Goal: Task Accomplishment & Management: Use online tool/utility

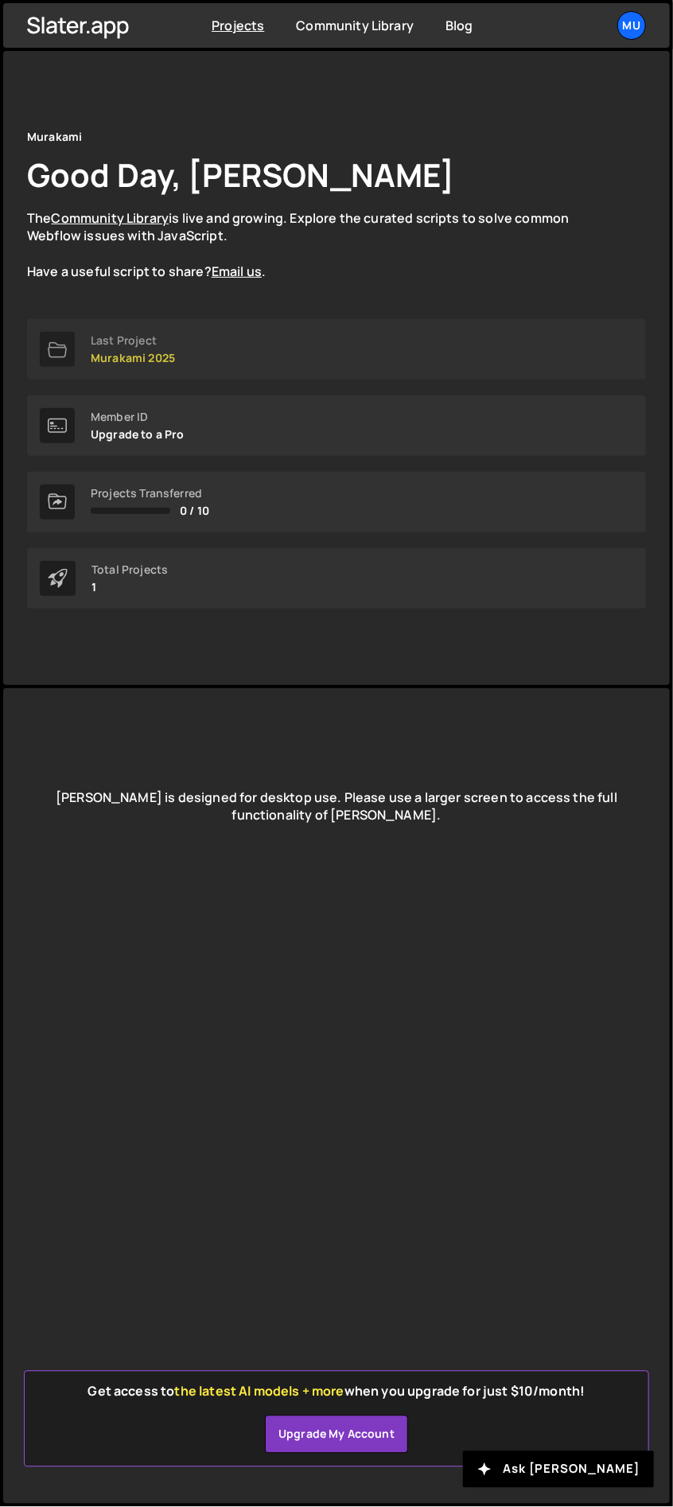
click at [223, 357] on link "Last Project Murakami 2025" at bounding box center [336, 349] width 619 height 60
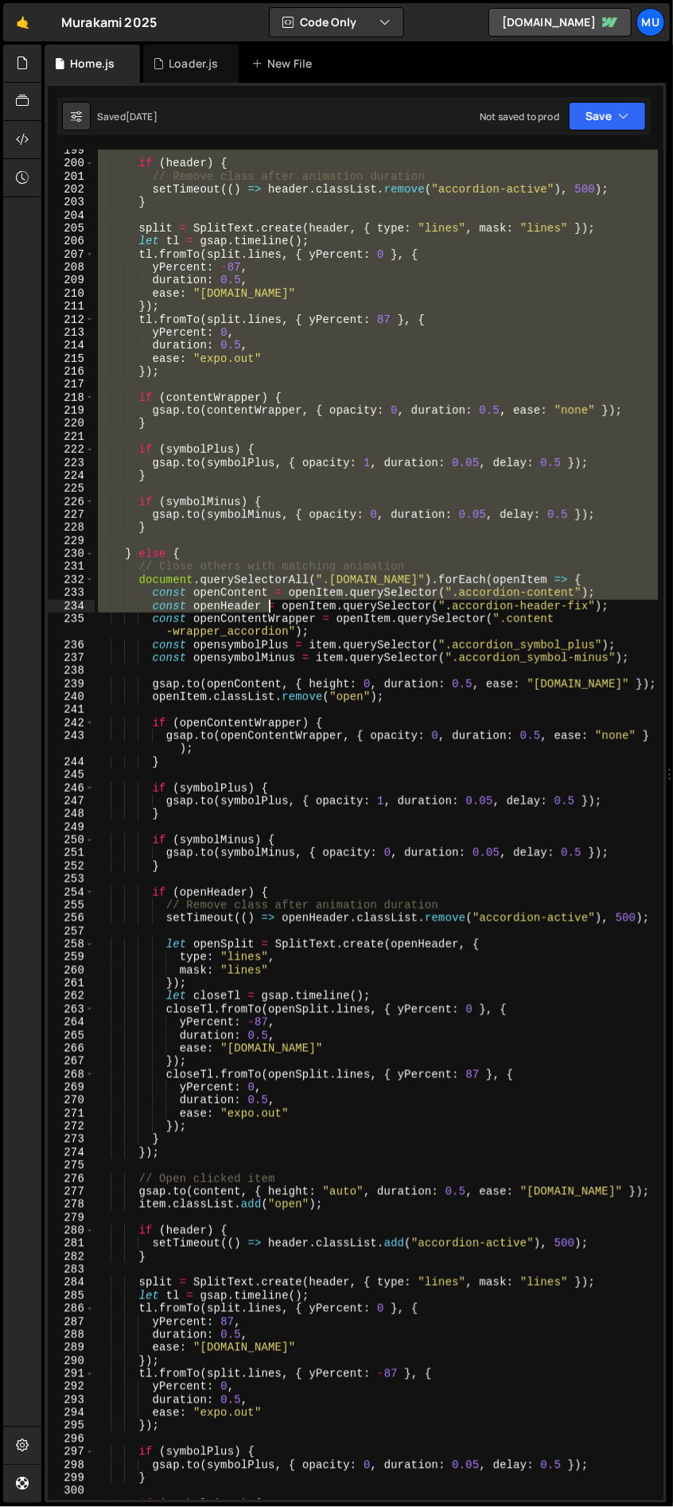
scroll to position [3471, 0]
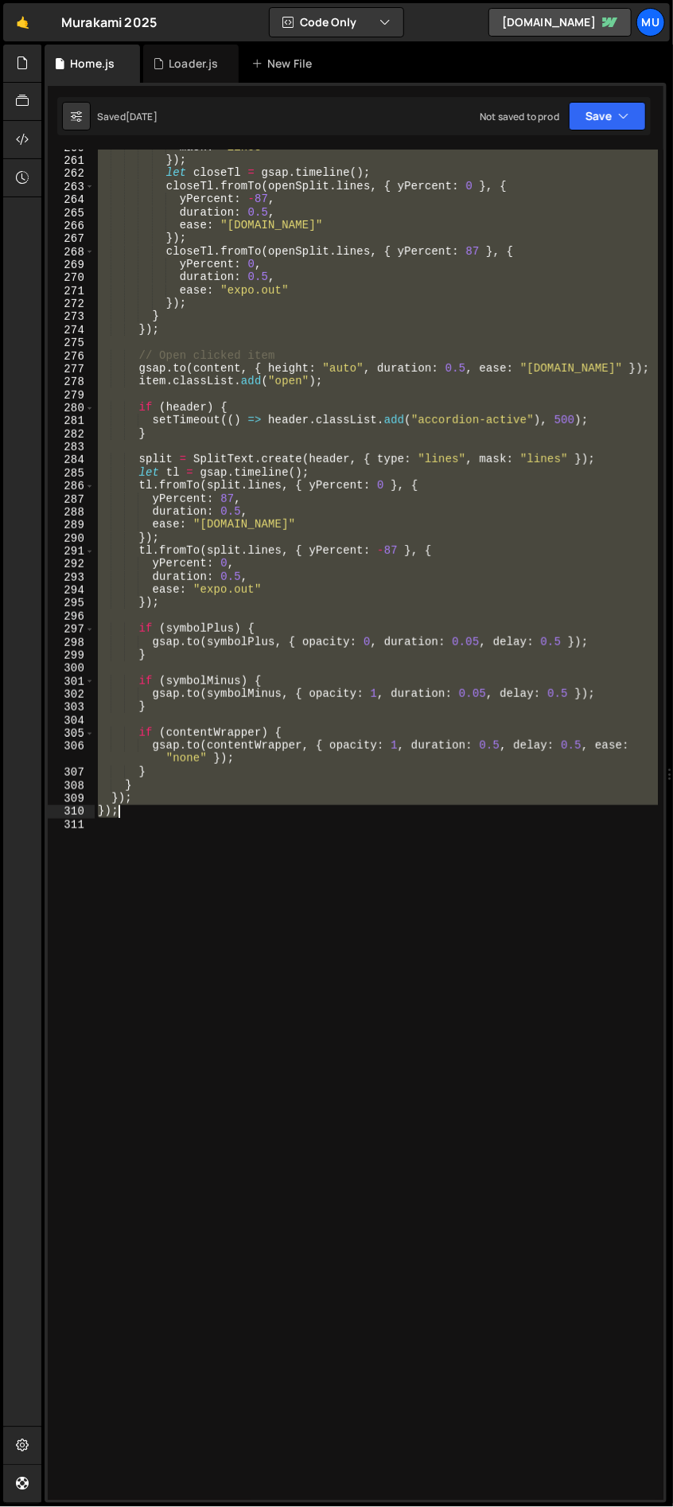
drag, startPoint x: 97, startPoint y: 350, endPoint x: 273, endPoint y: 816, distance: 497.6
click at [273, 816] on div "mask : "lines" }) ; let closeTl = gsap . timeline ( ) ; closeTl . fromTo ( open…" at bounding box center [377, 829] width 564 height 1377
type textarea "}); });"
paste textarea
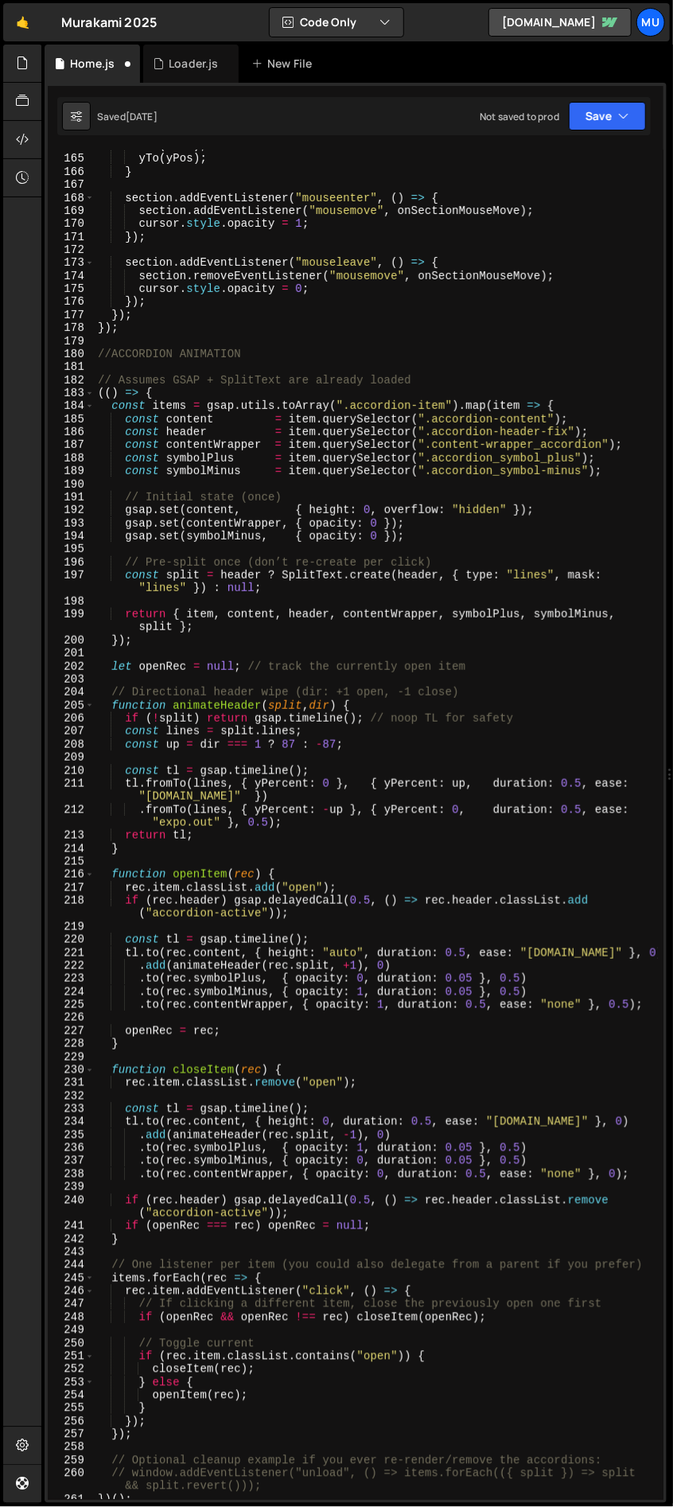
scroll to position [2879, 0]
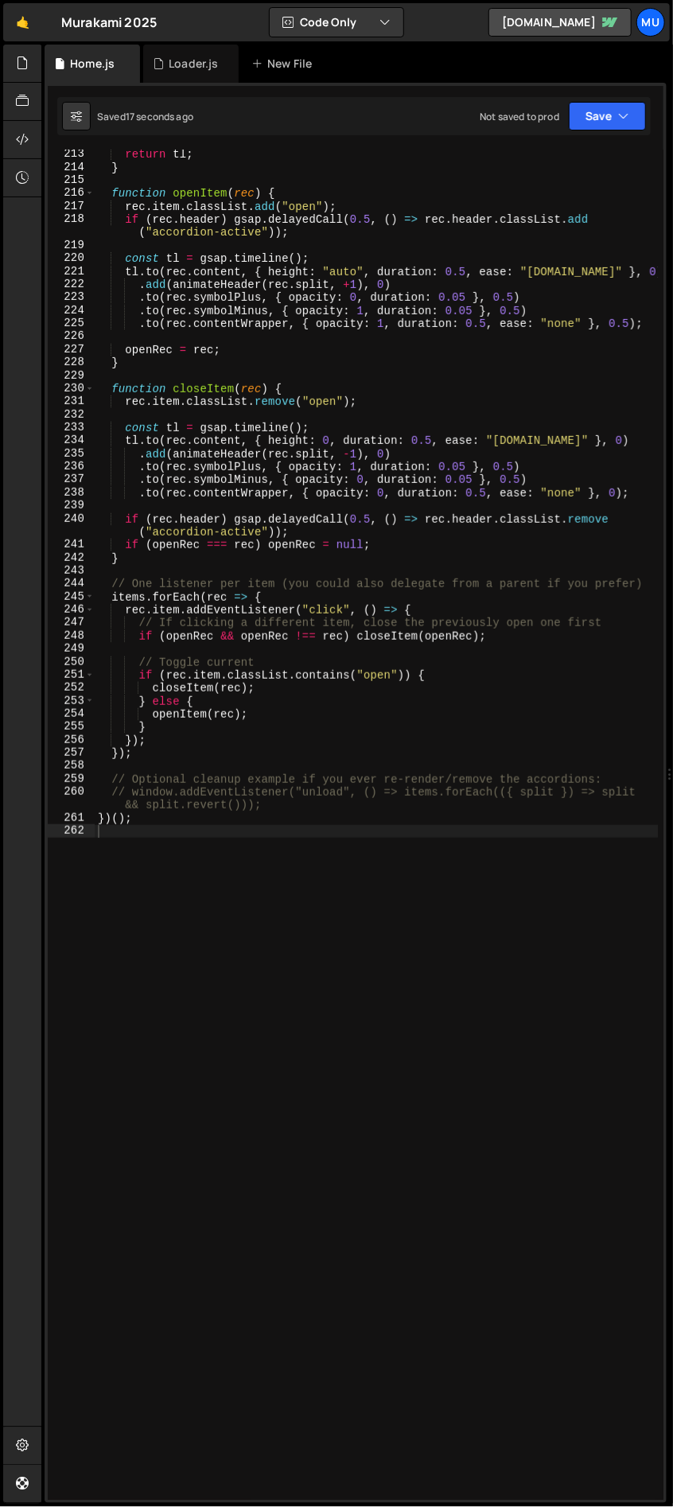
click at [317, 855] on div "return tl ; } function openItem ( rec ) { rec . item . classList . add ( "open"…" at bounding box center [377, 836] width 564 height 1377
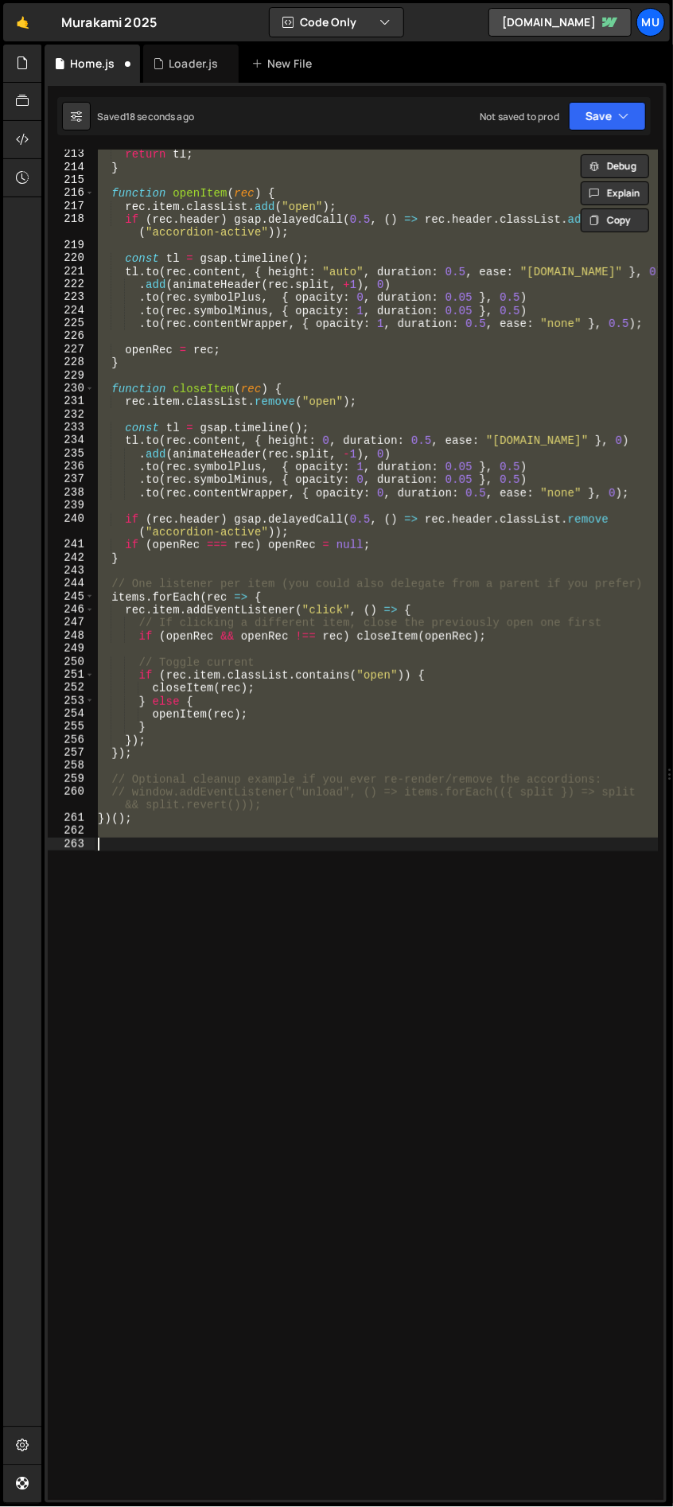
scroll to position [2827, 0]
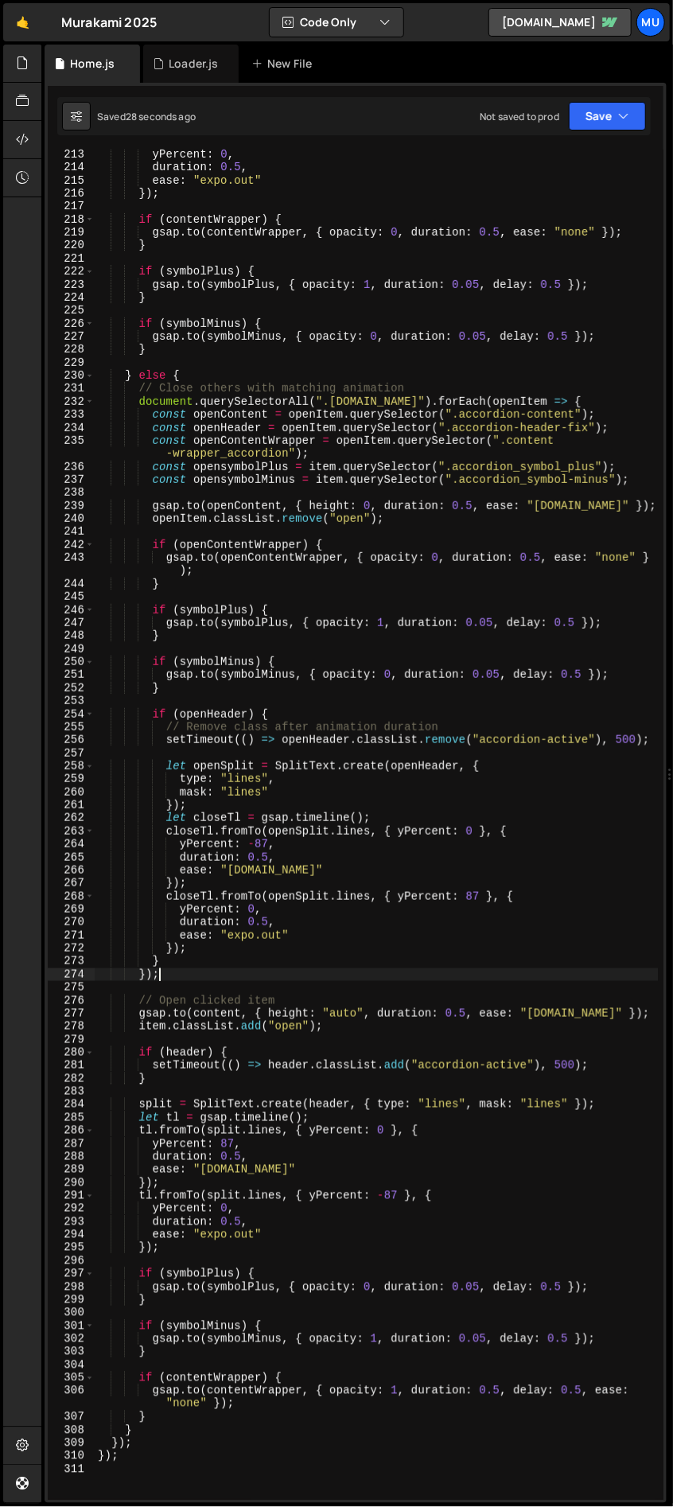
click at [370, 978] on div "yPercent : 0 , duration : 0.5 , ease : "expo.out" }) ; if ( contentWrapper ) { …" at bounding box center [377, 836] width 564 height 1377
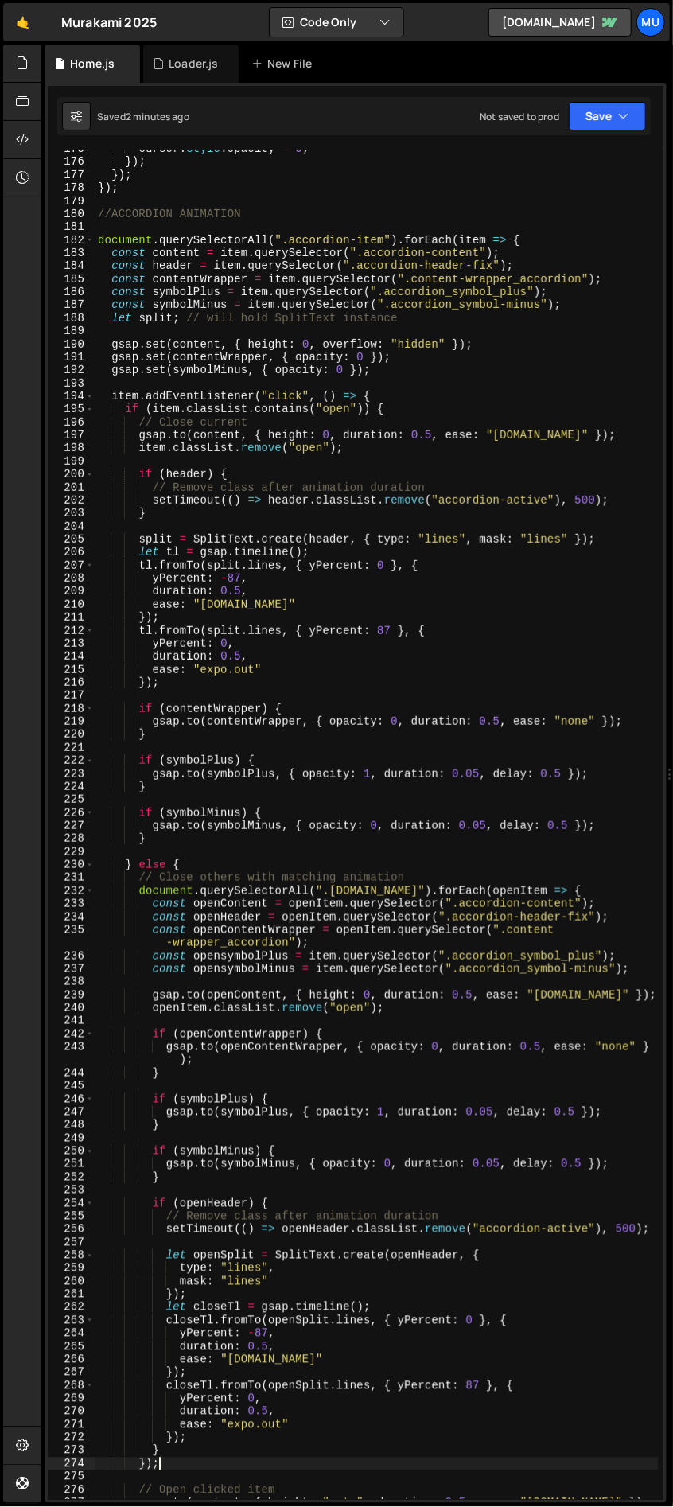
scroll to position [2347, 0]
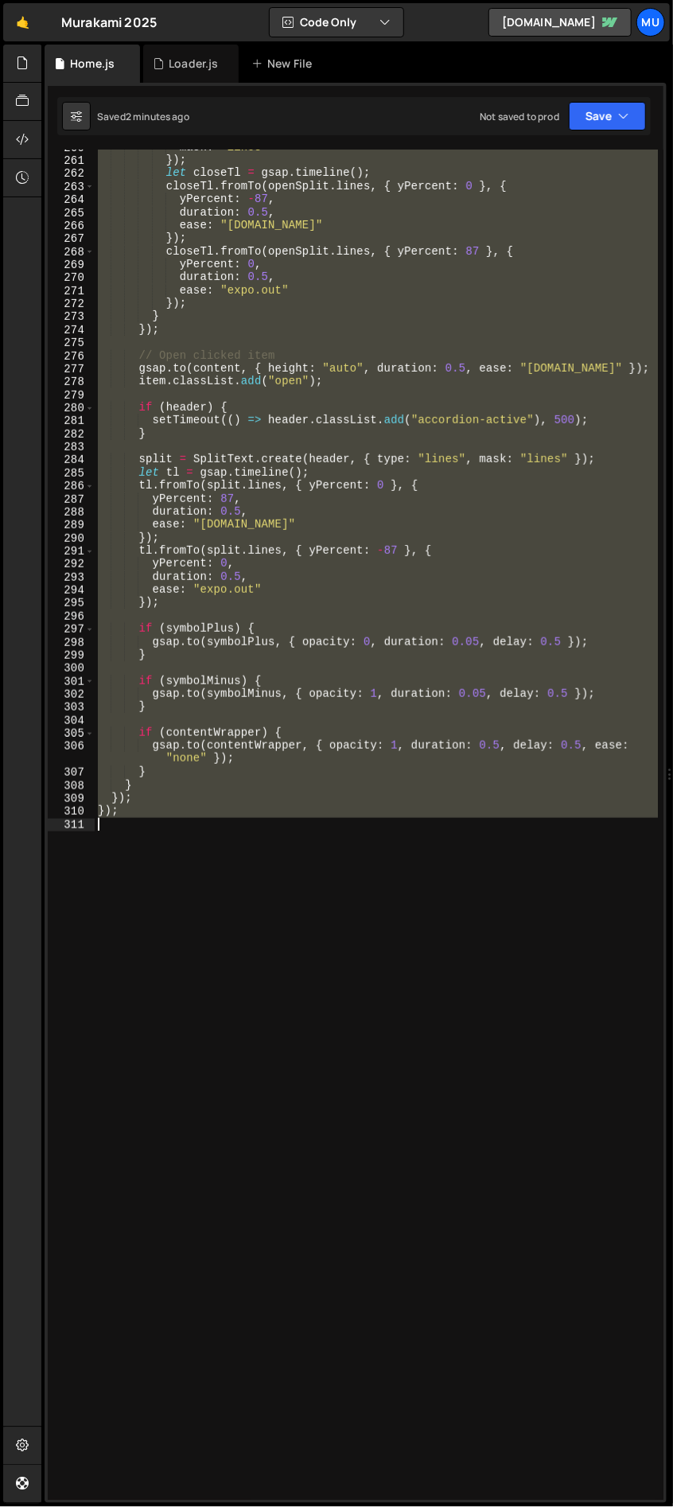
drag, startPoint x: 109, startPoint y: 218, endPoint x: 306, endPoint y: 935, distance: 743.4
click at [306, 935] on div "mask : "lines" }) ; let closeTl = gsap . timeline ( ) ; closeTl . fromTo ( open…" at bounding box center [377, 829] width 564 height 1377
paste textarea "();"
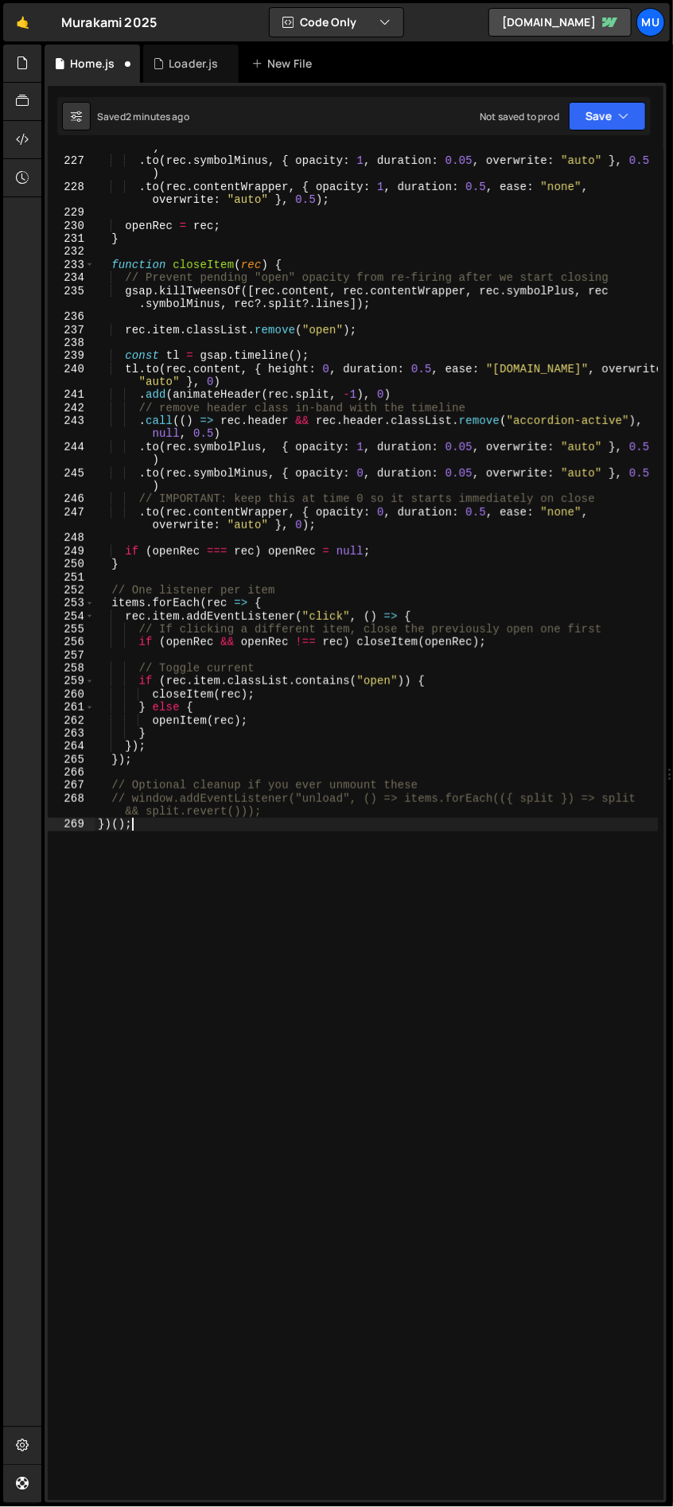
type textarea "closeItem(rec);"
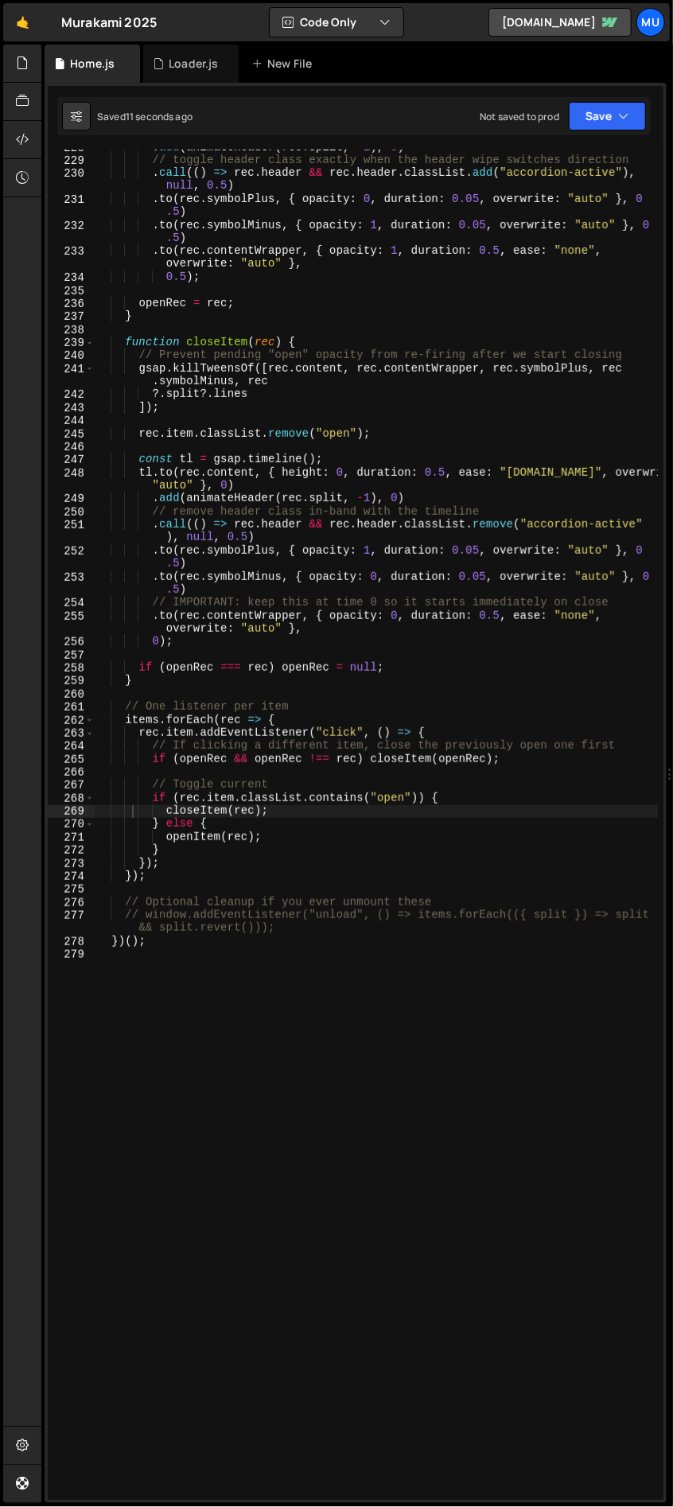
drag, startPoint x: 602, startPoint y: 1006, endPoint x: 555, endPoint y: 1011, distance: 47.3
click at [595, 1004] on div ". add ( animateHeader ( rec . split , + 1 ) , 0 ) // toggle header class exactl…" at bounding box center [377, 829] width 564 height 1377
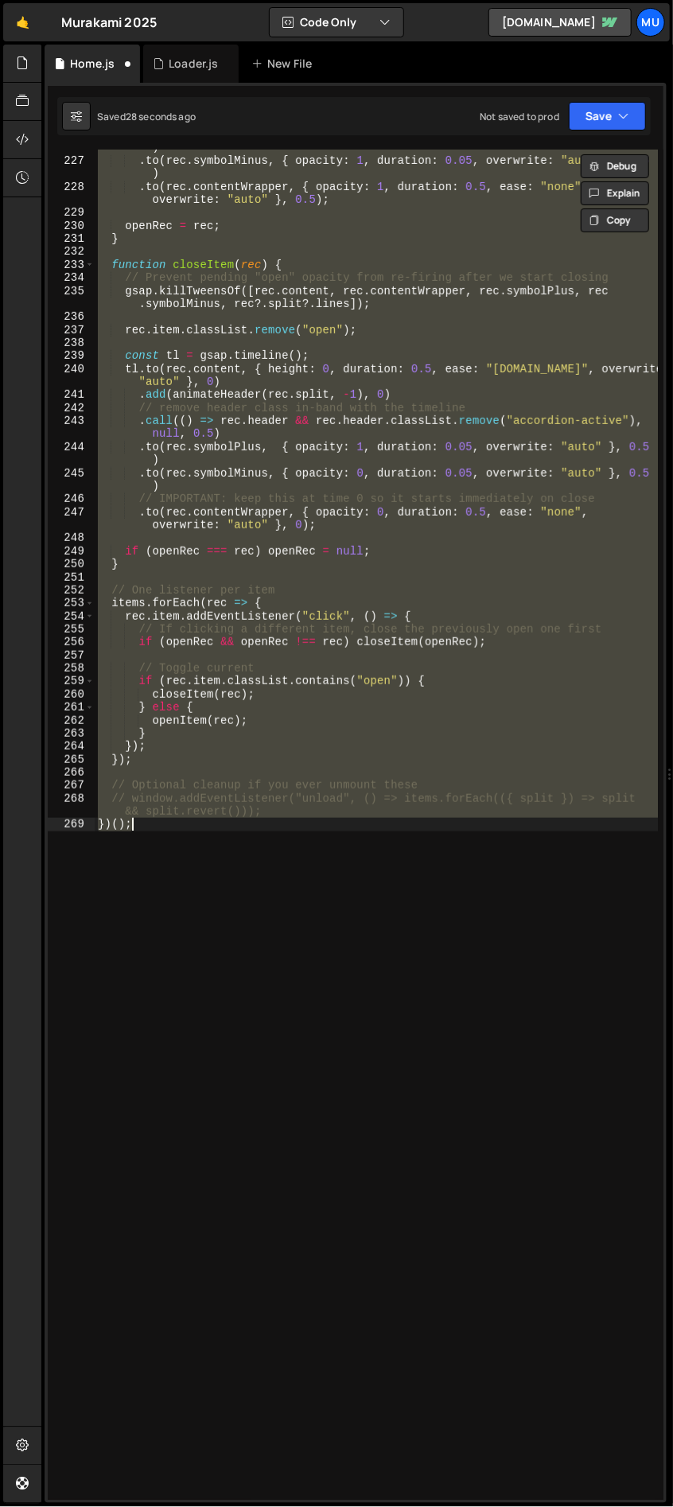
click at [244, 867] on div ". to ( rec . symbolPlus , { opacity : 0 , duration : 0.05 , overwrite : "auto" …" at bounding box center [376, 825] width 563 height 1350
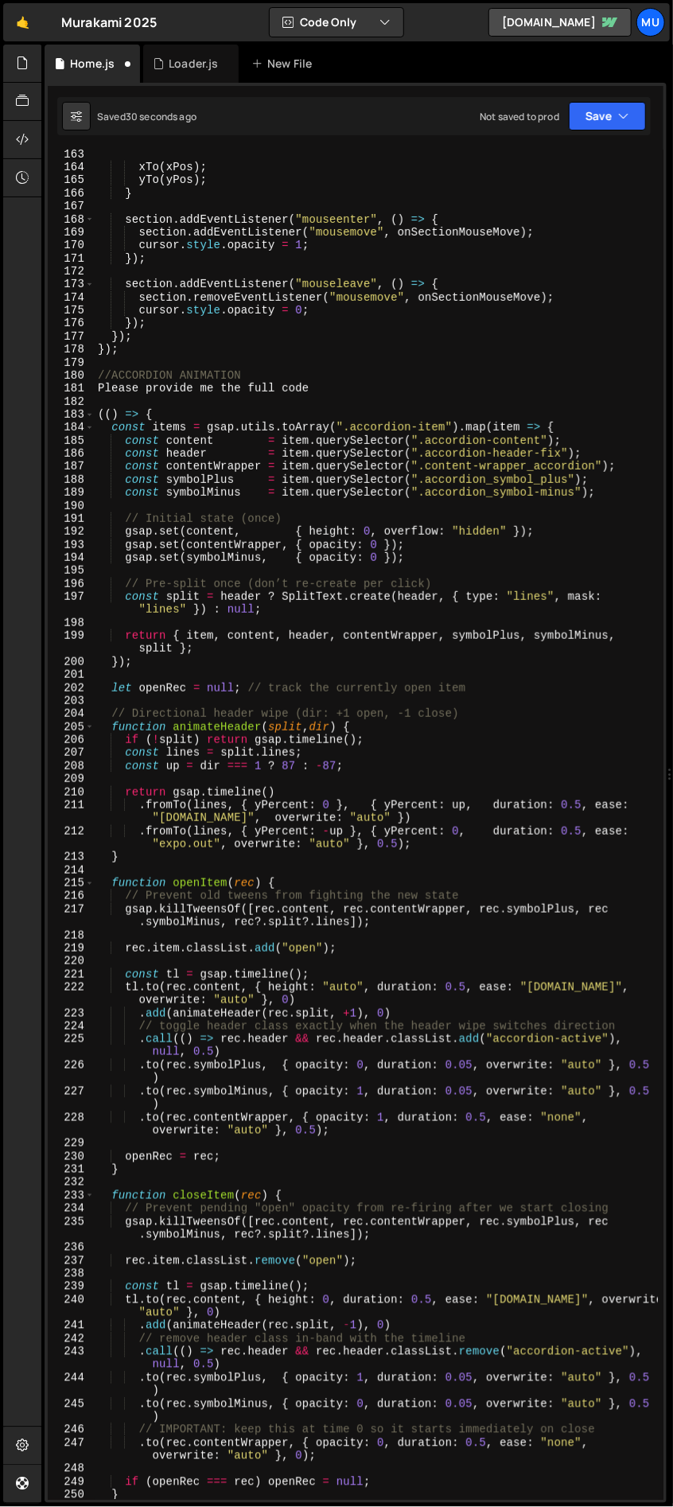
scroll to position [2220, 0]
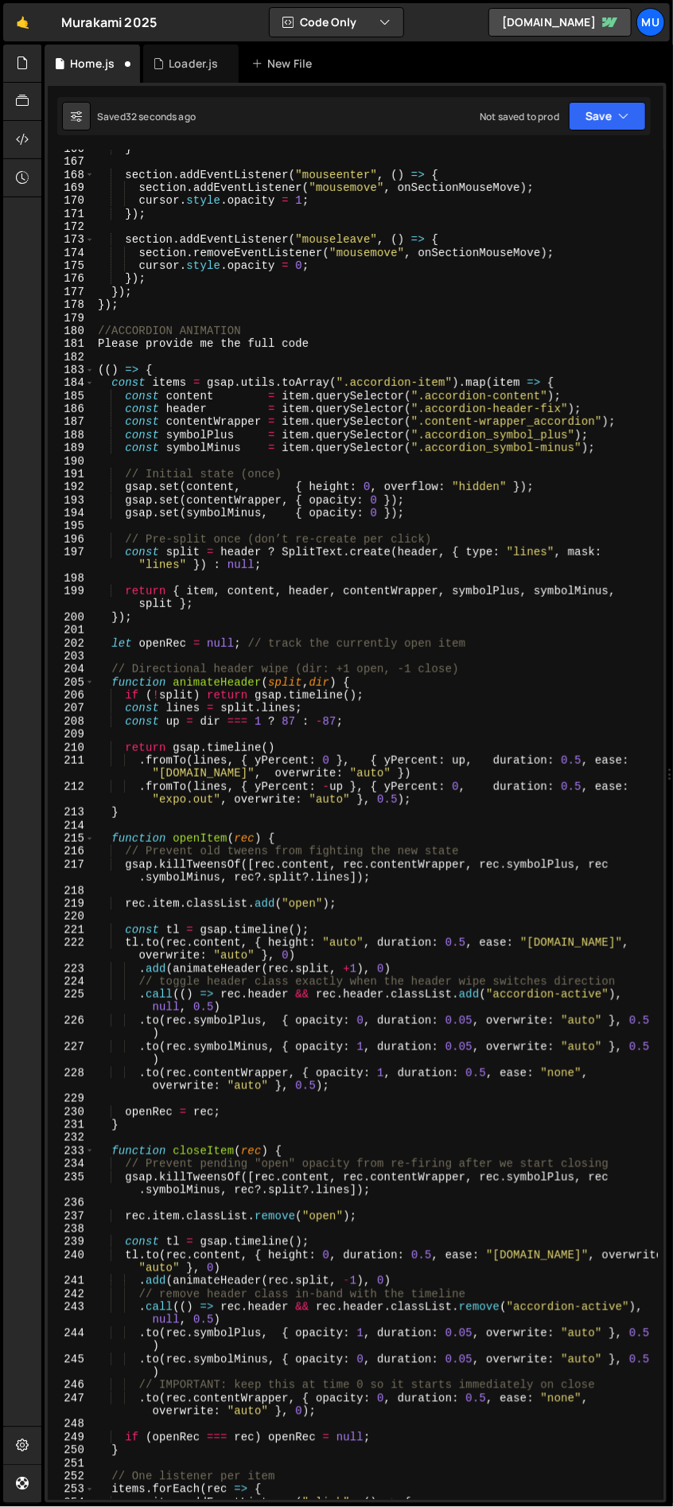
click at [249, 345] on div "} section . addEventListener ( "mouseenter" , ( ) => { section . addEventListen…" at bounding box center [377, 830] width 564 height 1377
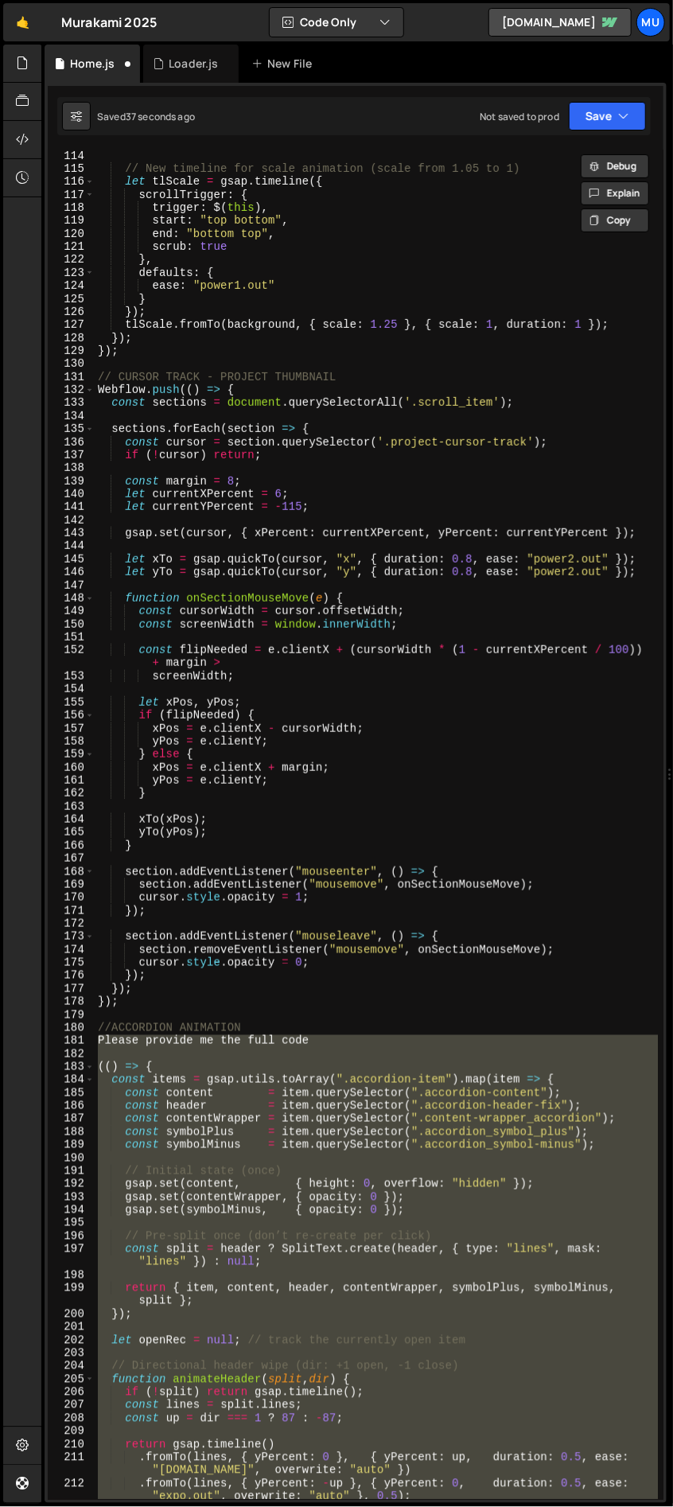
scroll to position [1612, 0]
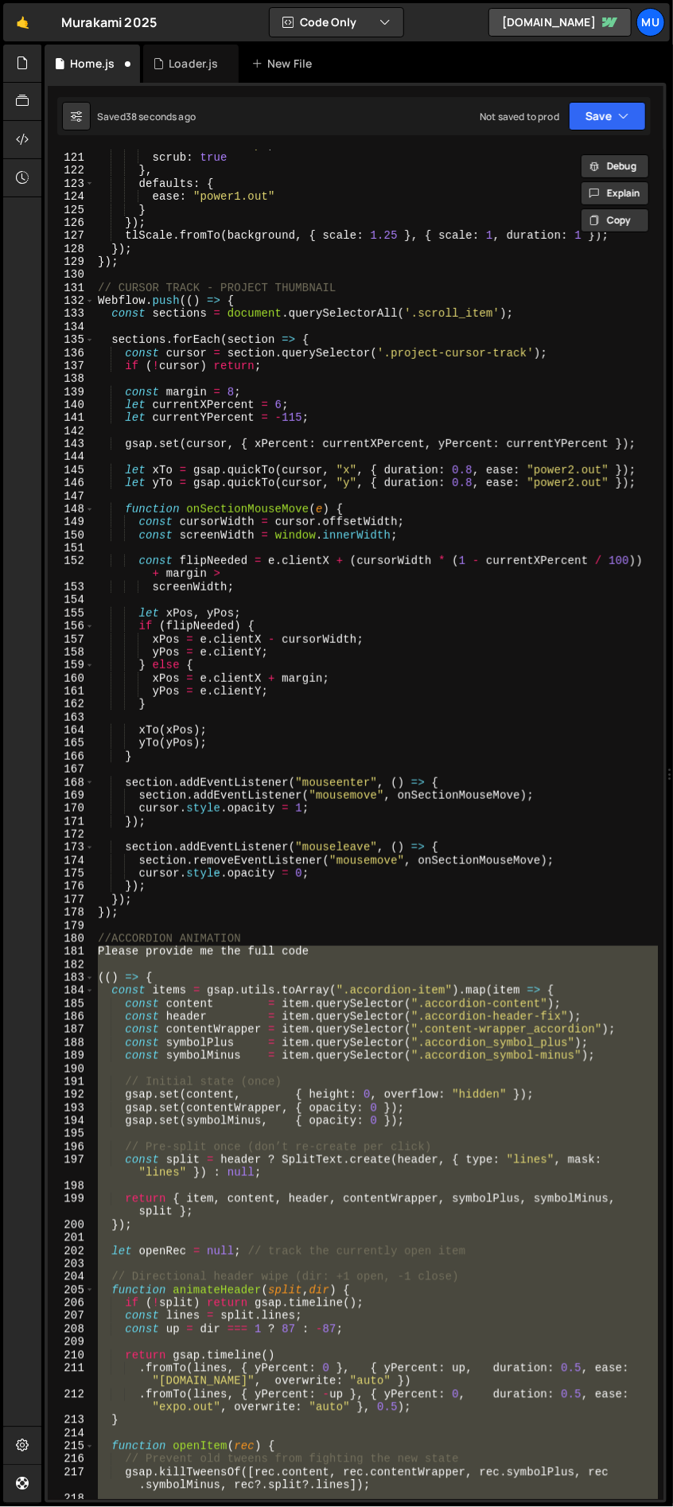
click at [214, 945] on div "end : "bottom top" , scrub : true } , defaults : { ease : "power1.out" } }) ; t…" at bounding box center [377, 826] width 564 height 1377
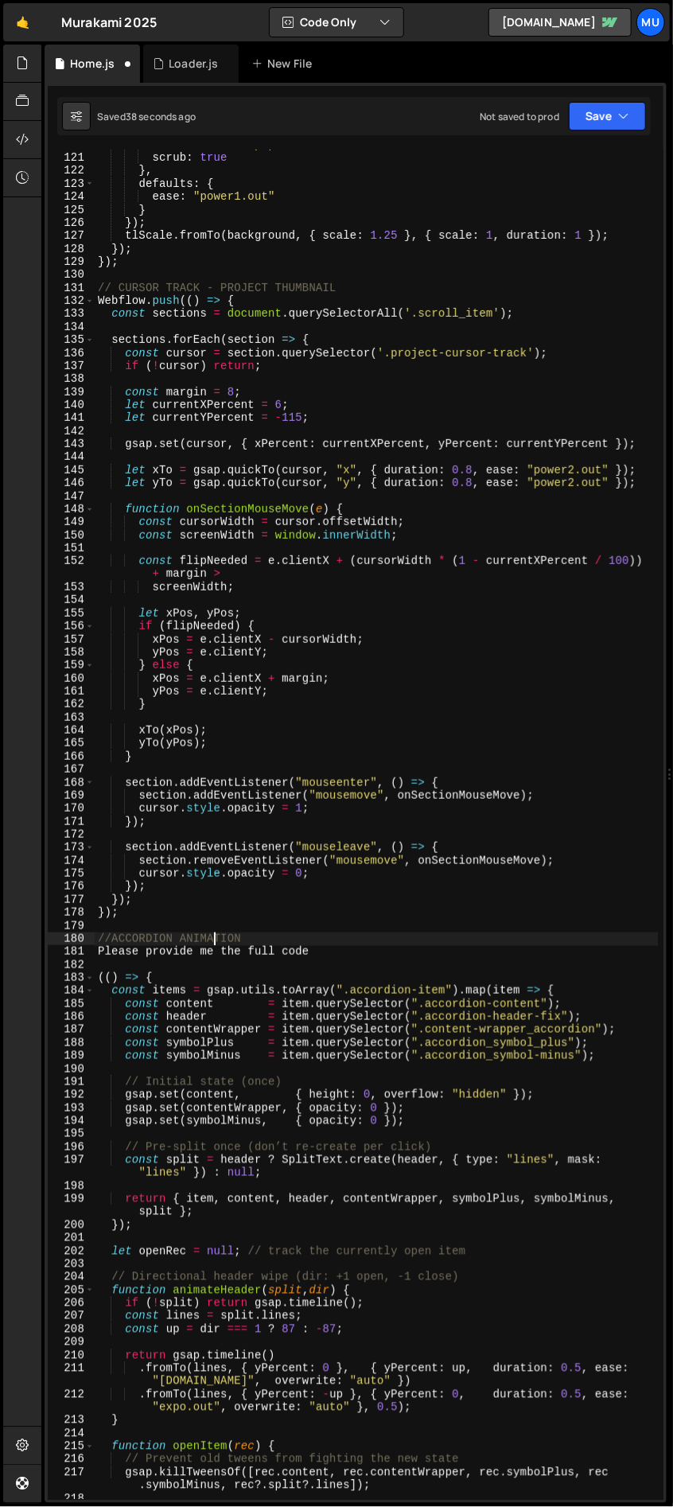
click at [214, 945] on div "end : "bottom top" , scrub : true } , defaults : { ease : "power1.out" } }) ; t…" at bounding box center [377, 826] width 564 height 1377
click at [212, 952] on div "end : "bottom top" , scrub : true } , defaults : { ease : "power1.out" } }) ; t…" at bounding box center [377, 826] width 564 height 1377
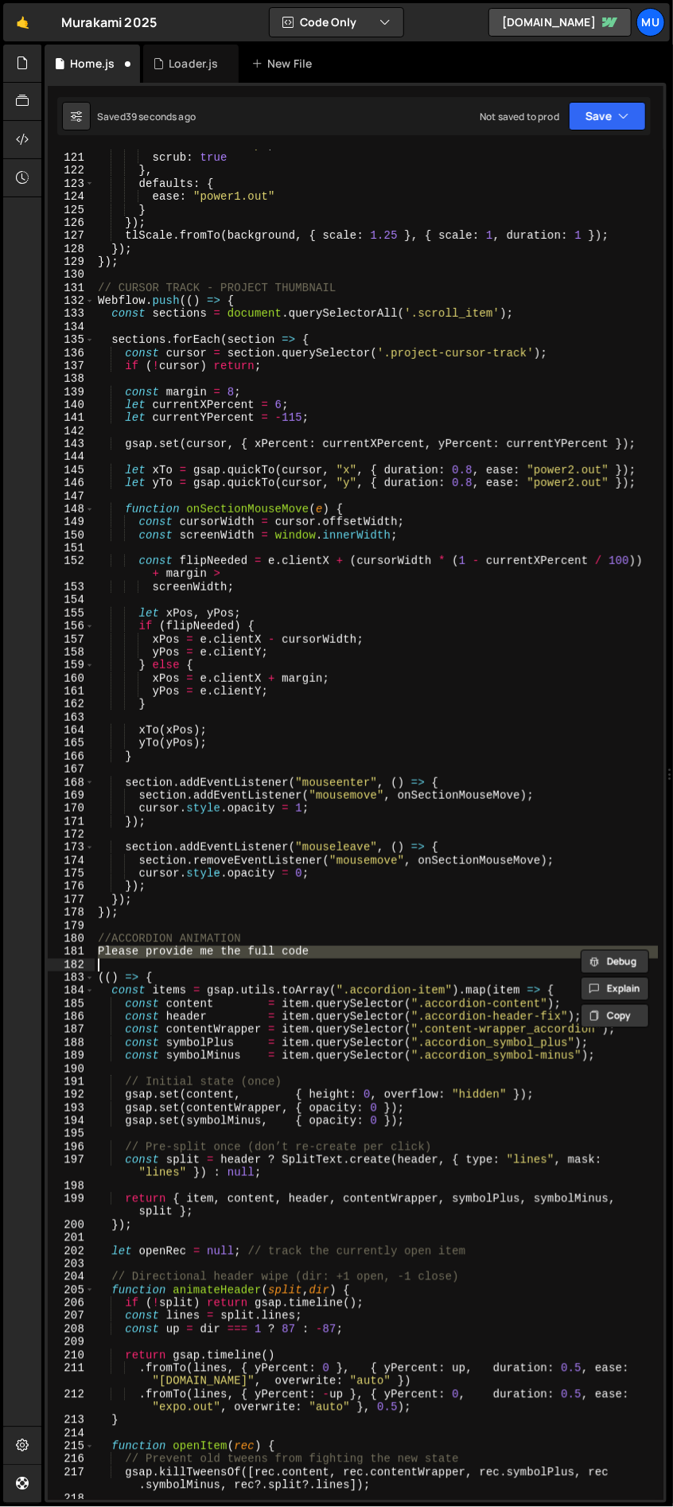
click at [212, 952] on div "end : "bottom top" , scrub : true } , defaults : { ease : "power1.out" } }) ; t…" at bounding box center [377, 826] width 564 height 1377
type textarea "Please provide me the full code"
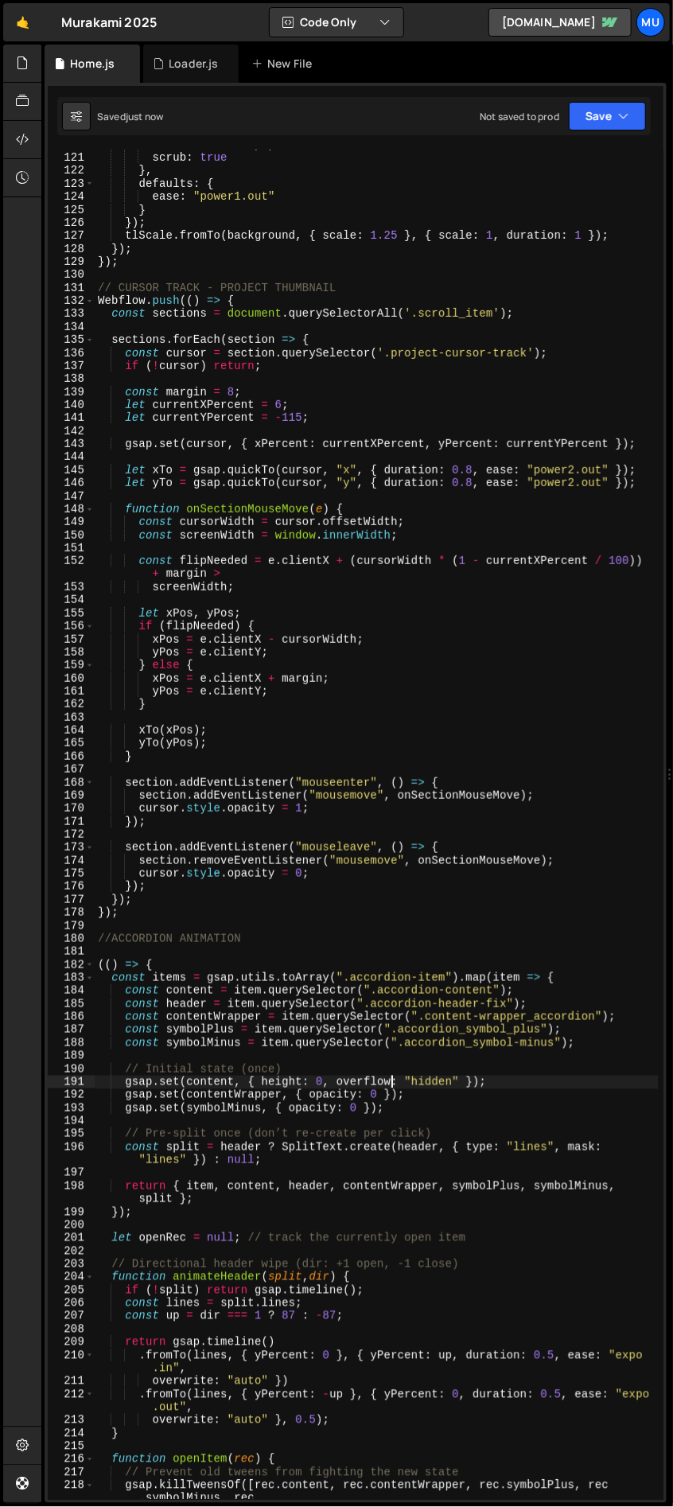
drag, startPoint x: 392, startPoint y: 1085, endPoint x: 286, endPoint y: 1004, distance: 132.9
click at [392, 1084] on div "end : "bottom top" , scrub : true } , defaults : { ease : "power1.out" } }) ; t…" at bounding box center [377, 832] width 564 height 1389
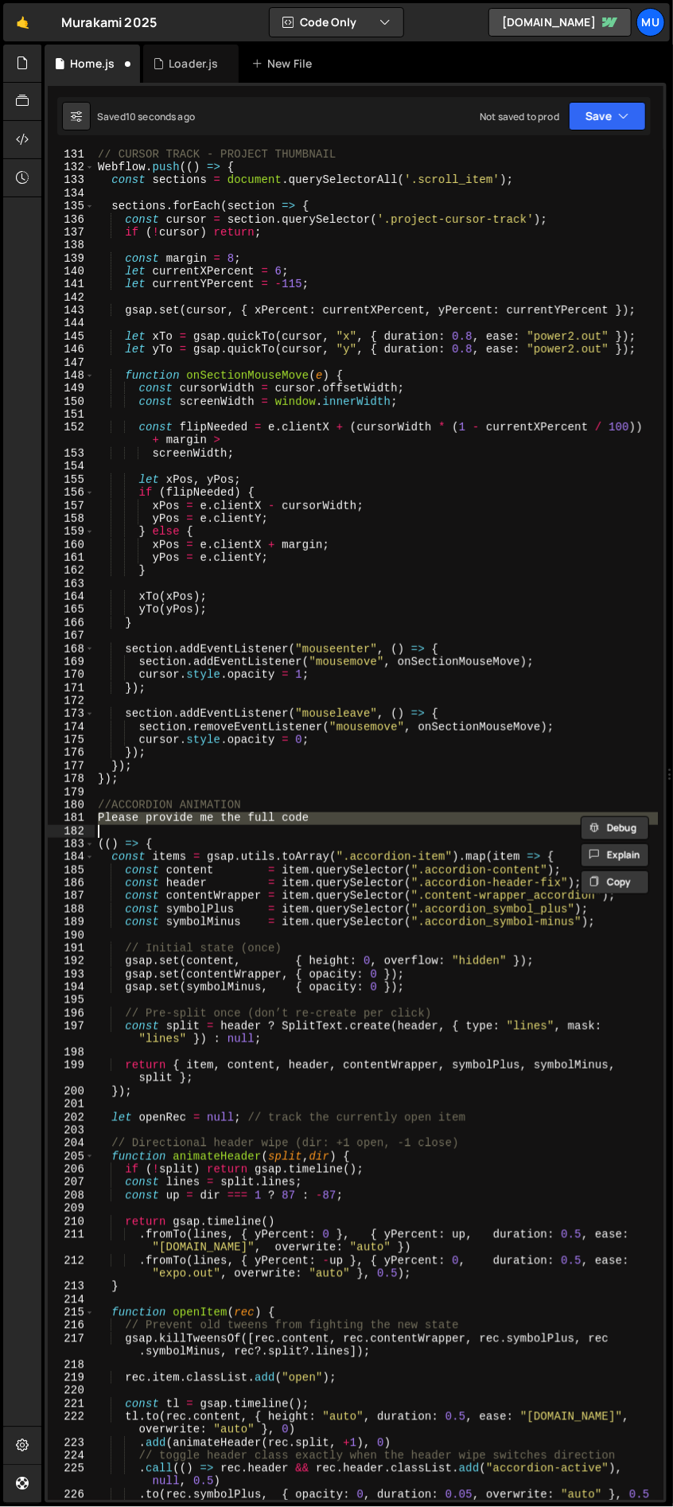
type textarea "});"
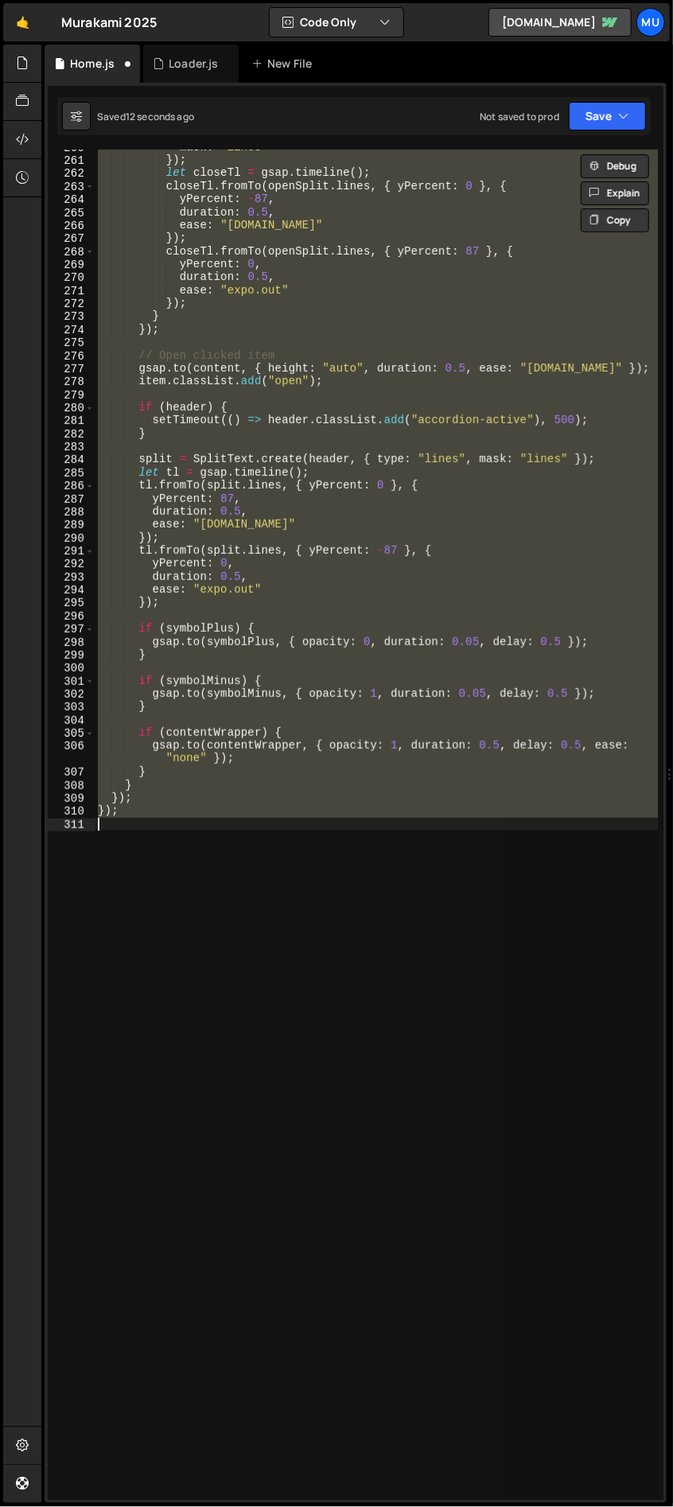
click at [145, 833] on div "mask : "lines" }) ; let closeTl = gsap . timeline ( ) ; closeTl . fromTo ( open…" at bounding box center [376, 825] width 563 height 1350
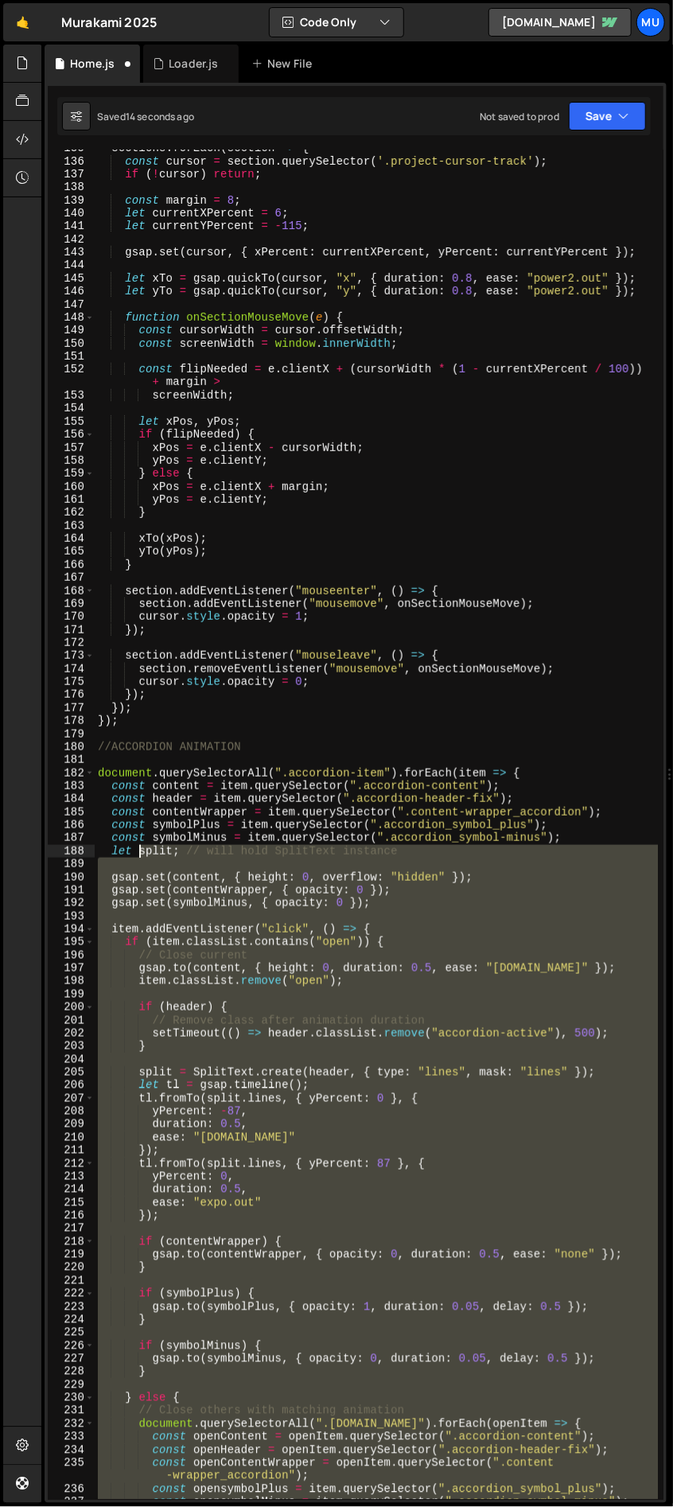
scroll to position [1716, 0]
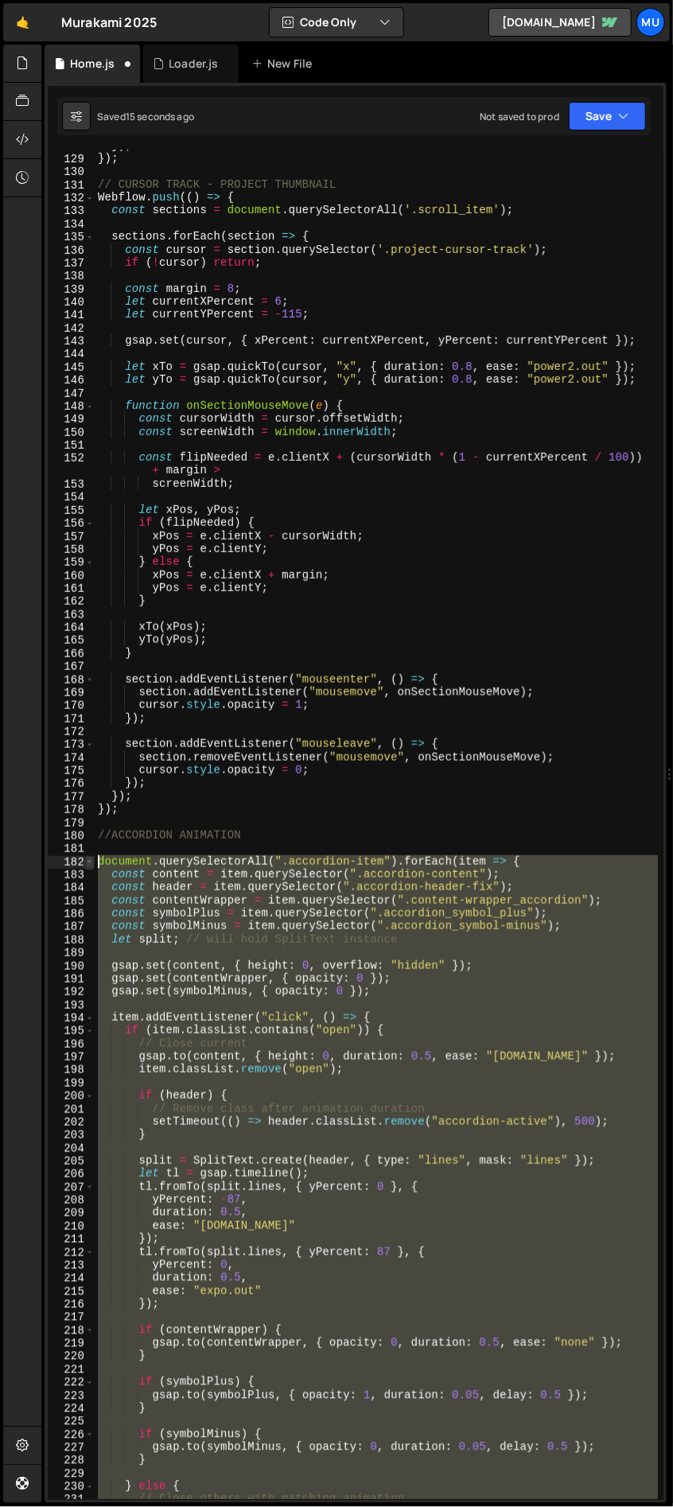
drag, startPoint x: 143, startPoint y: 830, endPoint x: 89, endPoint y: 861, distance: 62.4
click at [89, 861] on div "128 129 130 131 132 133 134 135 136 137 138 139 140 141 142 143 144 145 146 147…" at bounding box center [356, 825] width 616 height 1350
type textarea "document.querySelectorAll(".accordion-item").forEach(item => { const content = …"
paste textarea
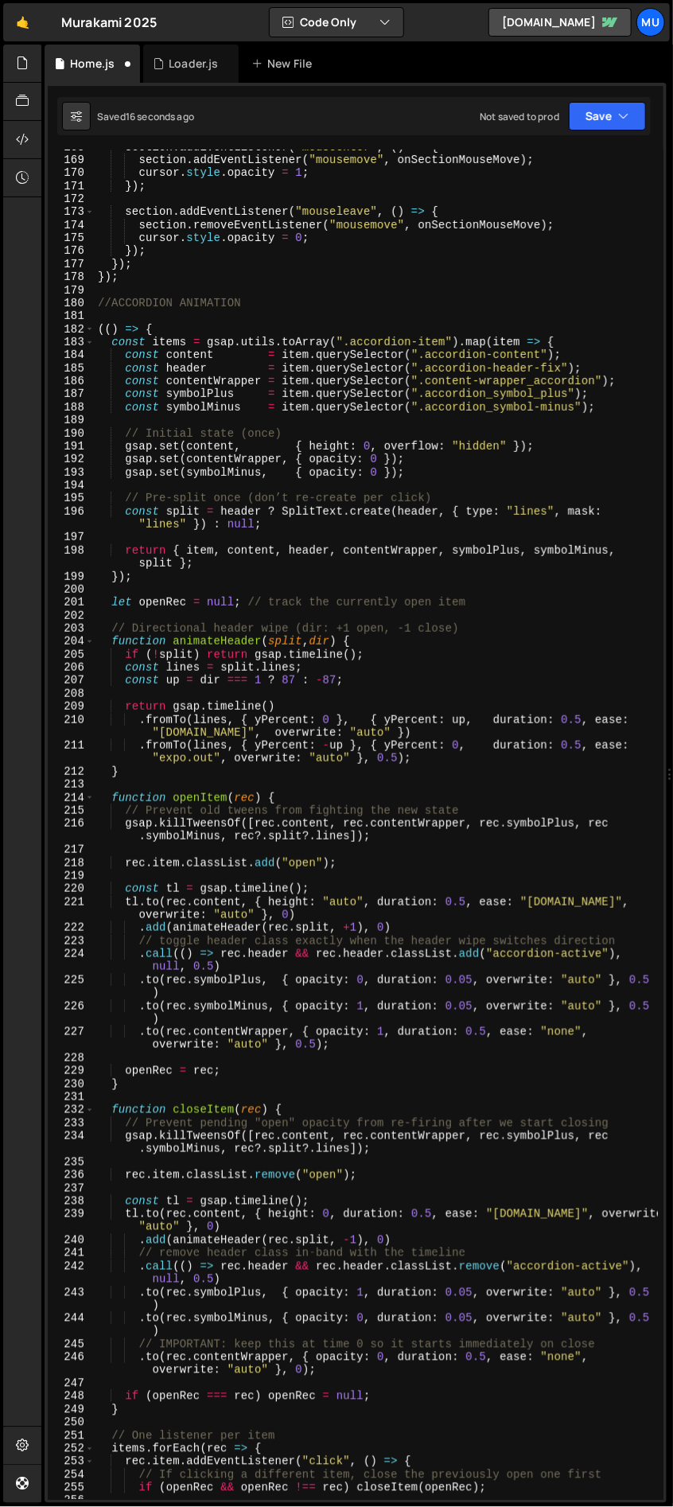
scroll to position [2025, 0]
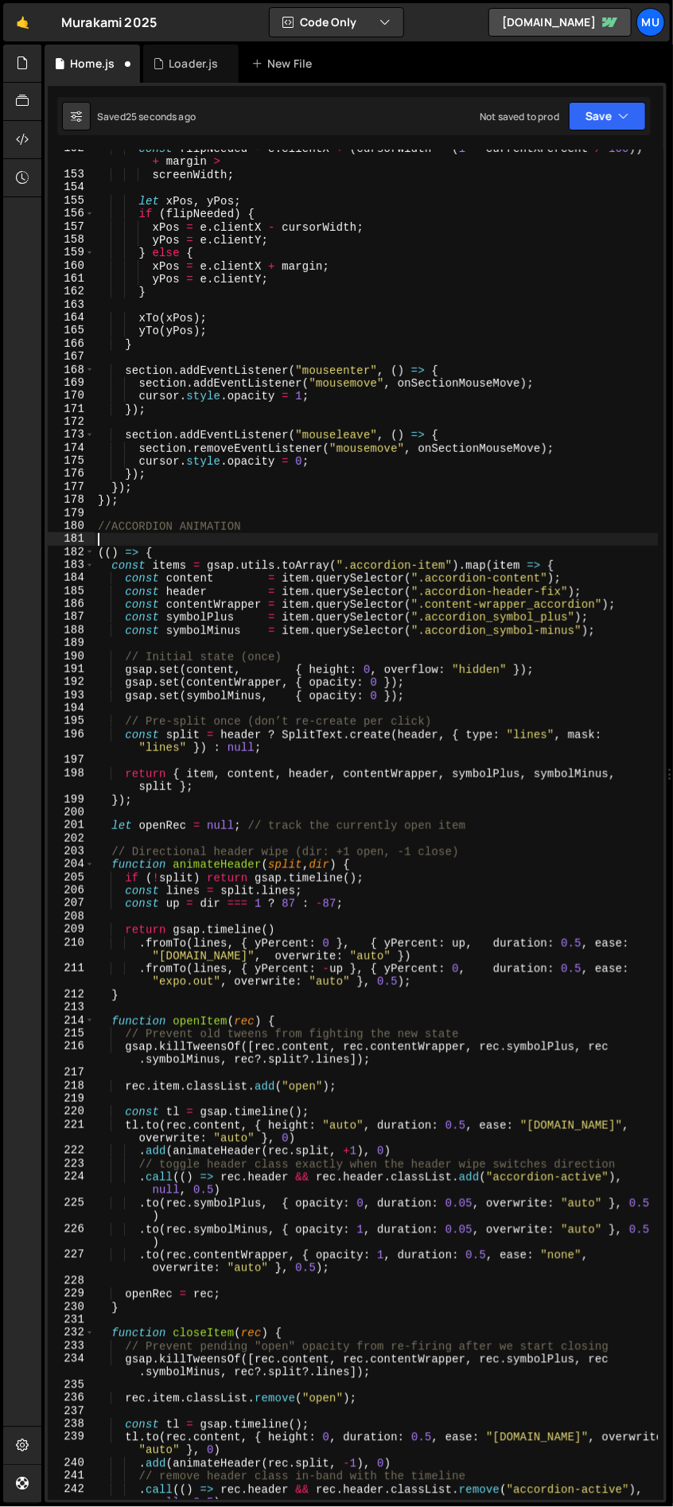
click at [195, 536] on div "const flipNeeded = e . clientX + ( cursorWidth * ( 1 - currentXPercent / 100 ))…" at bounding box center [377, 843] width 564 height 1402
type textarea "});"
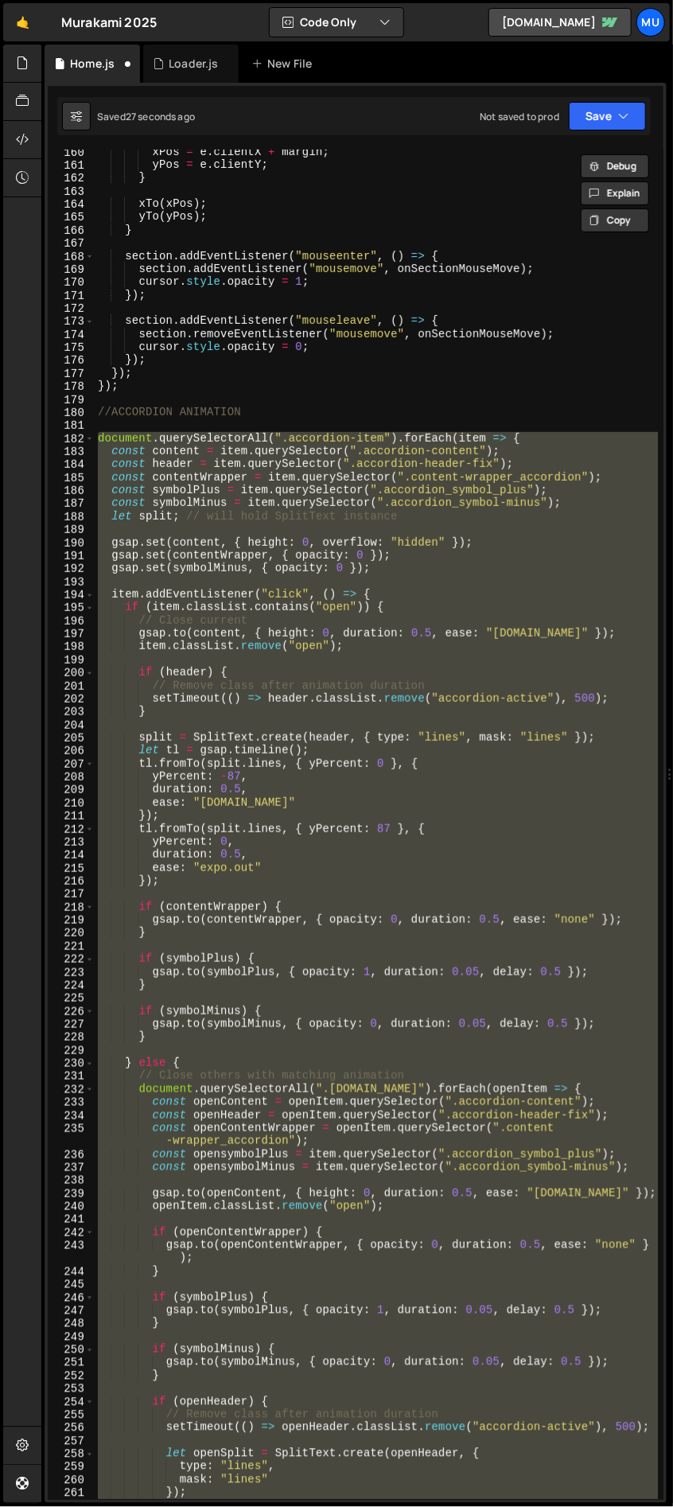
paste textarea
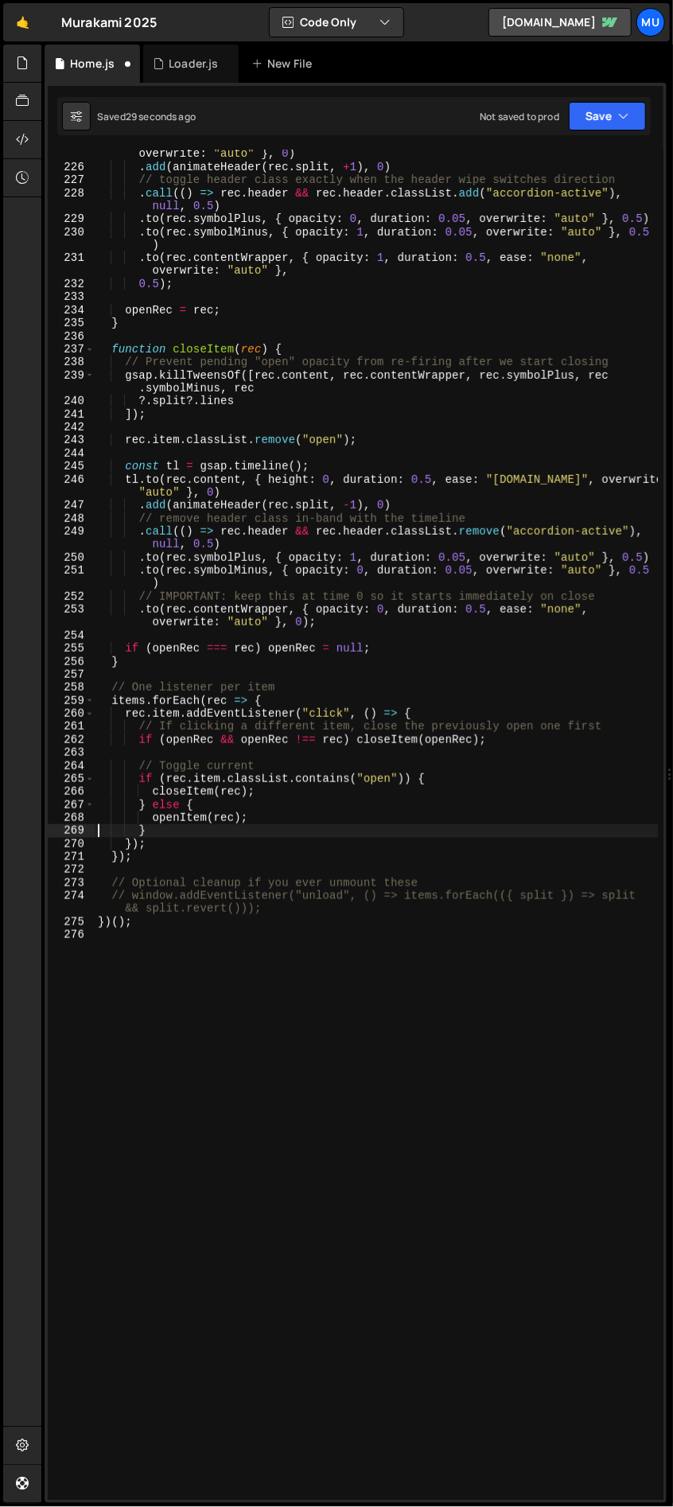
scroll to position [3061, 0]
click at [355, 926] on div "tl . to ( rec . content , { height : "auto" , duration : 0.5 , ease : "[DOMAIN_…" at bounding box center [377, 828] width 564 height 1389
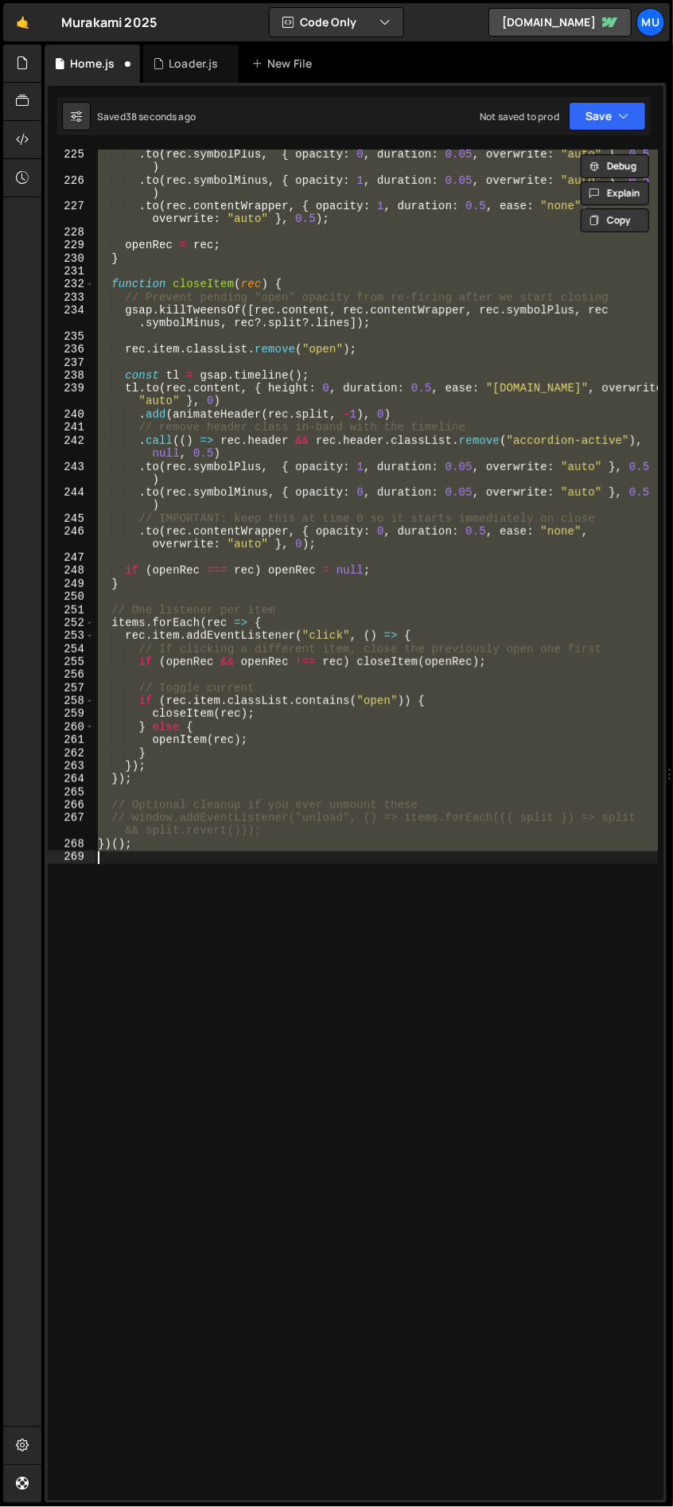
type textarea "});"
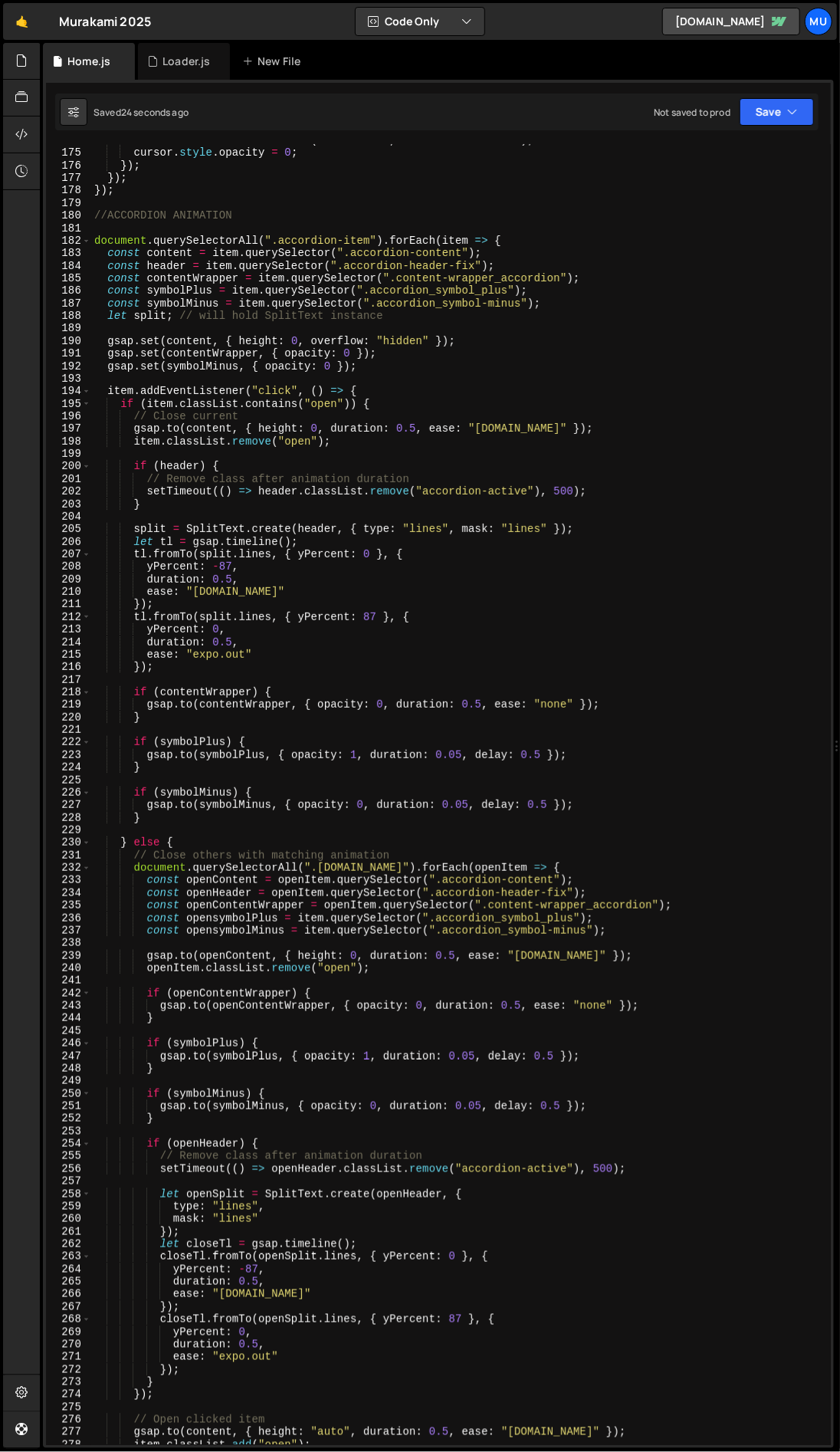
scroll to position [2221, 0]
click at [355, 750] on div "cursor . style . opacity = 0 ; }) ; }) ; }) ; //ACCORDION ANIMATION document . …" at bounding box center [459, 807] width 735 height 1327
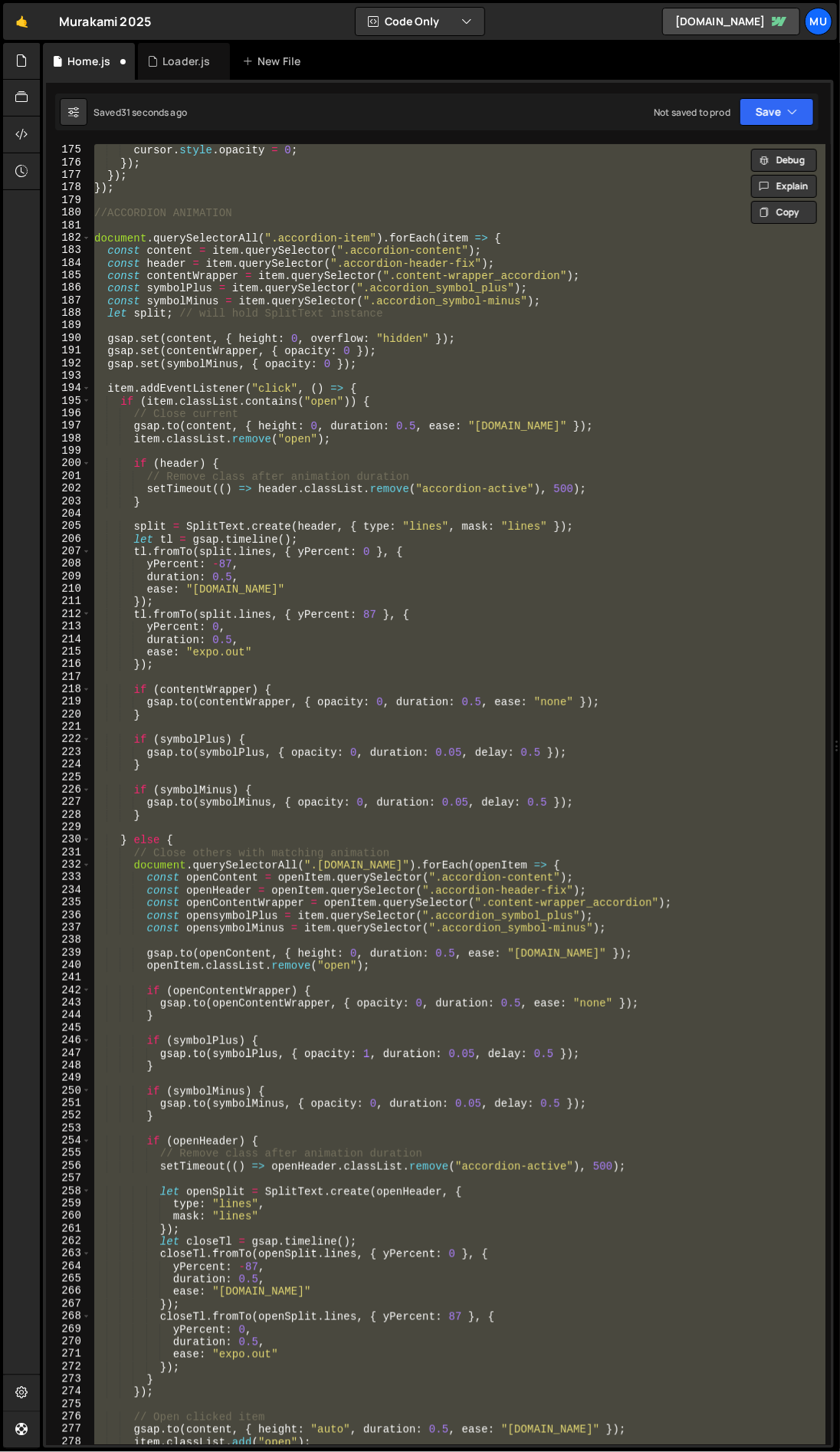
scroll to position [0, 0]
click at [285, 756] on div "cursor . style . opacity = 0 ; }) ; }) ; }) ; //ACCORDION ANIMATION document . …" at bounding box center [459, 795] width 734 height 1301
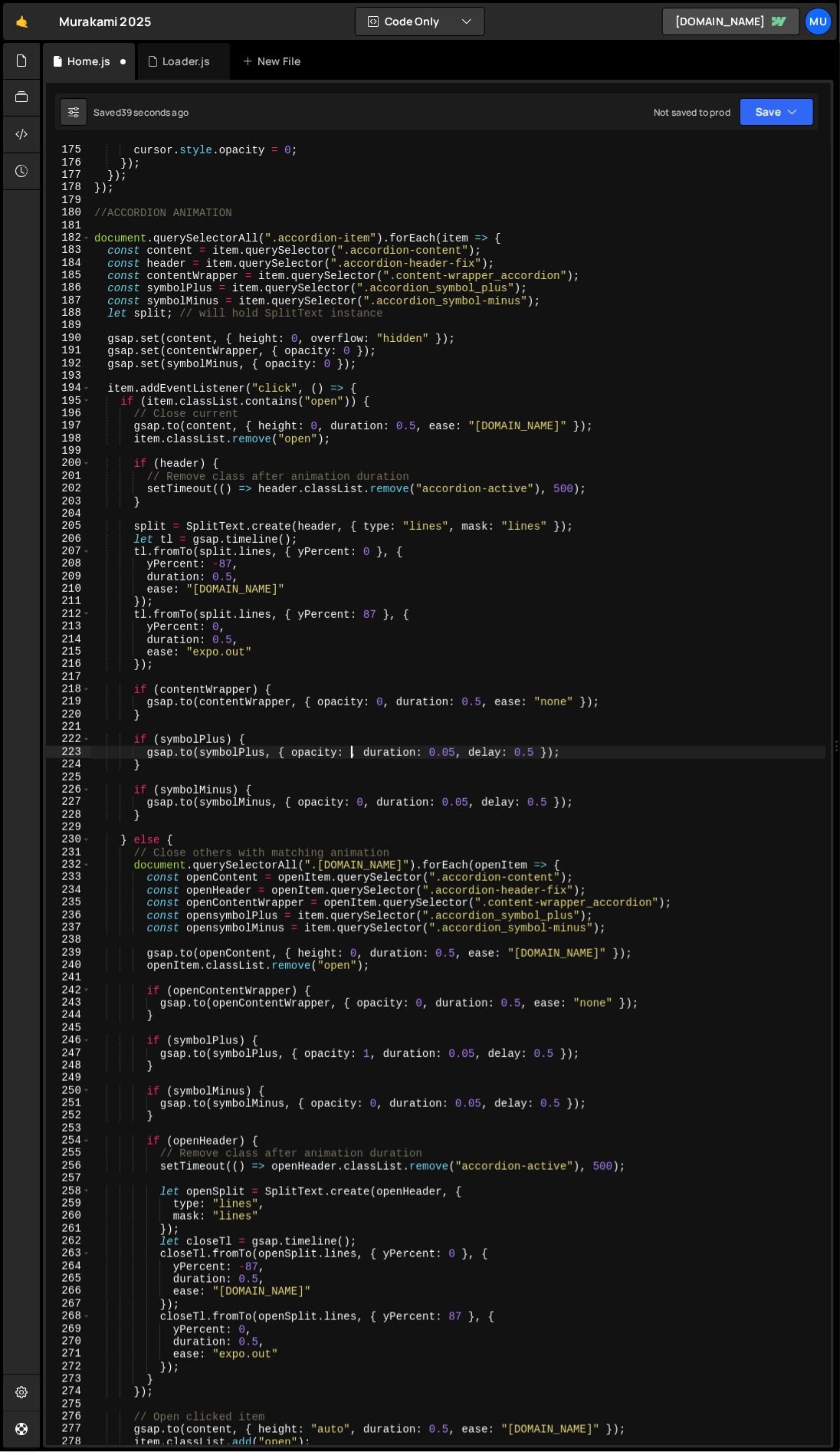
scroll to position [0, 18]
click at [358, 805] on div "cursor . style . opacity = 0 ; }) ; }) ; }) ; //ACCORDION ANIMATION document . …" at bounding box center [459, 807] width 735 height 1327
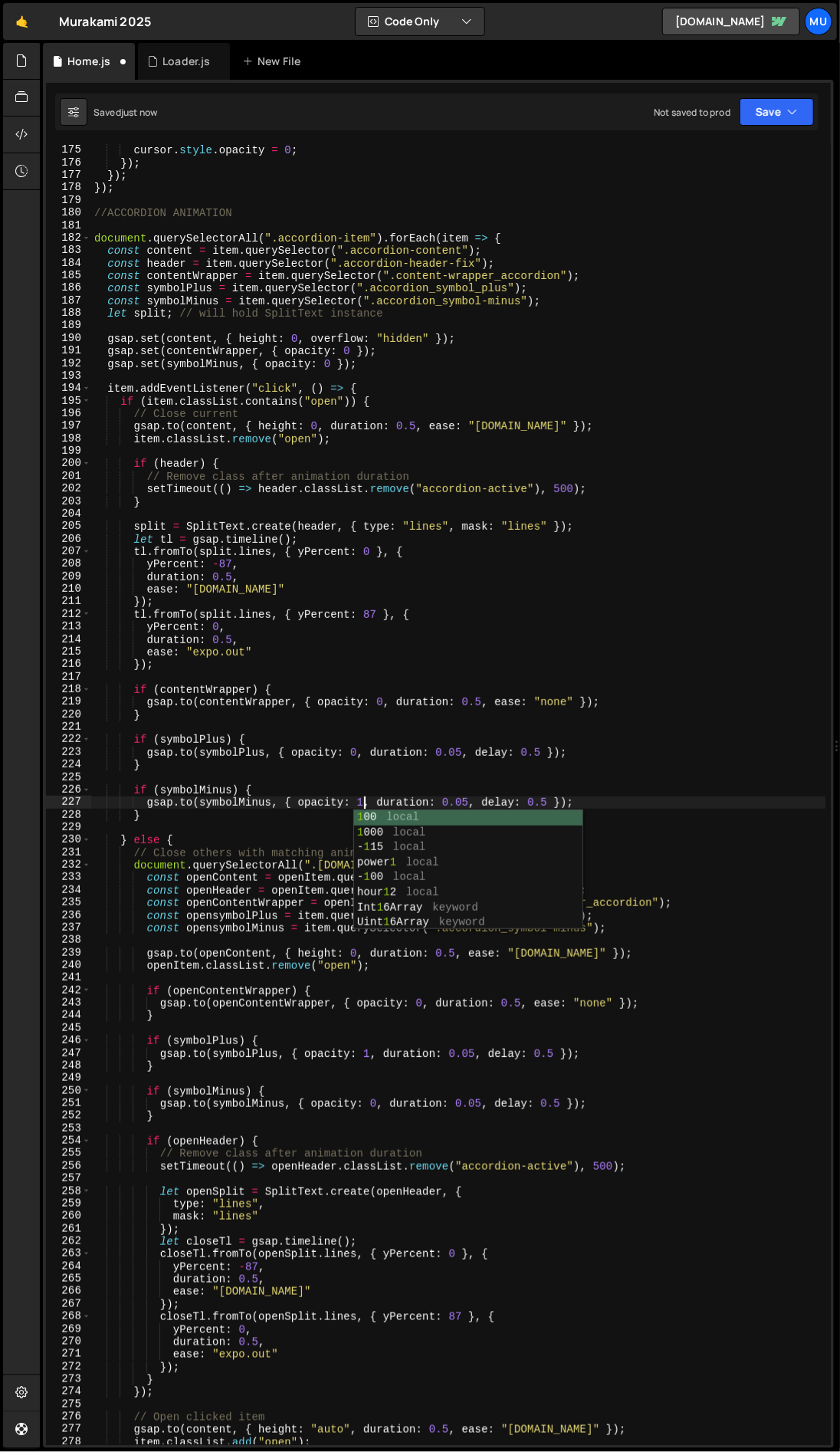
scroll to position [0, 19]
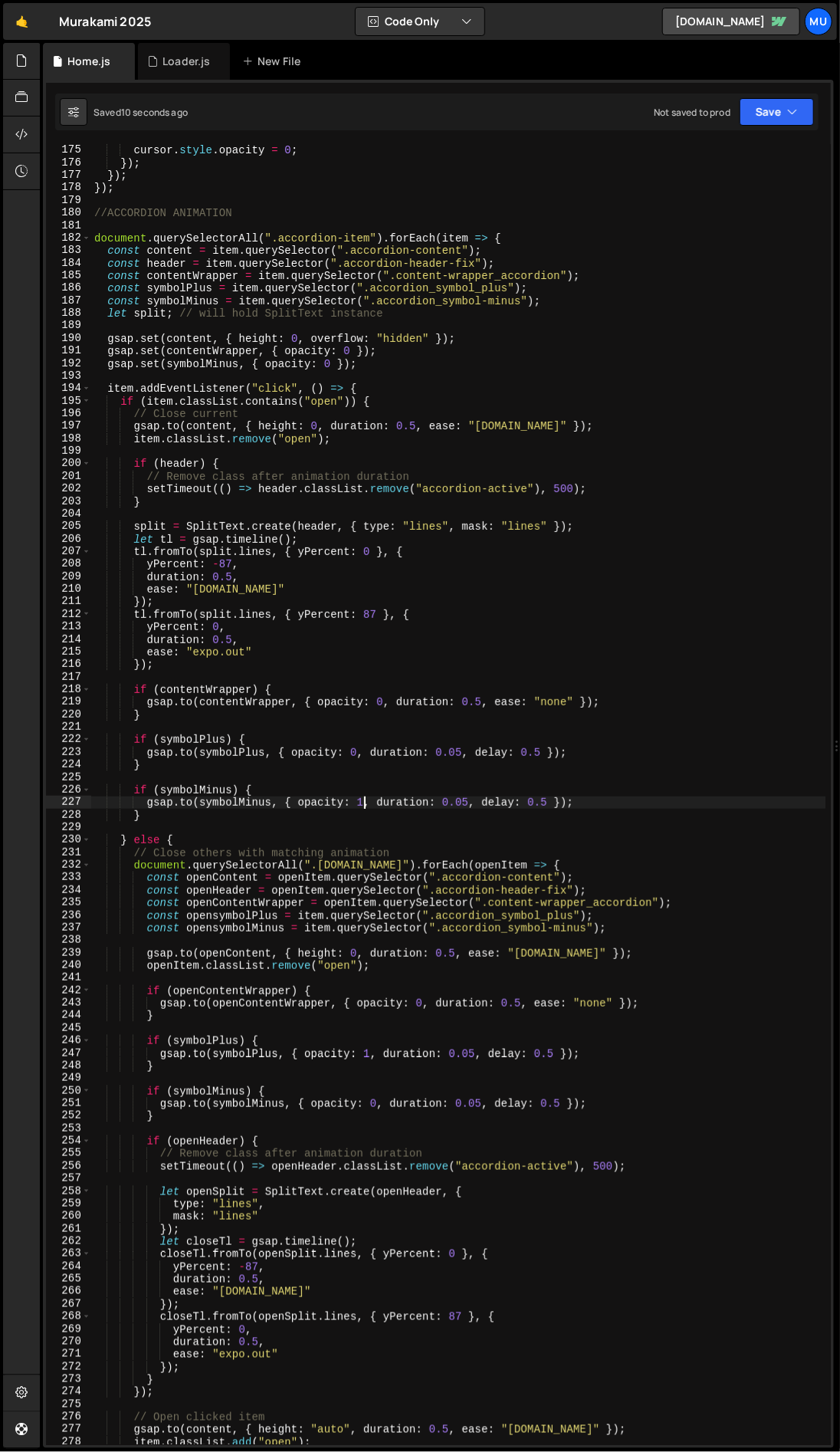
click at [364, 801] on div "cursor . style . opacity = 0 ; }) ; }) ; }) ; //ACCORDION ANIMATION document . …" at bounding box center [459, 807] width 735 height 1327
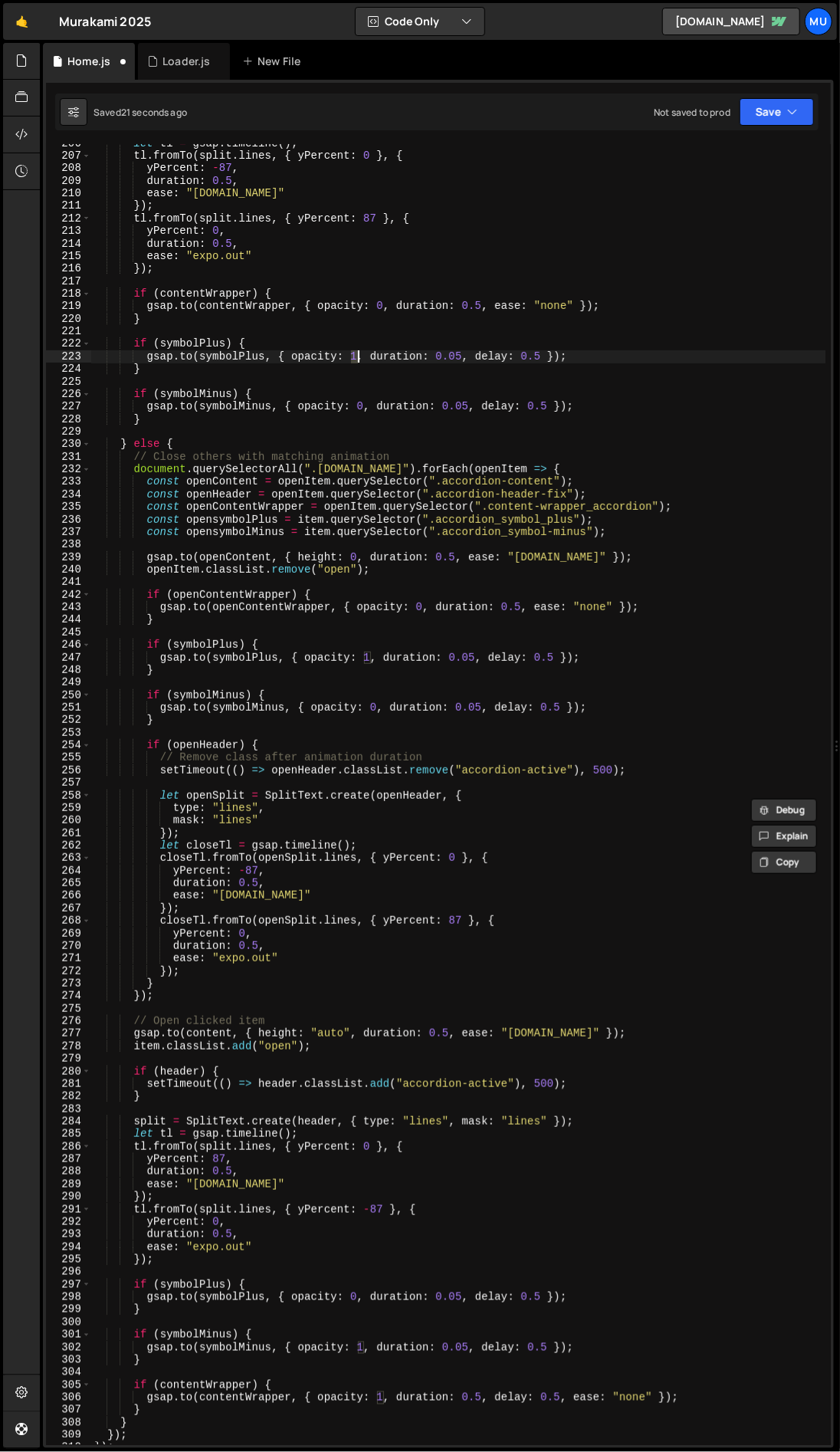
scroll to position [2842, 0]
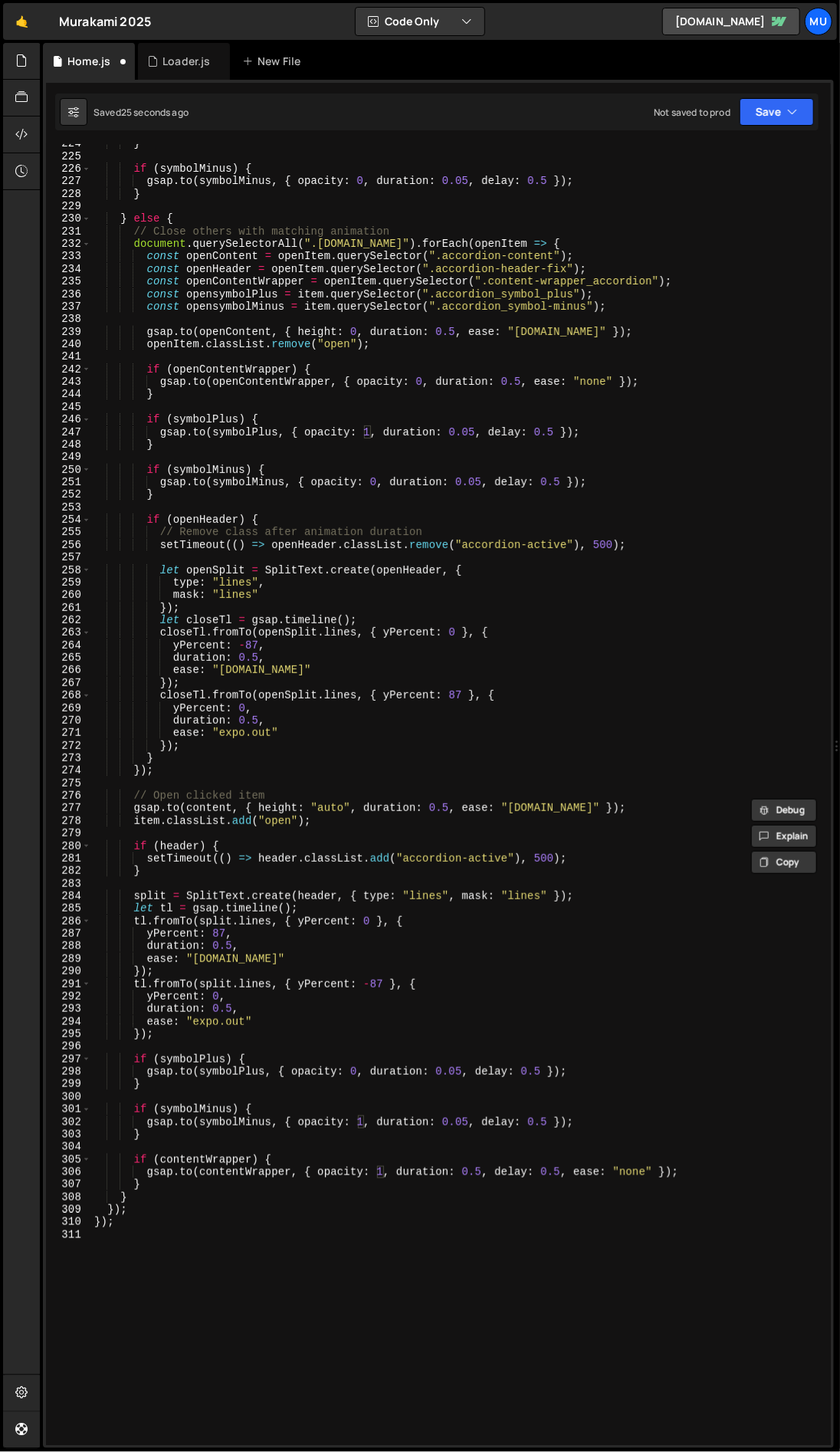
click at [407, 1120] on div "} if ( symbolMinus ) { gsap . to ( symbolMinus , { opacity : 0 , duration : 0.0…" at bounding box center [459, 800] width 735 height 1327
drag, startPoint x: 383, startPoint y: 1172, endPoint x: 373, endPoint y: 1173, distance: 10.0
click at [373, 1173] on div "} if ( symbolMinus ) { gsap . to ( symbolMinus , { opacity : 0 , duration : 0.0…" at bounding box center [459, 800] width 735 height 1327
click at [359, 1069] on div "} if ( symbolMinus ) { gsap . to ( symbolMinus , { opacity : 0 , duration : 0.0…" at bounding box center [459, 800] width 735 height 1327
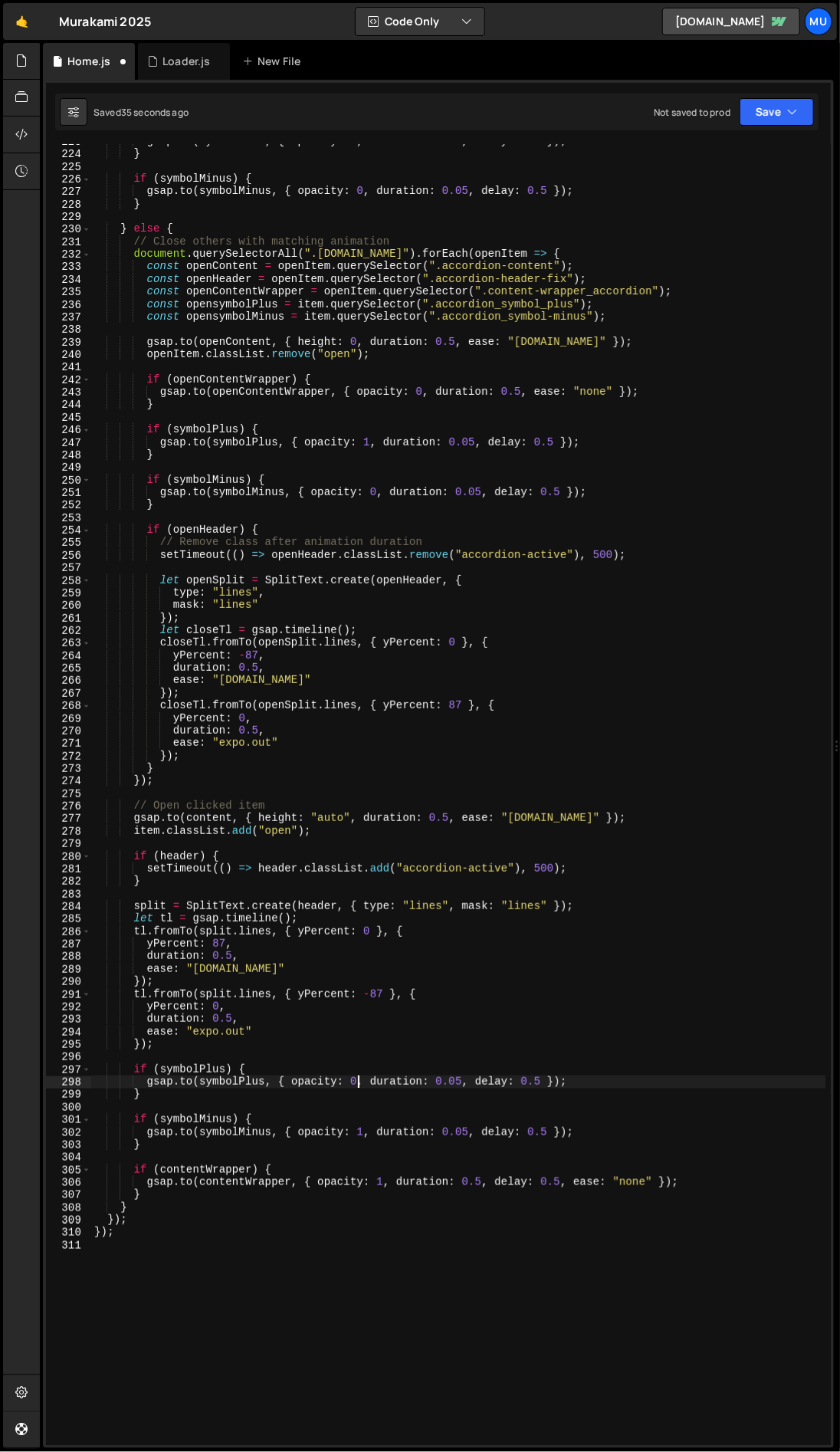
scroll to position [2837, 0]
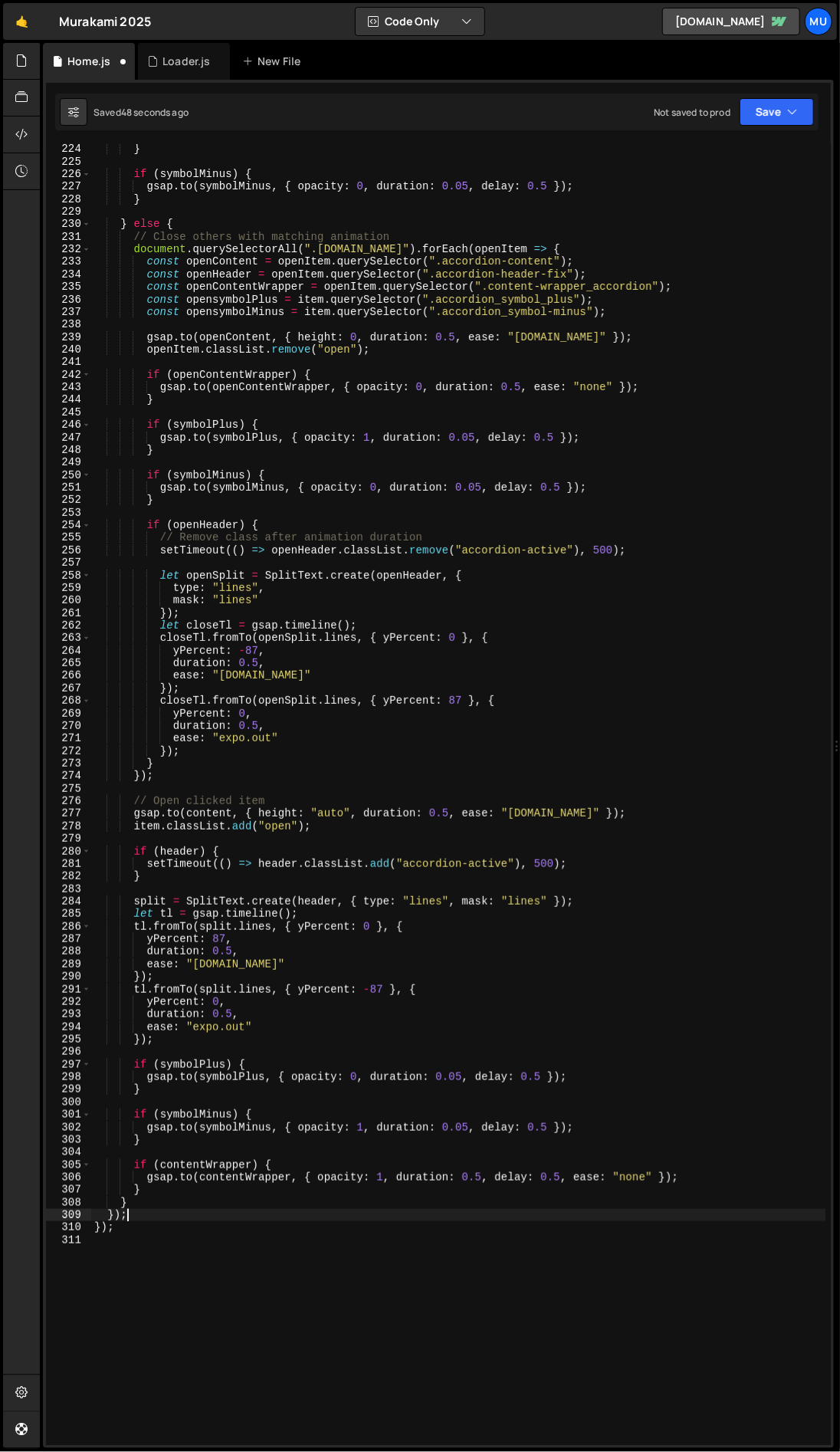
click at [141, 1217] on div "} if ( symbolMinus ) { gsap . to ( symbolMinus , { opacity : 0 , duration : 0.0…" at bounding box center [459, 805] width 735 height 1327
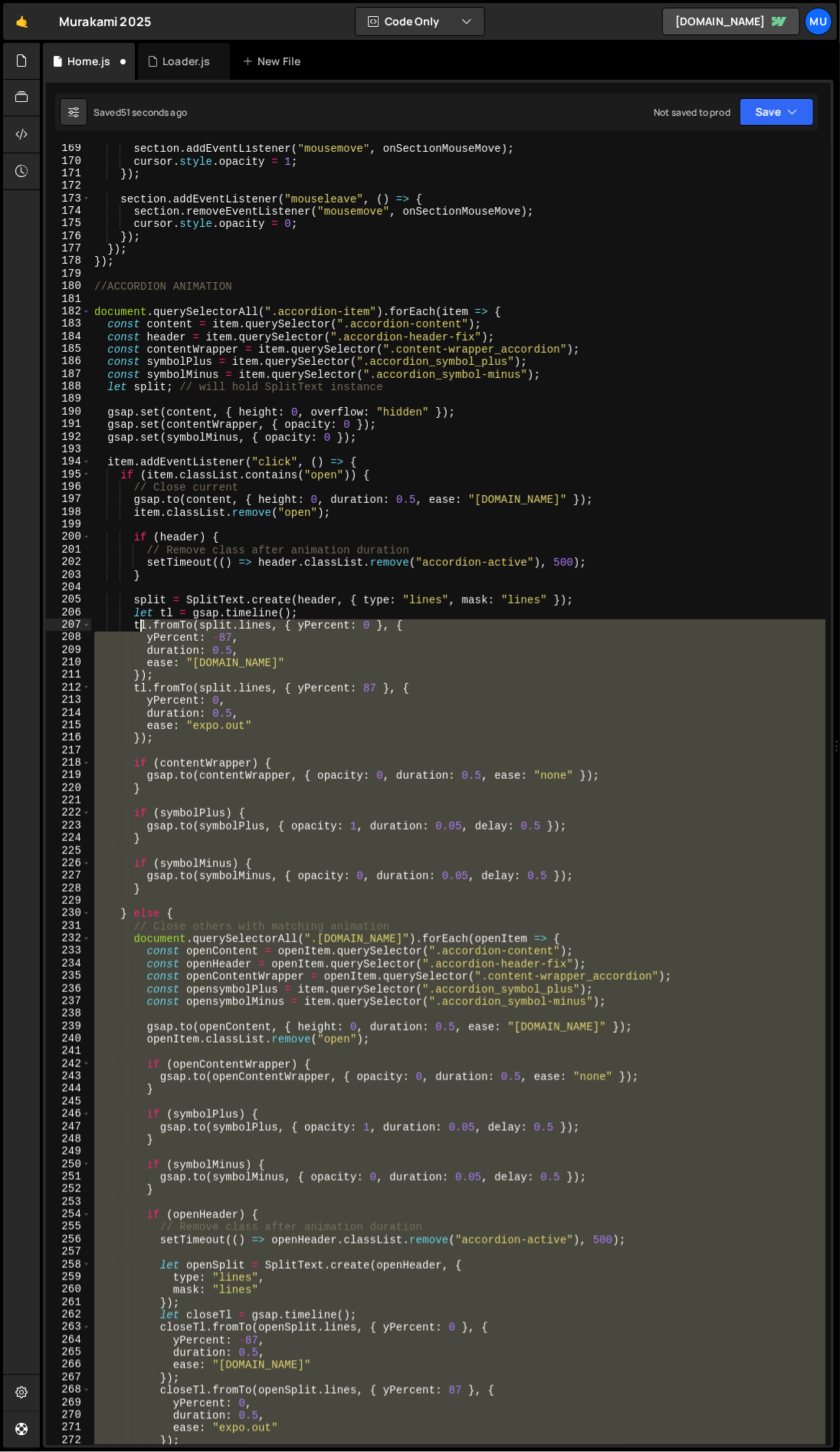
scroll to position [1994, 0]
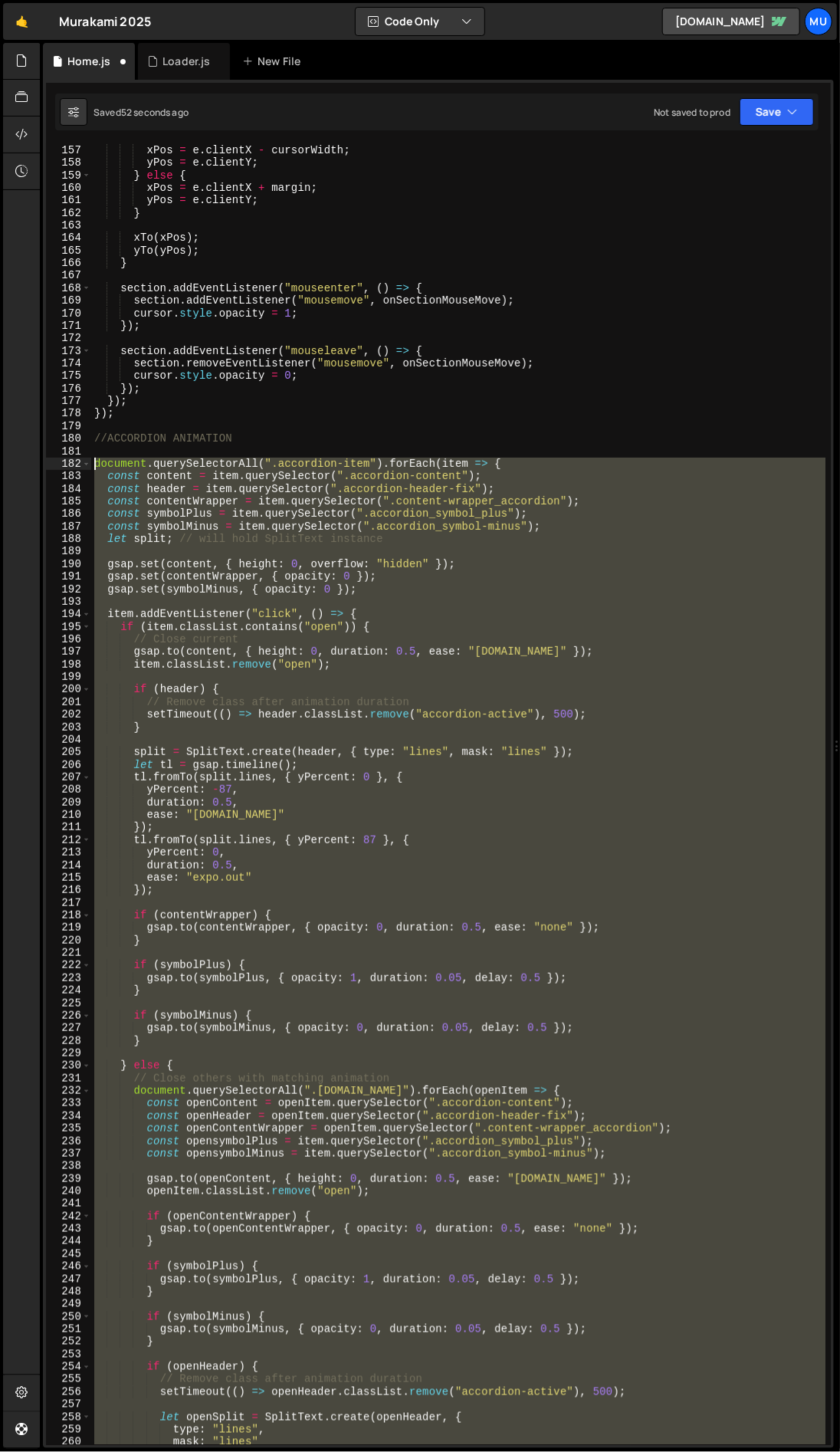
drag, startPoint x: 134, startPoint y: 1235, endPoint x: 77, endPoint y: 460, distance: 777.1
click at [77, 460] on div "}); 157 158 159 160 161 162 163 164 165 166 167 168 169 170 171 172 173 174 175…" at bounding box center [438, 795] width 785 height 1301
type textarea "document.querySelectorAll(".accordion-item").forEach(item => { const content = …"
paste textarea
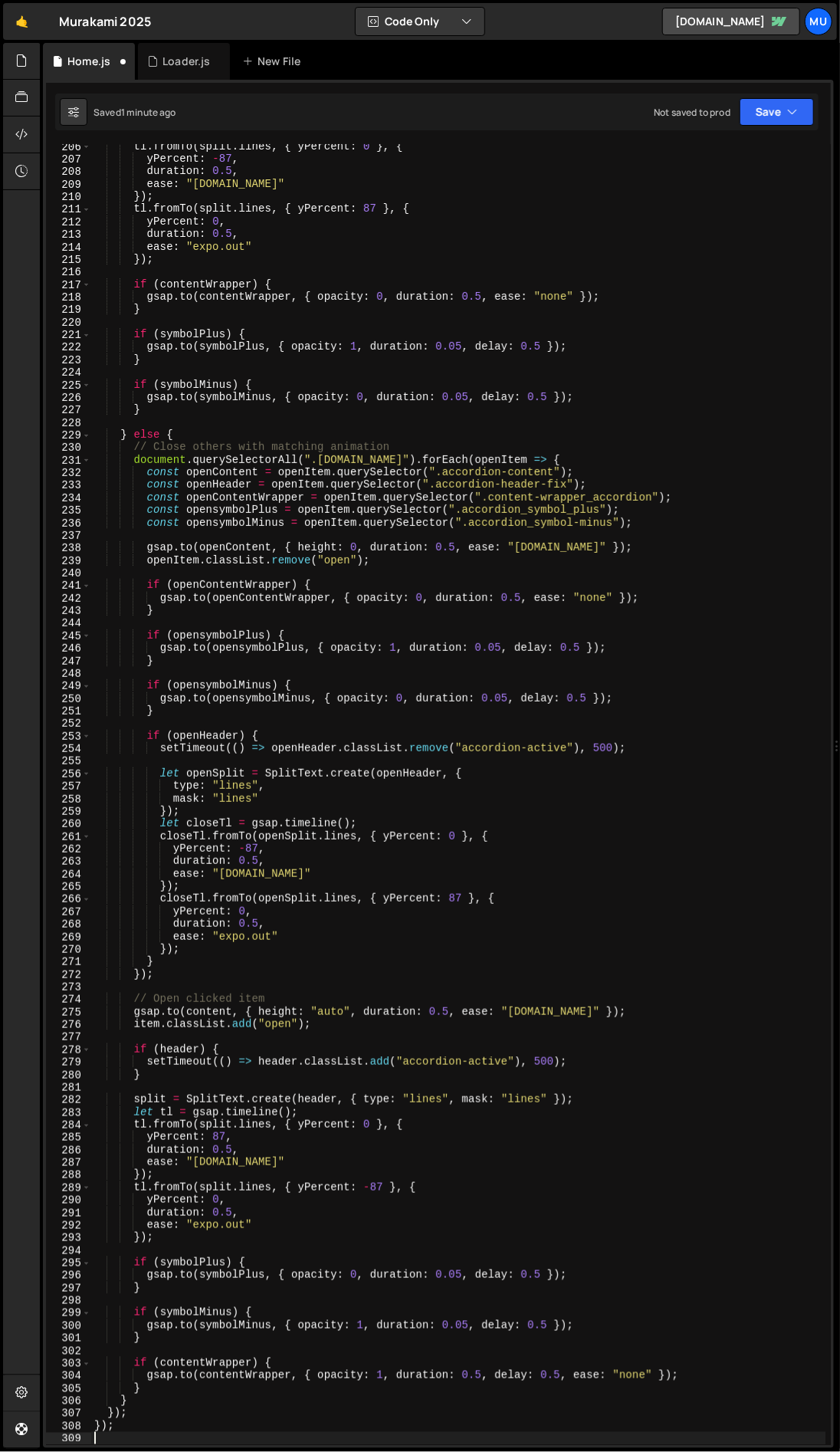
scroll to position [2613, 0]
click at [411, 1037] on div "tl . fromTo ( split . lines , { yPercent : 0 } , { yPercent : - 87 , duration :…" at bounding box center [459, 804] width 735 height 1327
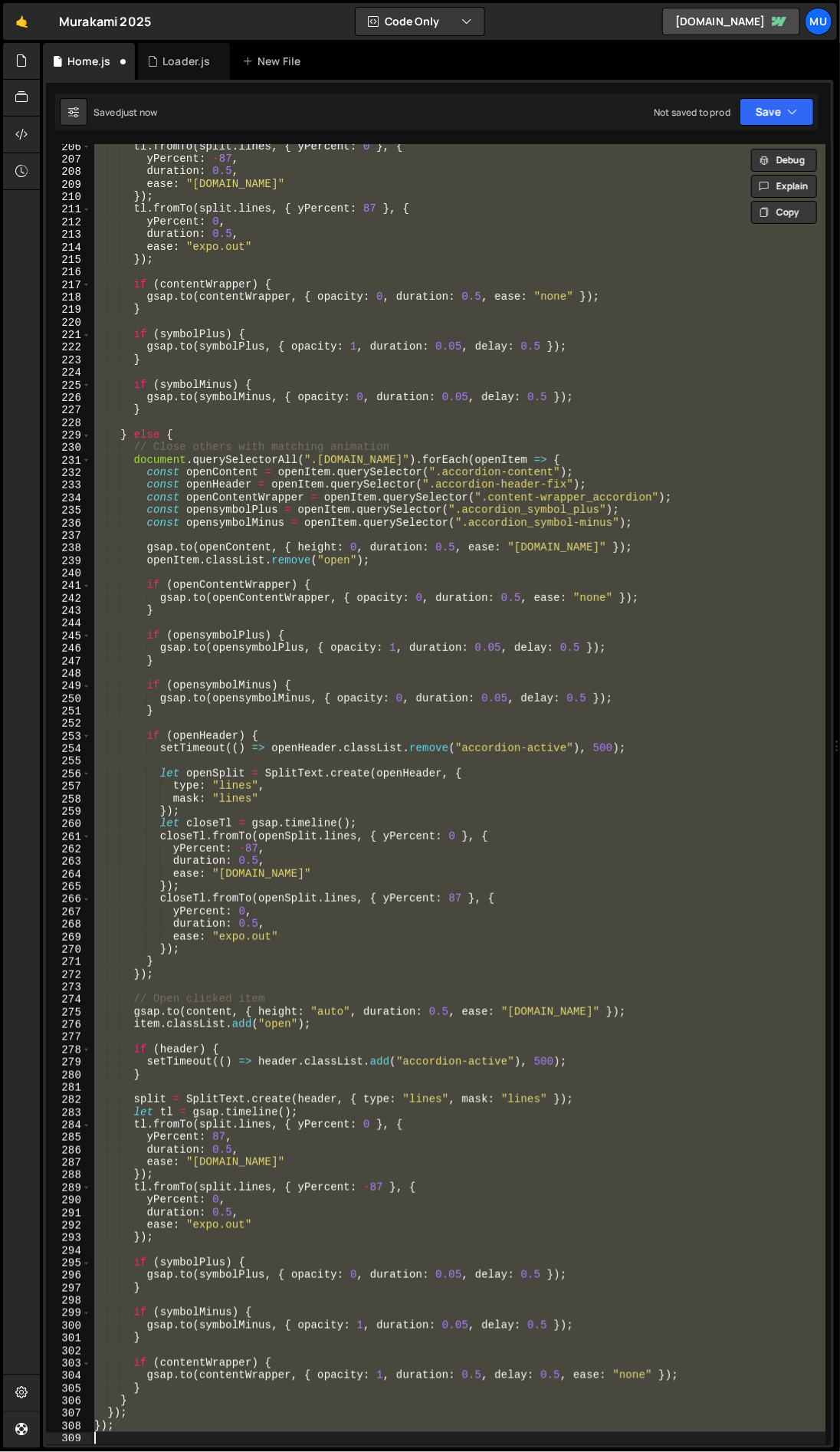
scroll to position [2637, 0]
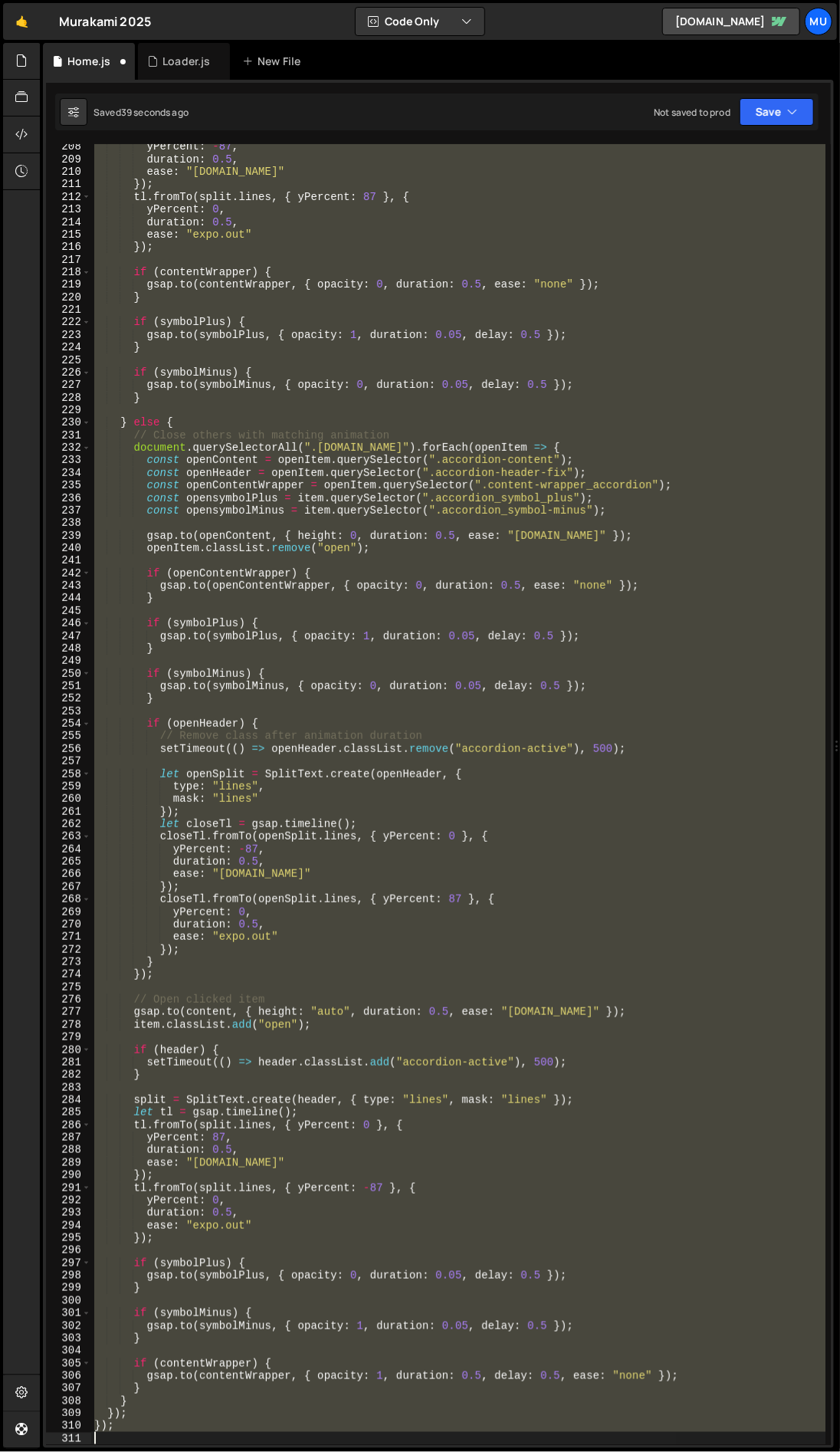
click at [461, 795] on div "yPercent : - 87 , duration : 0.5 , ease : "[DOMAIN_NAME]" }) ; tl . fromTo ( sp…" at bounding box center [459, 795] width 734 height 1301
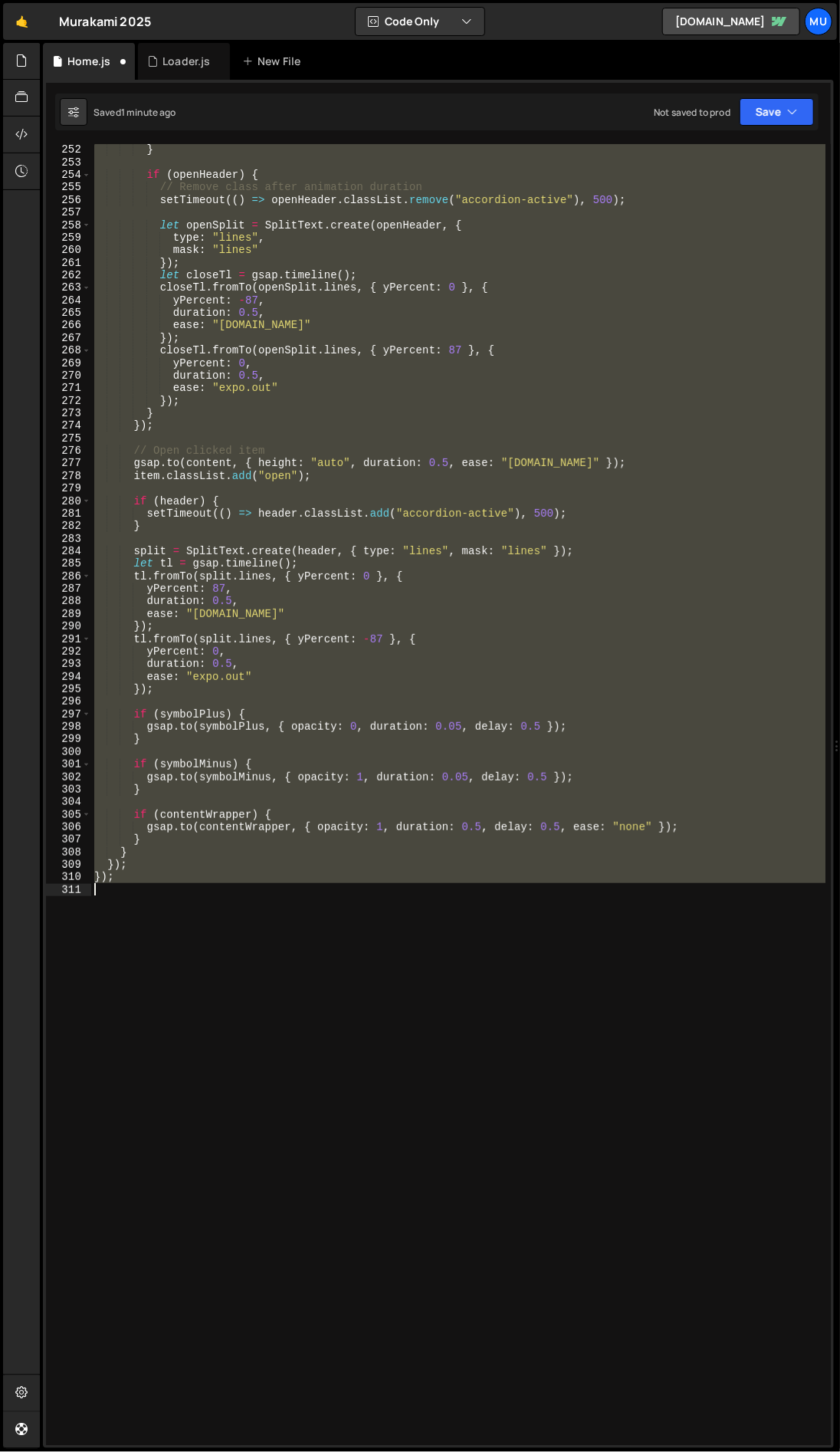
scroll to position [3187, 0]
drag, startPoint x: 92, startPoint y: 419, endPoint x: 445, endPoint y: 1000, distance: 679.8
click at [446, 1000] on div "} if ( openHeader ) { // Remove class after animation duration setTimeout (( ) …" at bounding box center [459, 806] width 735 height 1327
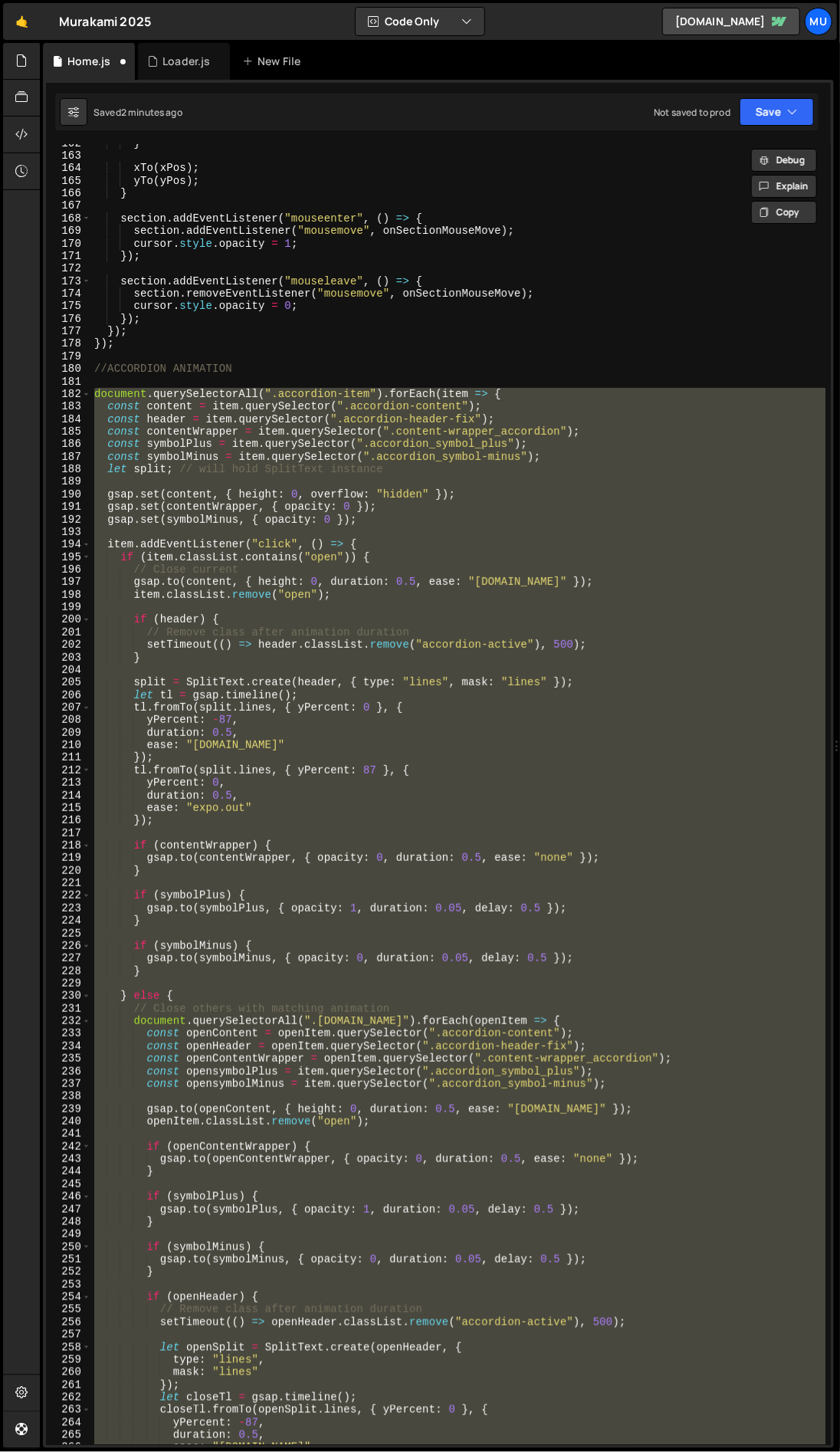
scroll to position [1333, 0]
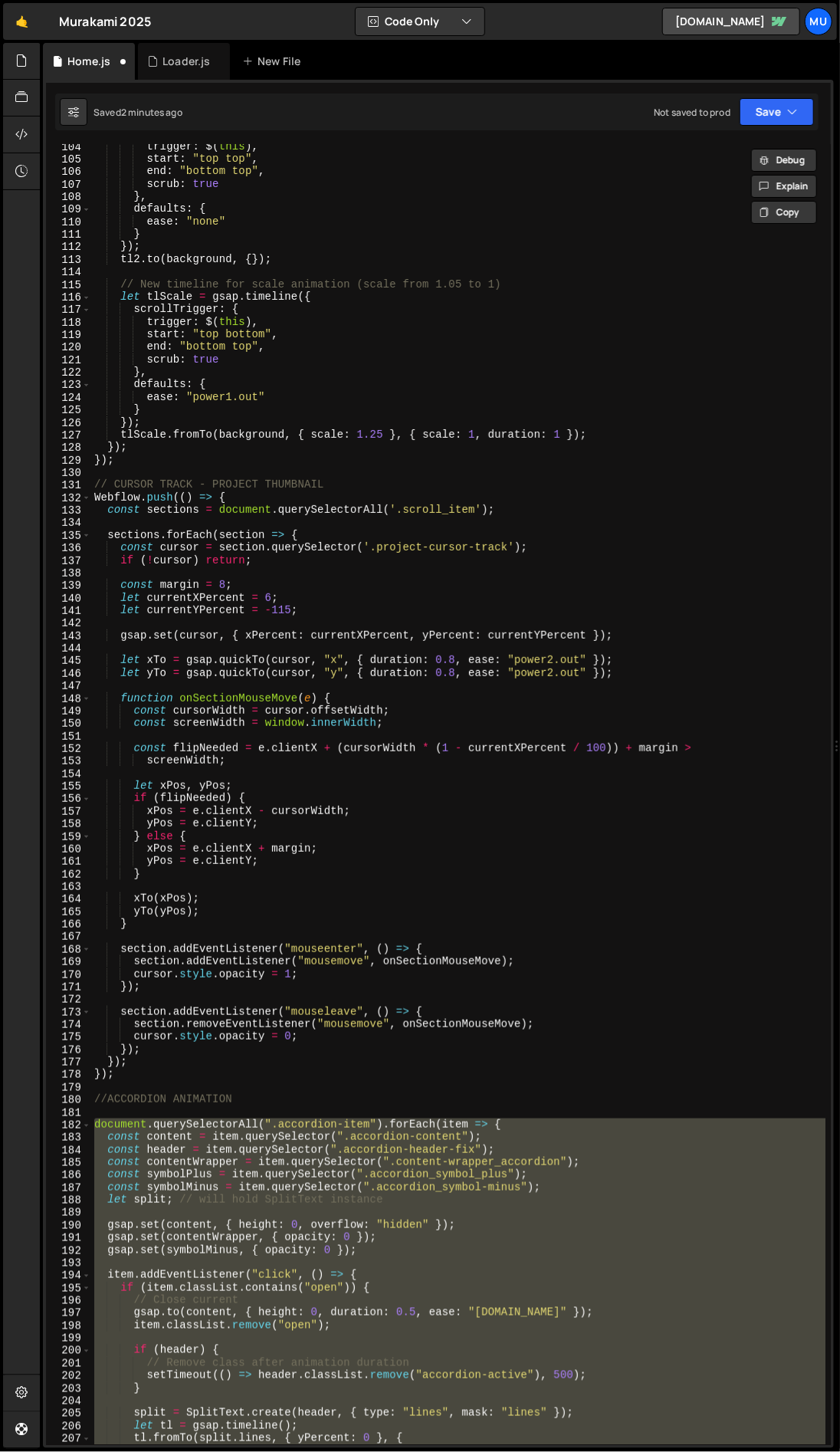
click at [230, 494] on div "trigger : $ ( this ) , start : "top top" , end : "bottom top" , scrub : true } …" at bounding box center [459, 804] width 735 height 1327
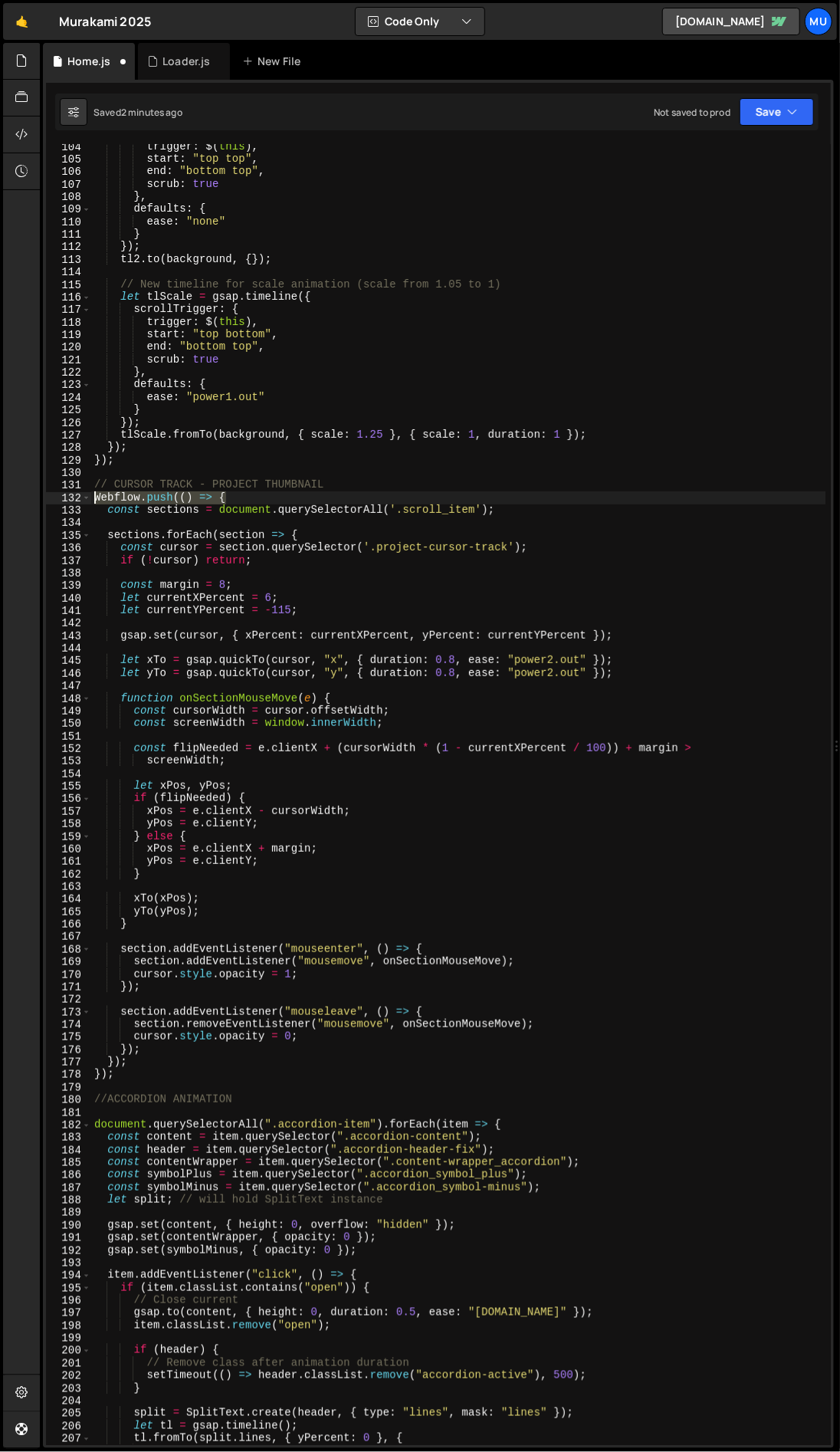
drag, startPoint x: 231, startPoint y: 495, endPoint x: 80, endPoint y: 493, distance: 151.0
click at [80, 493] on div "Webflow.push(() => { 104 105 106 107 108 109 110 111 112 113 114 115 116 117 11…" at bounding box center [438, 795] width 785 height 1301
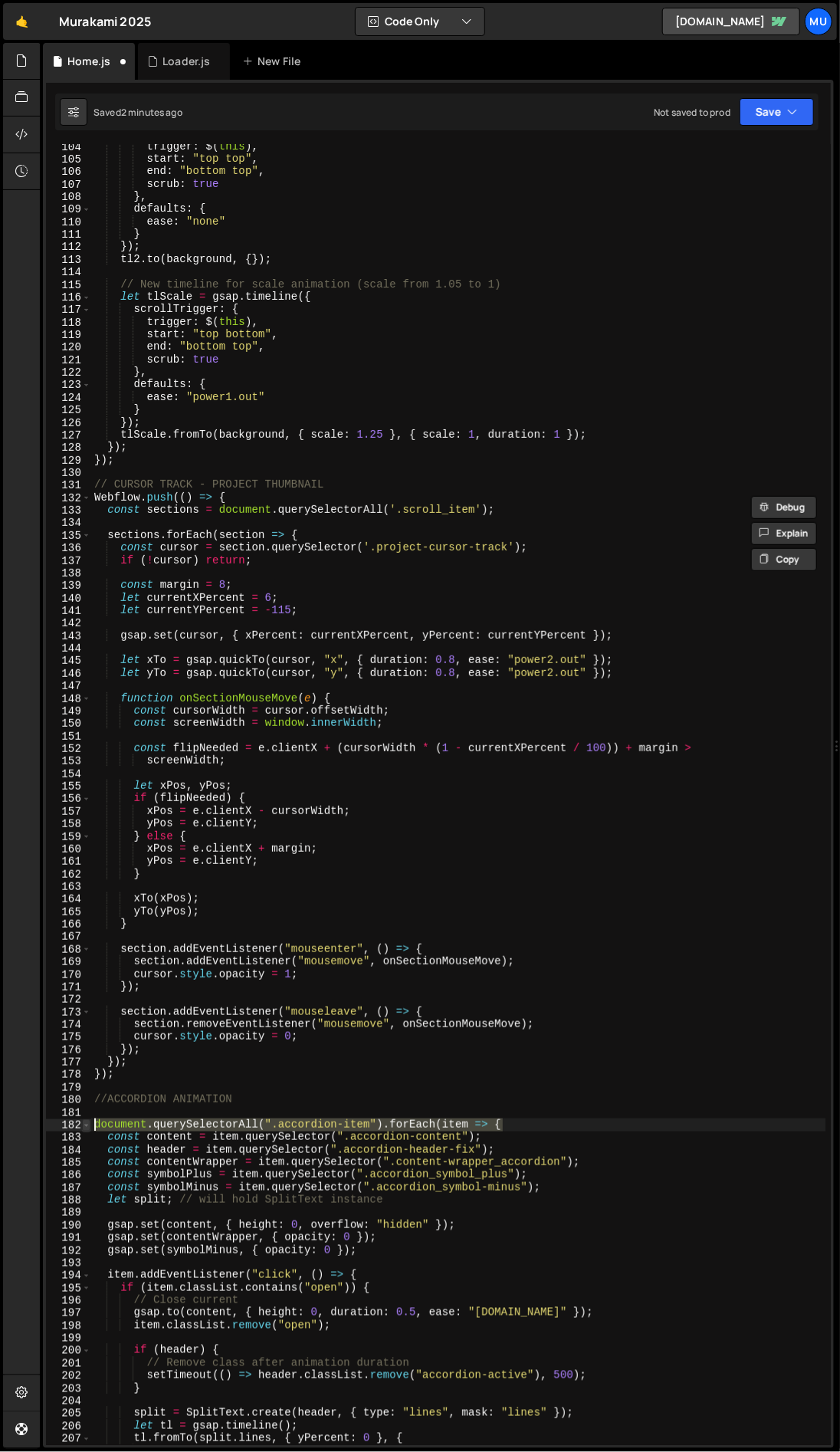
drag, startPoint x: 516, startPoint y: 1121, endPoint x: 82, endPoint y: 1126, distance: 434.0
click at [82, 1126] on div "Webflow.push(() => { 104 105 106 107 108 109 110 111 112 113 114 115 116 117 11…" at bounding box center [438, 795] width 785 height 1301
paste textarea "Webflow.push(()"
type textarea "Webflow.push(() => {"
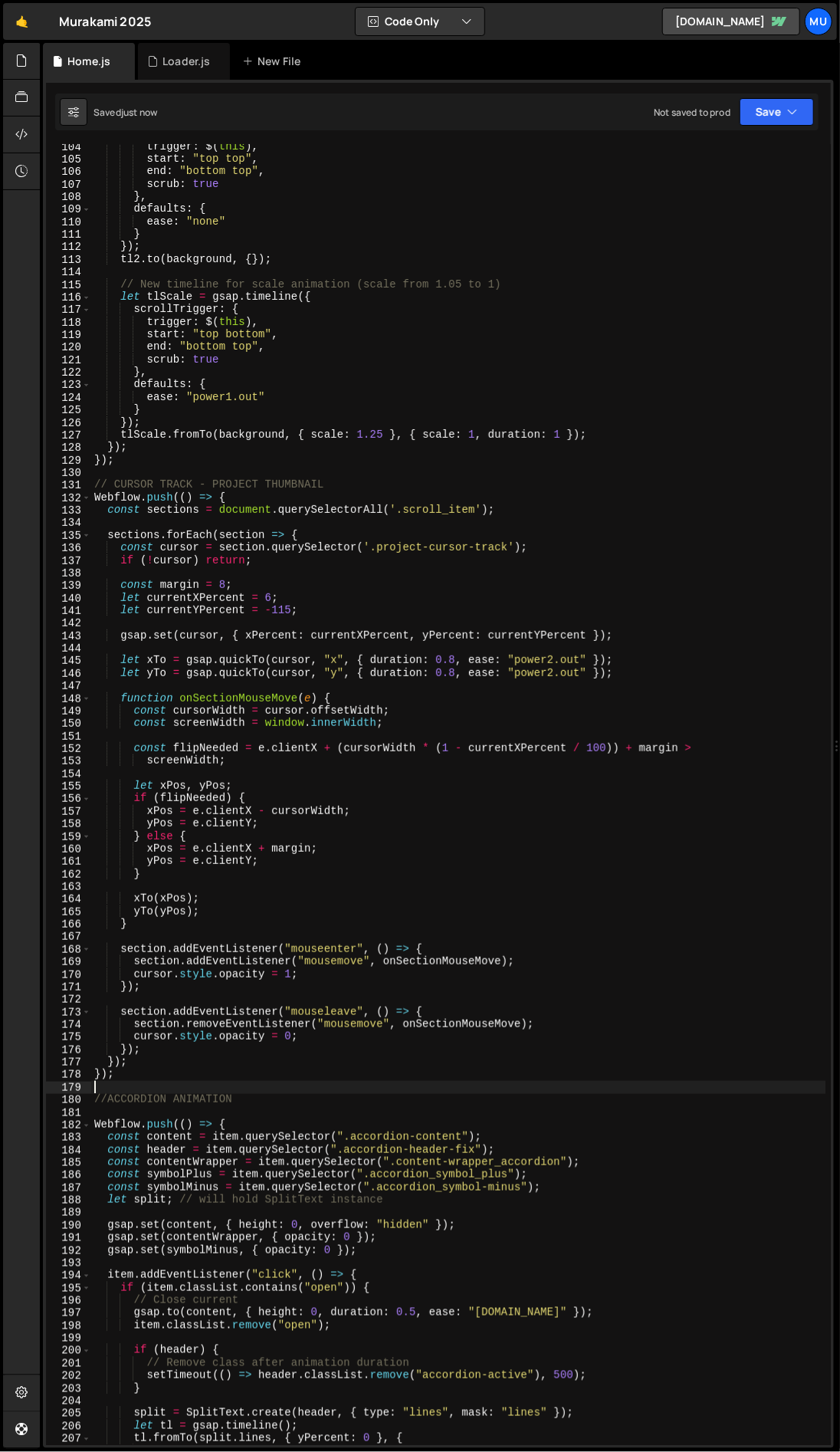
drag, startPoint x: 246, startPoint y: 1091, endPoint x: 276, endPoint y: 1120, distance: 41.7
click at [247, 1092] on div "trigger : $ ( this ) , start : "top top" , end : "bottom top" , scrub : true } …" at bounding box center [459, 804] width 735 height 1327
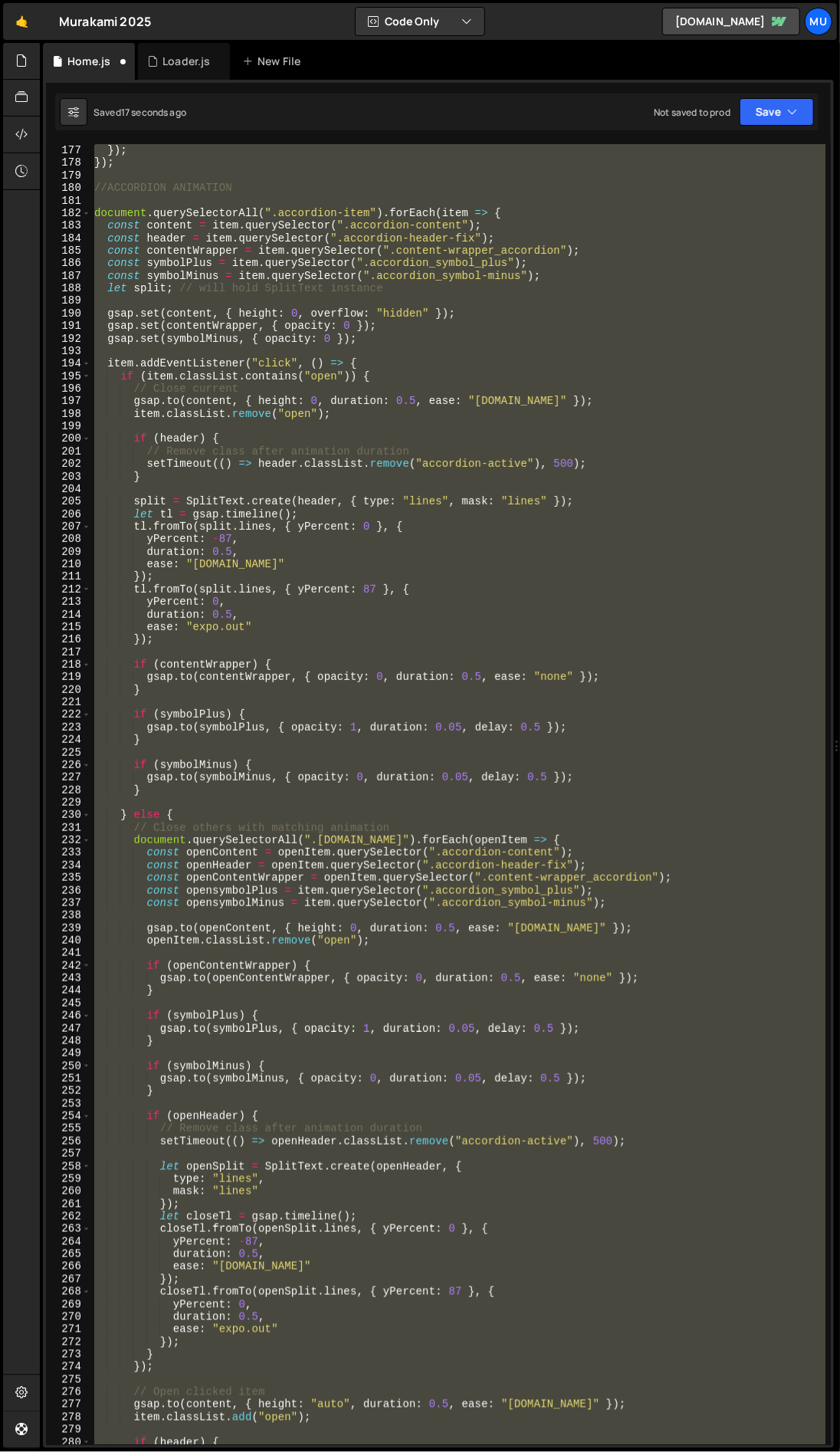
scroll to position [1773, 0]
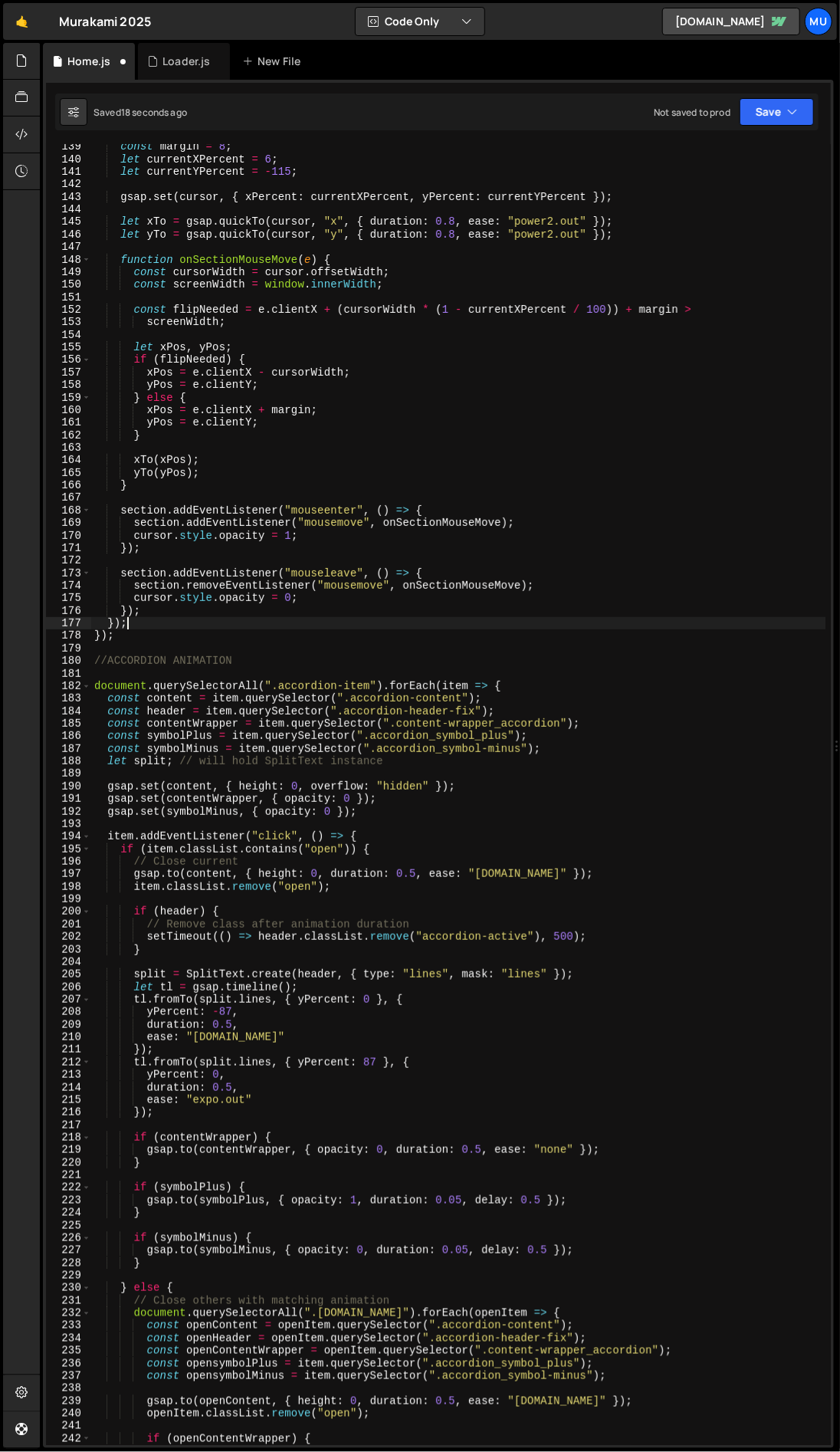
click at [222, 630] on div "const margin = 8 ; let currentXPercent = 6 ; let currentYPercent = - 115 ; gsap…" at bounding box center [459, 804] width 735 height 1327
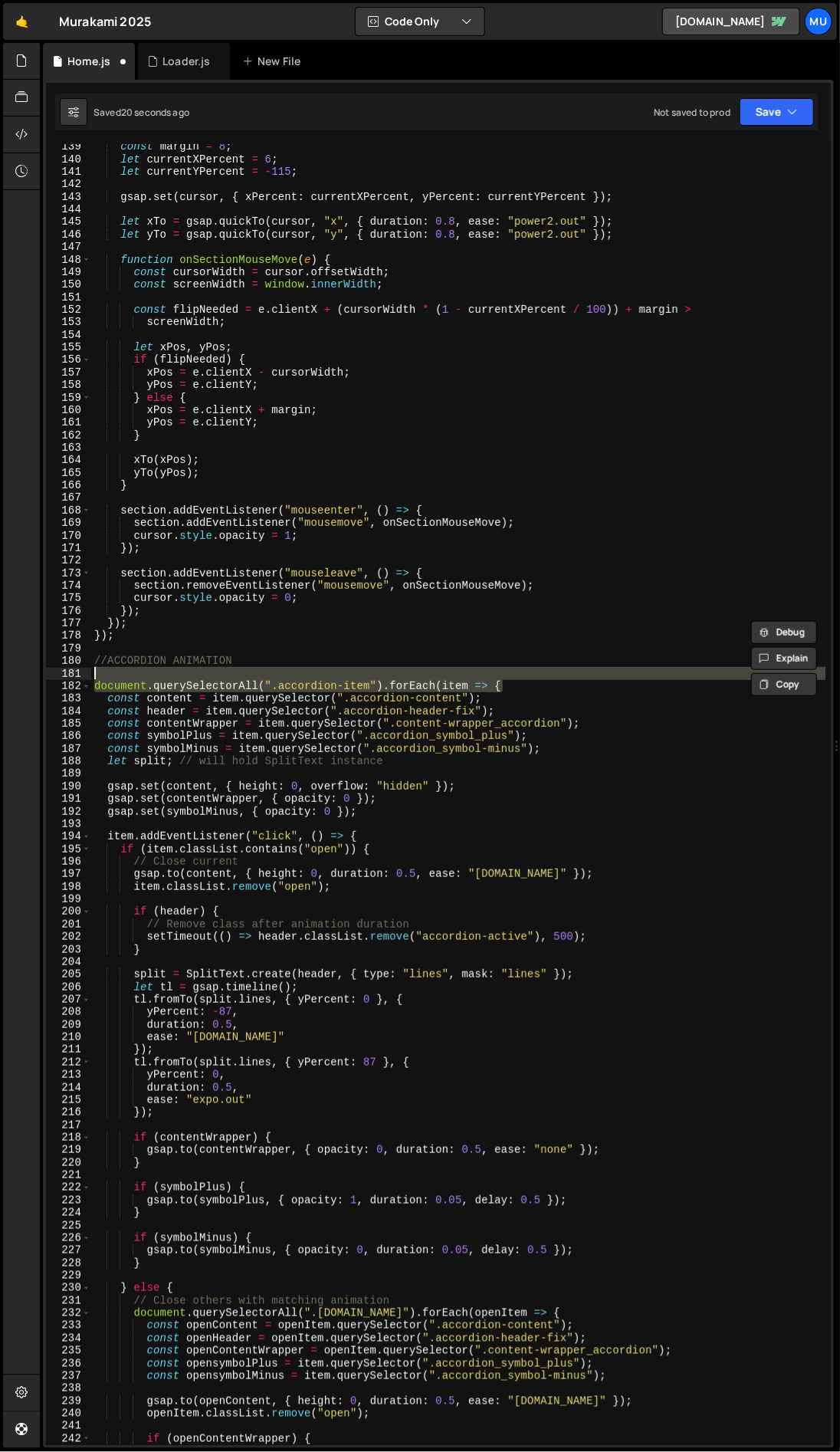
drag, startPoint x: 502, startPoint y: 685, endPoint x: 38, endPoint y: 679, distance: 464.0
click at [38, 679] on div "Hold on a sec... Are you certain you wish to leave this page? Any changes you'v…" at bounding box center [420, 726] width 840 height 1452
type textarea "document.querySelectorAll(".accordion-item").forEach(item => {"
click at [202, 677] on div "const margin = 8 ; let currentXPercent = 6 ; let currentYPercent = - 115 ; gsap…" at bounding box center [459, 795] width 734 height 1301
drag, startPoint x: 544, startPoint y: 687, endPoint x: 10, endPoint y: 684, distance: 534.0
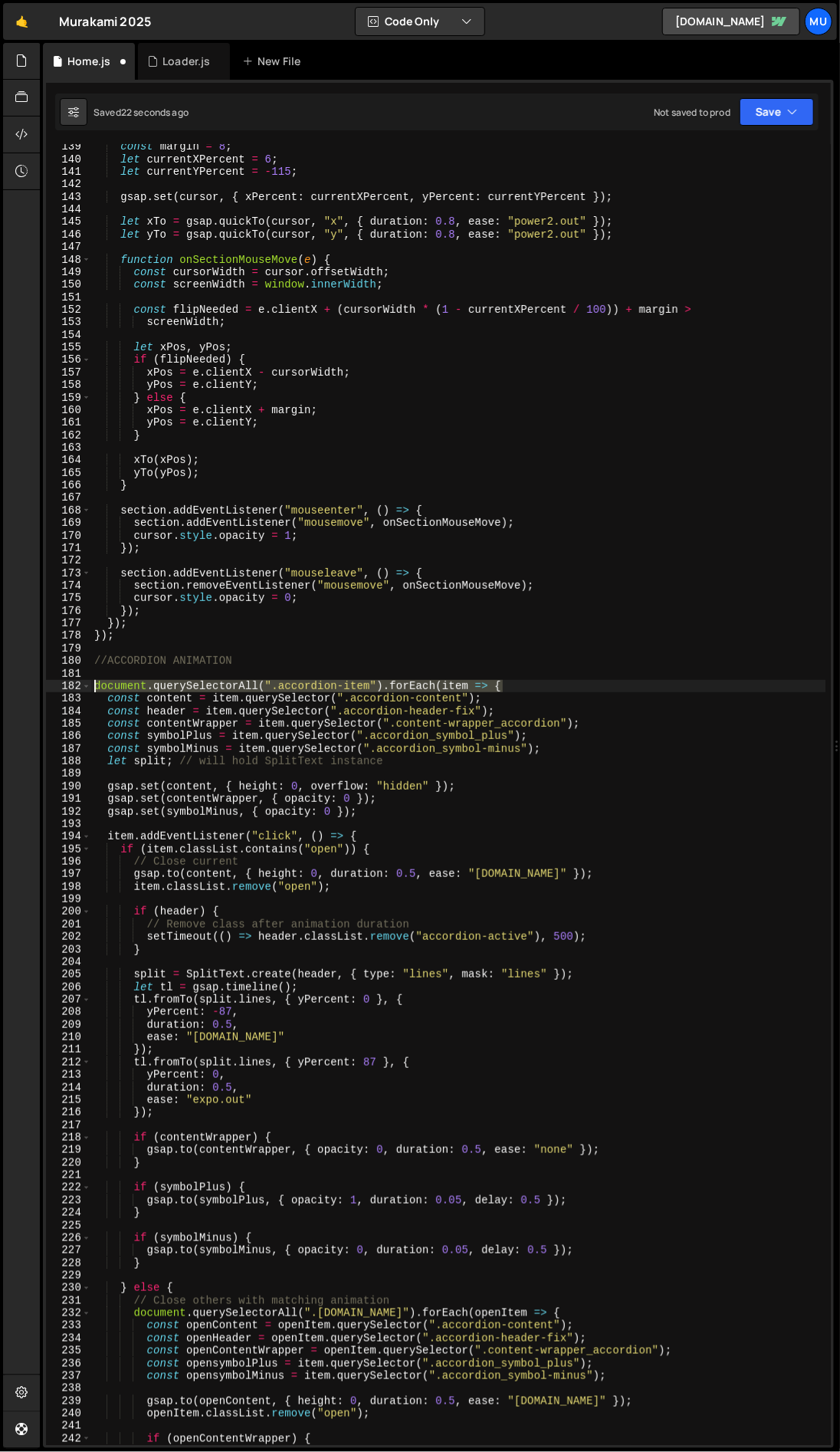
click at [10, 684] on div "Hold on a sec... Are you certain you wish to leave this page? Any changes you'v…" at bounding box center [420, 726] width 840 height 1452
paste textarea "Webflow.push(()"
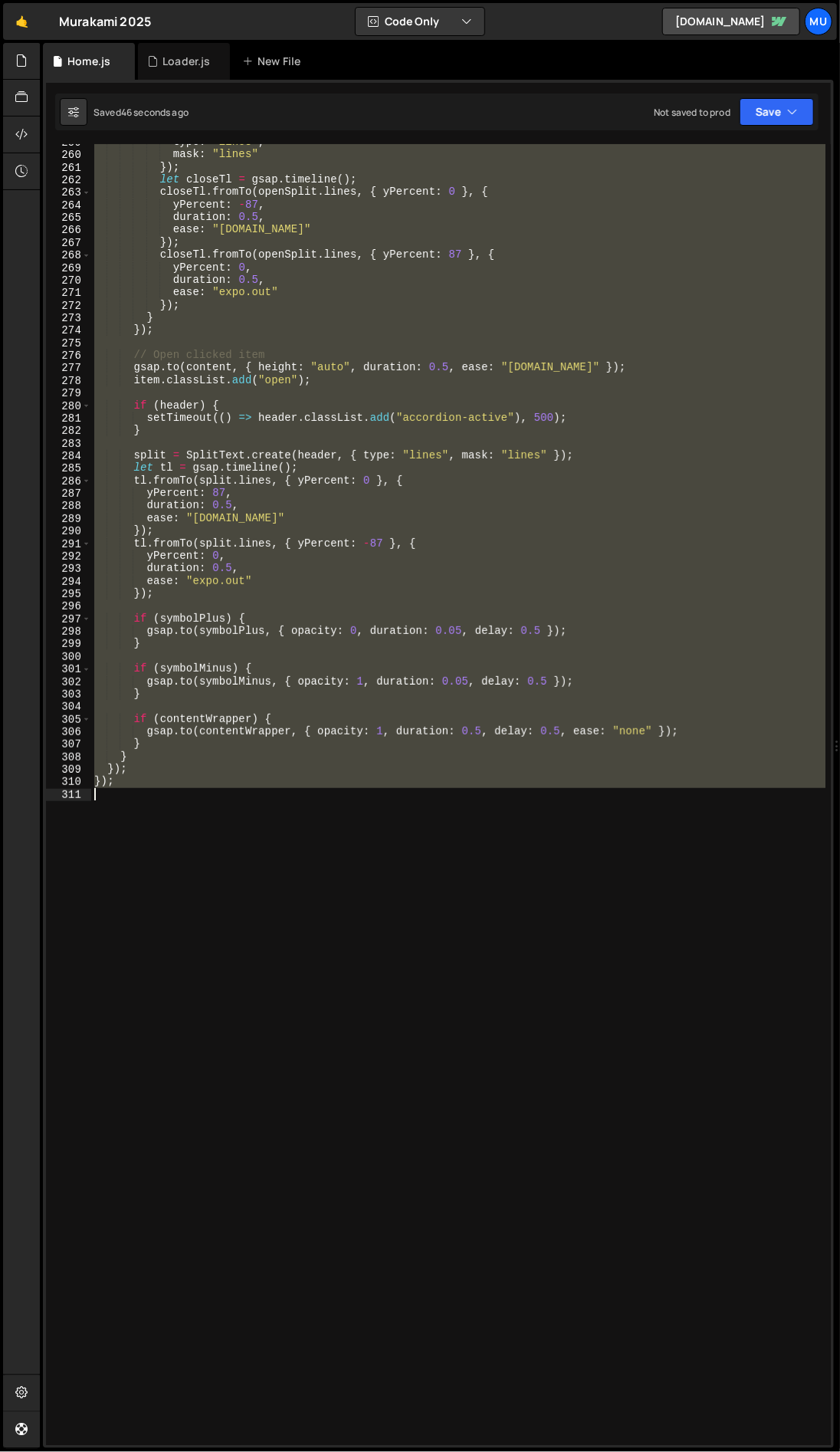
drag, startPoint x: 209, startPoint y: 671, endPoint x: 319, endPoint y: 1011, distance: 357.4
click at [319, 1011] on div "type : "lines" , mask : "lines" }) ; let closeTl = gsap . timeline ( ) ; closeT…" at bounding box center [459, 799] width 735 height 1327
type textarea "});"
paste textarea
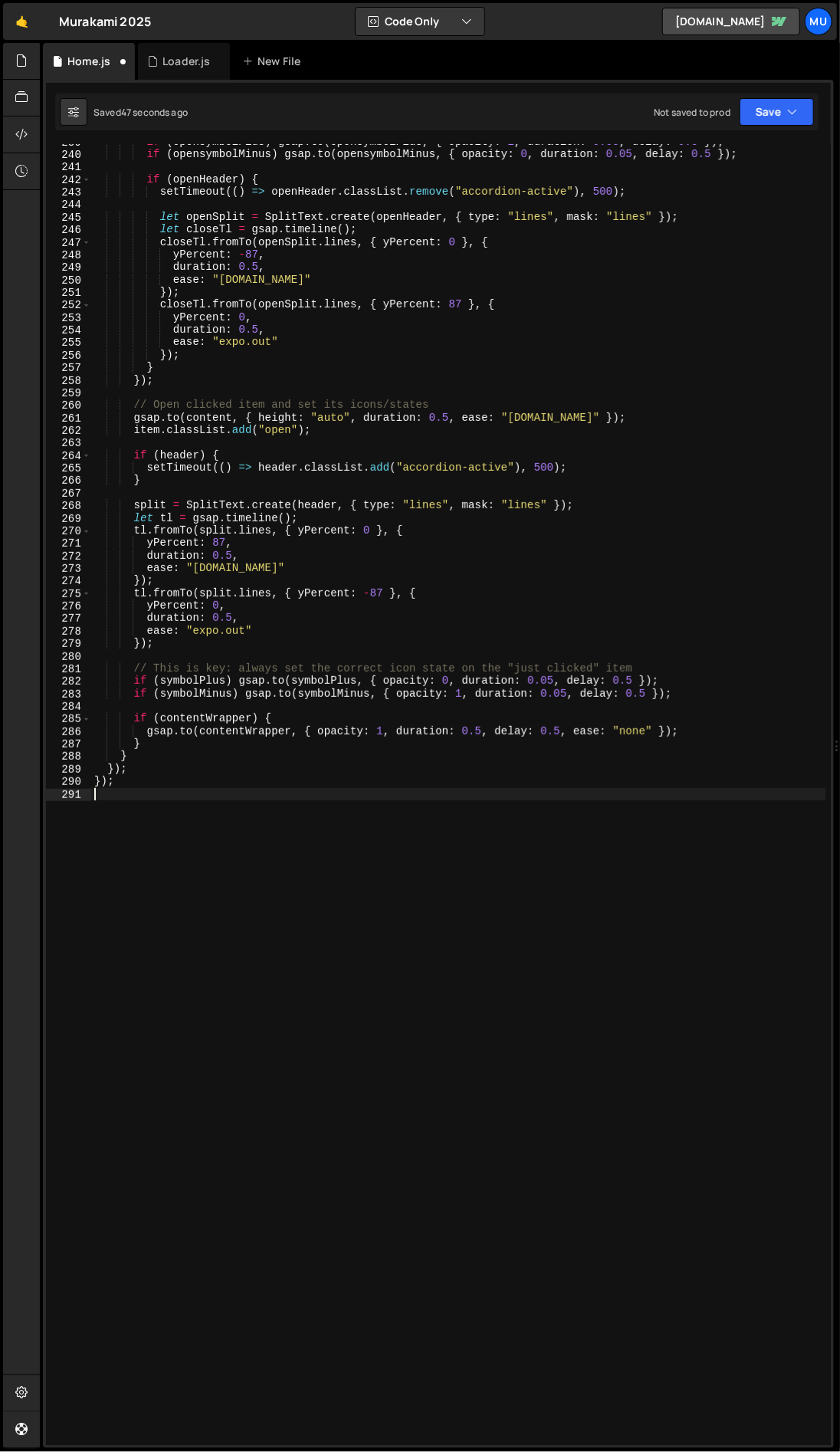
scroll to position [3031, 0]
type textarea "}"
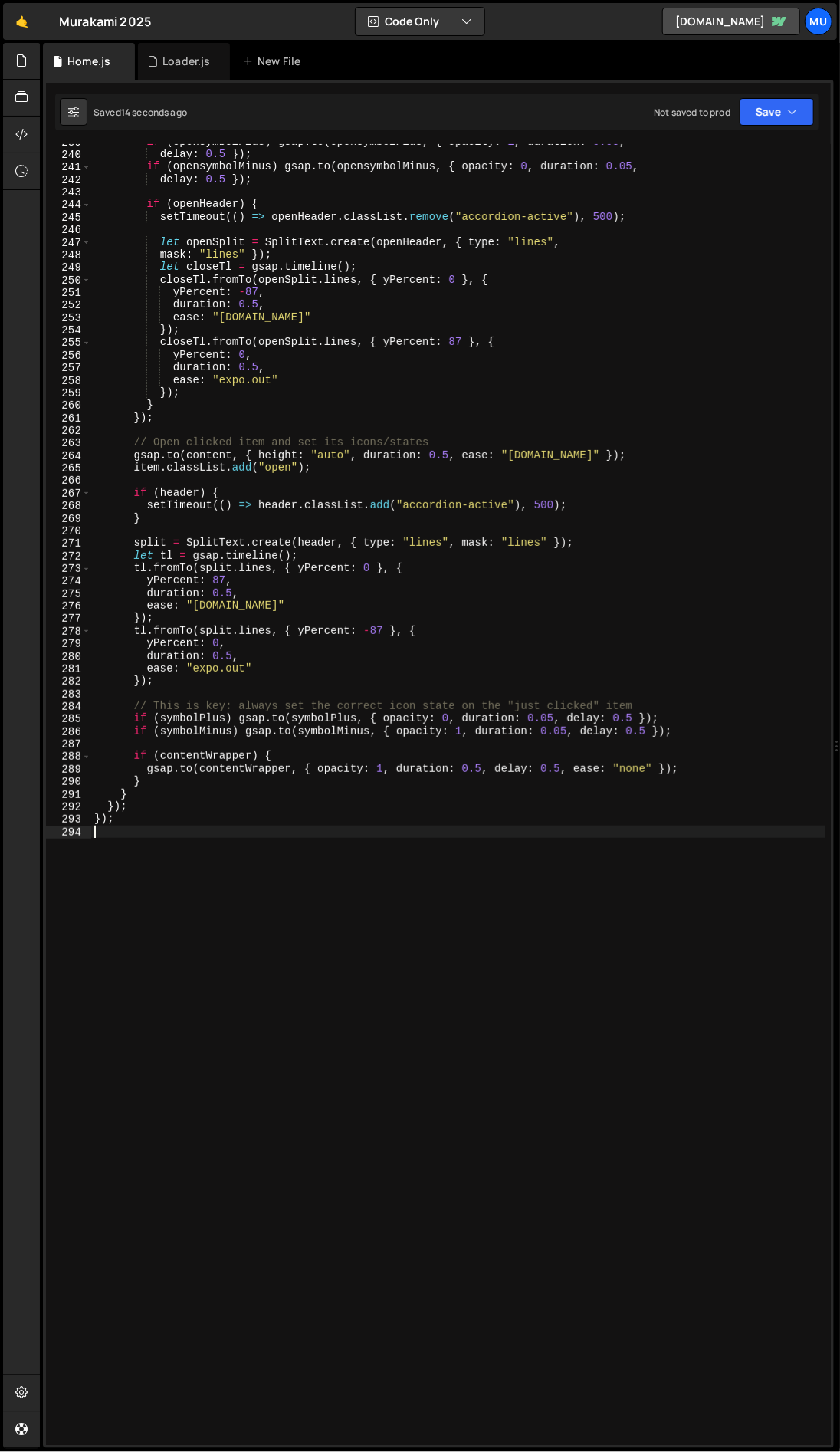
click at [505, 881] on div "if ( opensymbolPlus ) gsap . to ( opensymbolPlus , { opacity : 1 , duration : 0…" at bounding box center [459, 799] width 735 height 1327
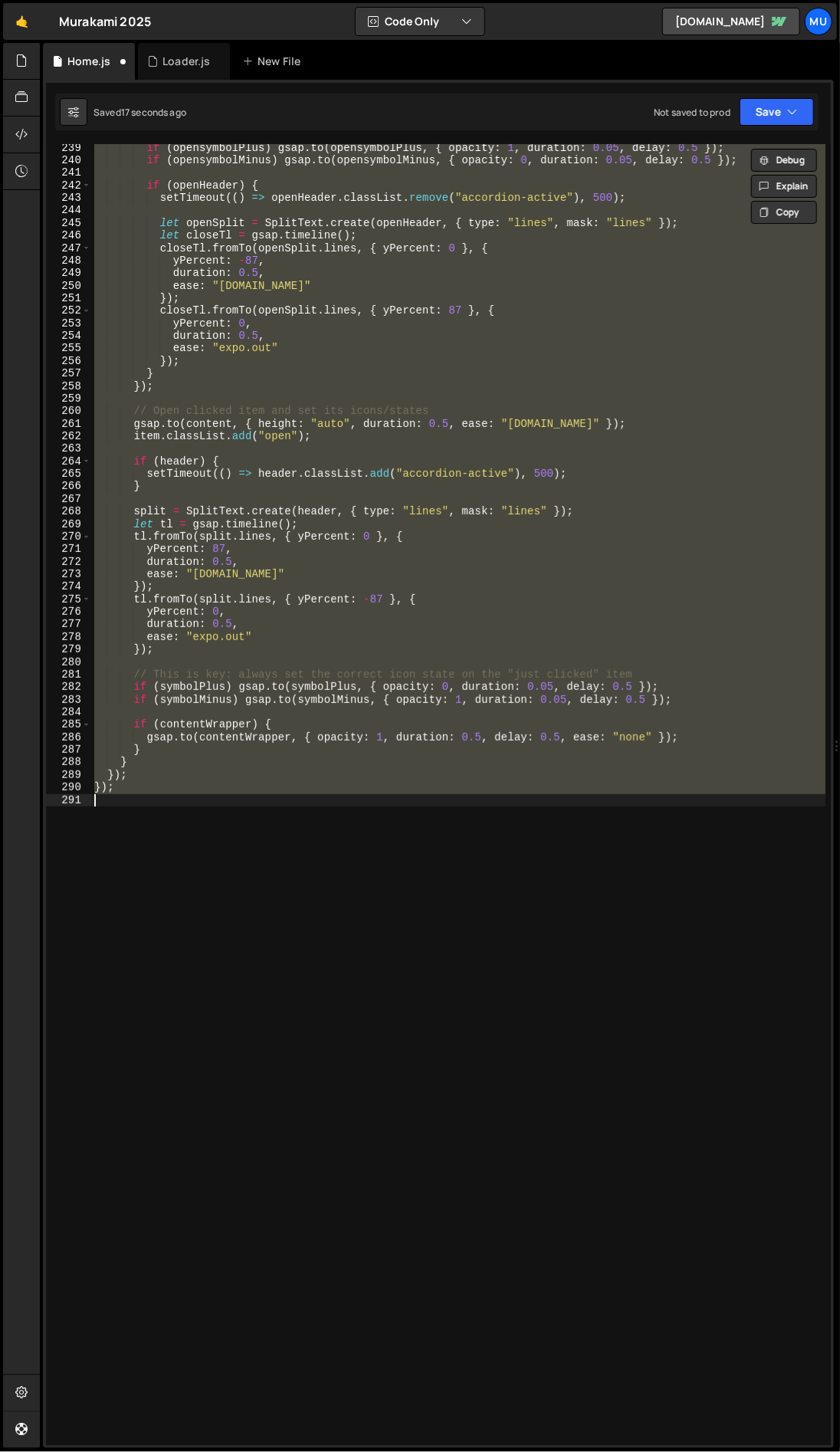
scroll to position [3026, 0]
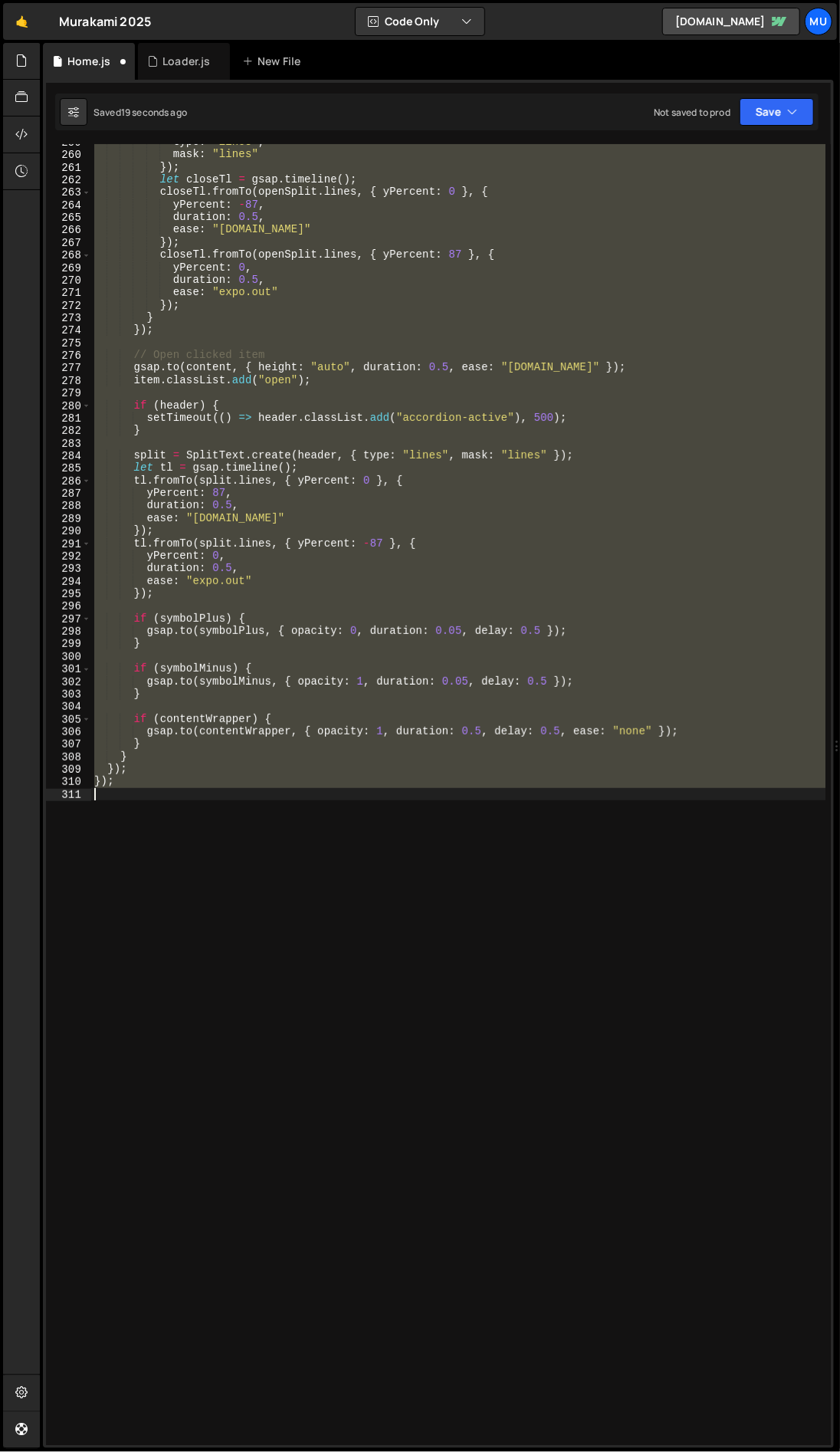
type textarea "document.querySelectorAll(".accordion-item").forEach(item => {"
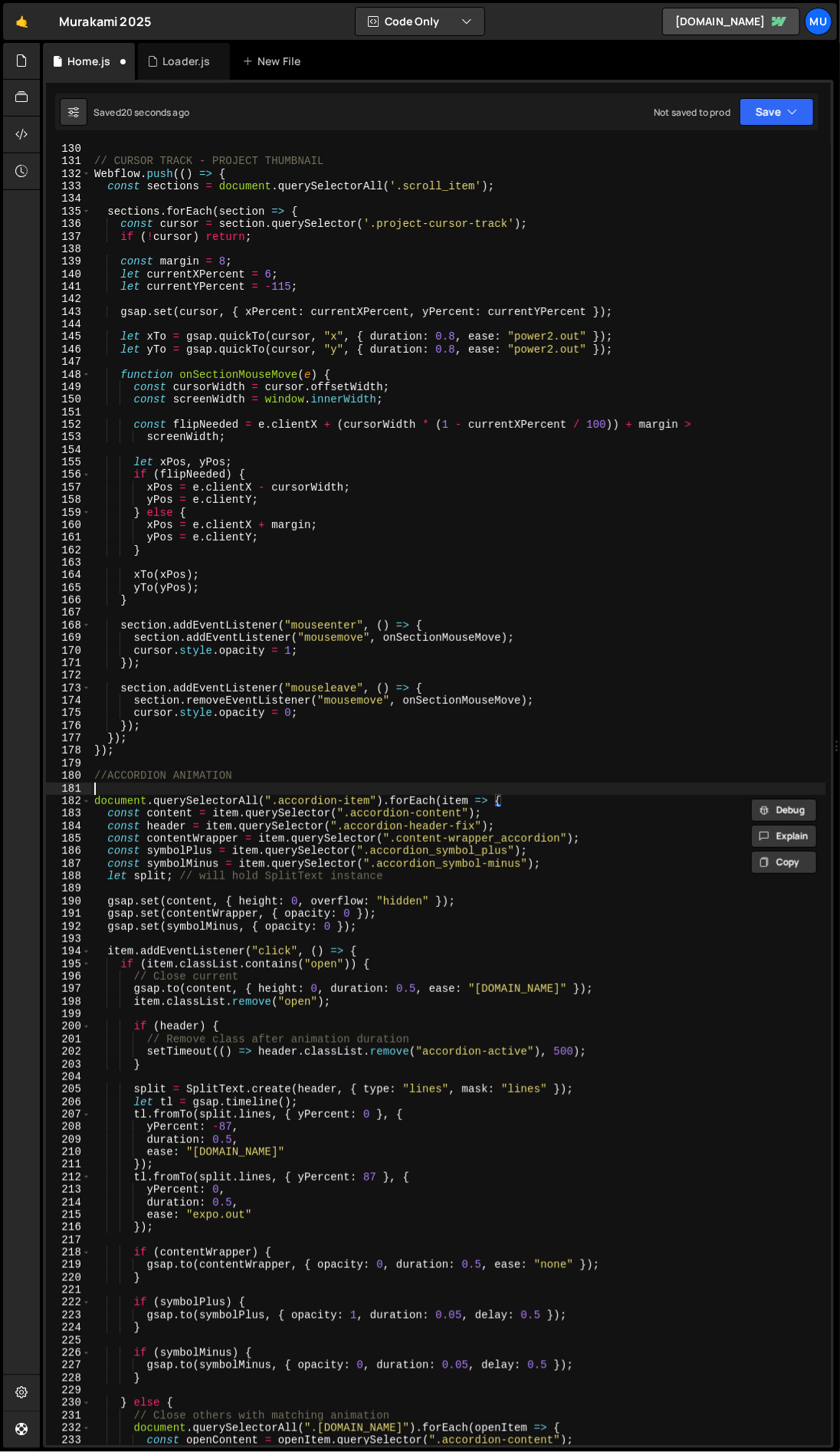
click at [219, 794] on div "// CURSOR TRACK - PROJECT THUMBNAIL Webflow . push (( ) => { const sections = d…" at bounding box center [459, 805] width 735 height 1327
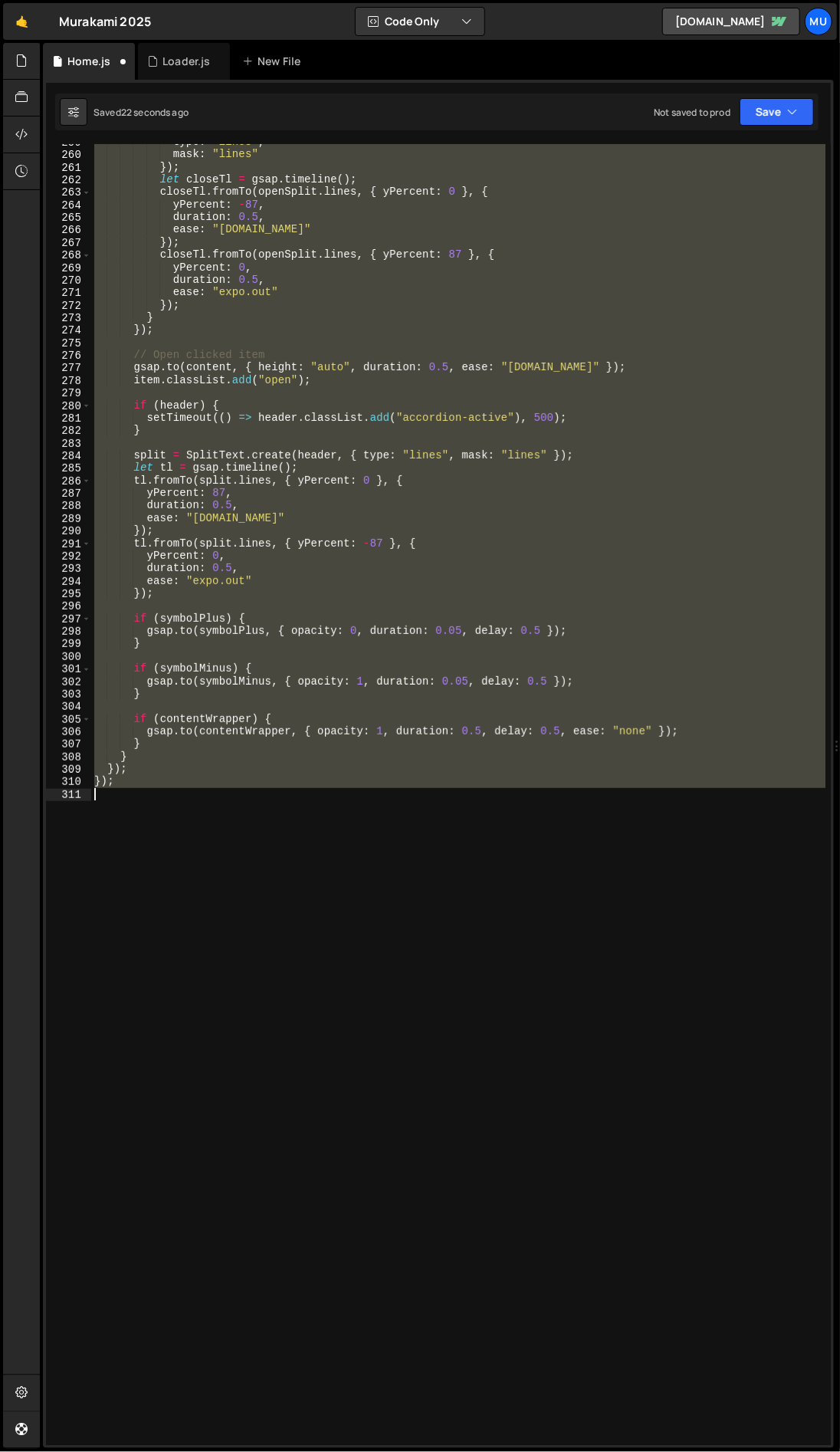
drag, startPoint x: 197, startPoint y: 786, endPoint x: 307, endPoint y: 970, distance: 214.4
click at [307, 970] on div "type : "lines" , mask : "lines" }) ; let closeTl = gsap . timeline ( ) ; closeT…" at bounding box center [459, 799] width 735 height 1327
type textarea "});"
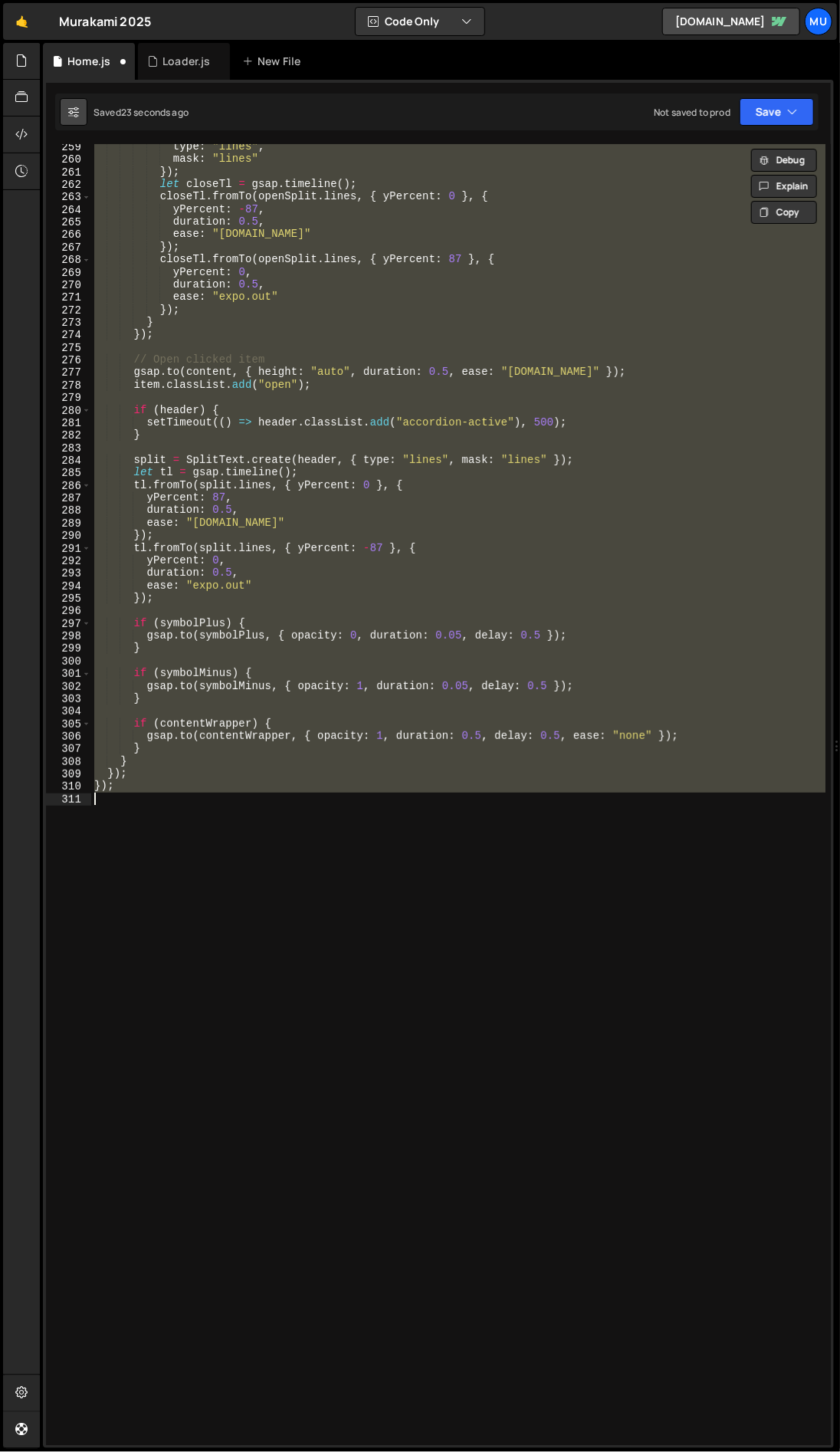
click at [73, 107] on icon at bounding box center [73, 112] width 11 height 15
select select "editor"
select select "ace/theme/monokai"
type input "14"
checkbox input "true"
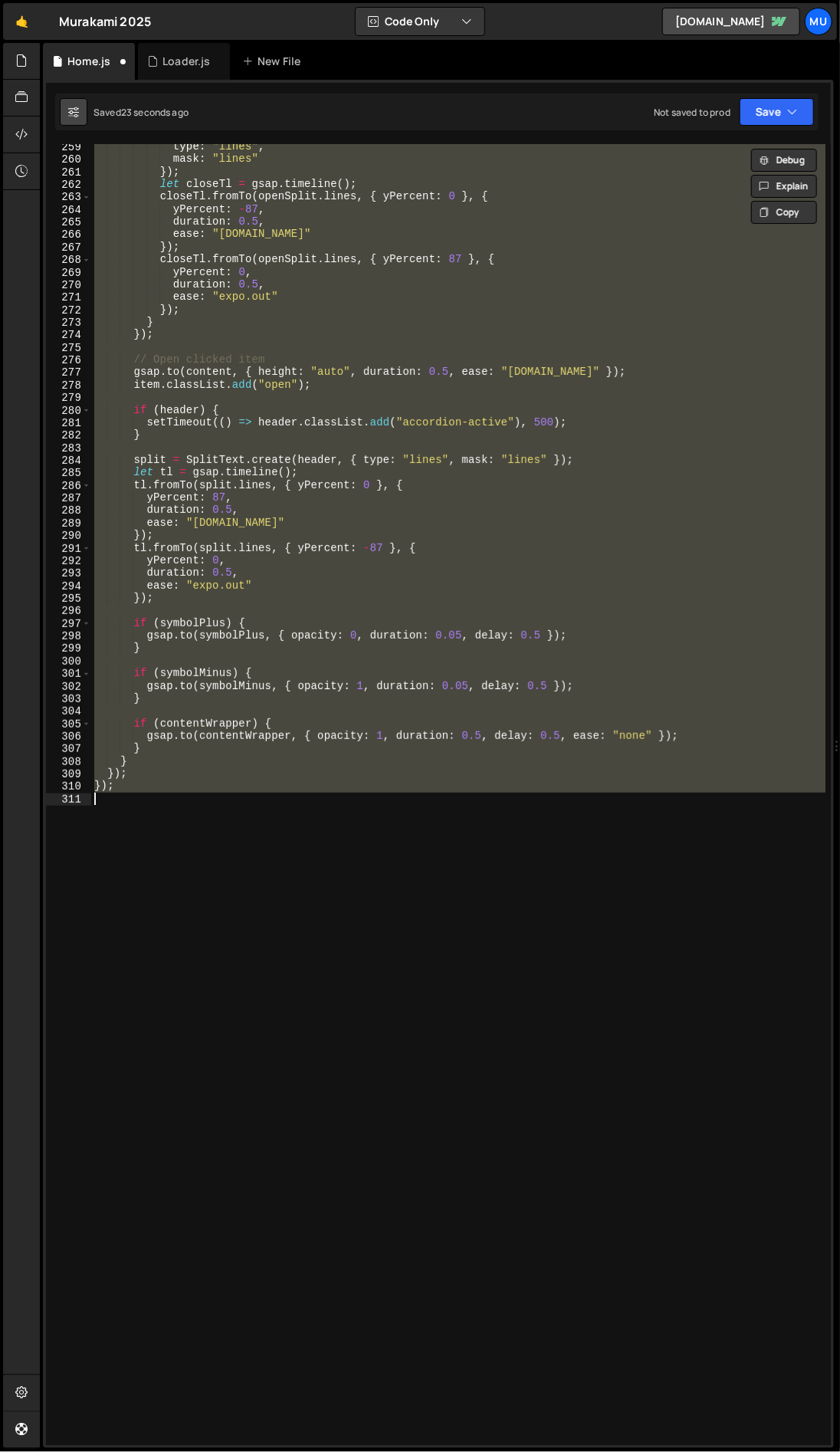
checkbox input "true"
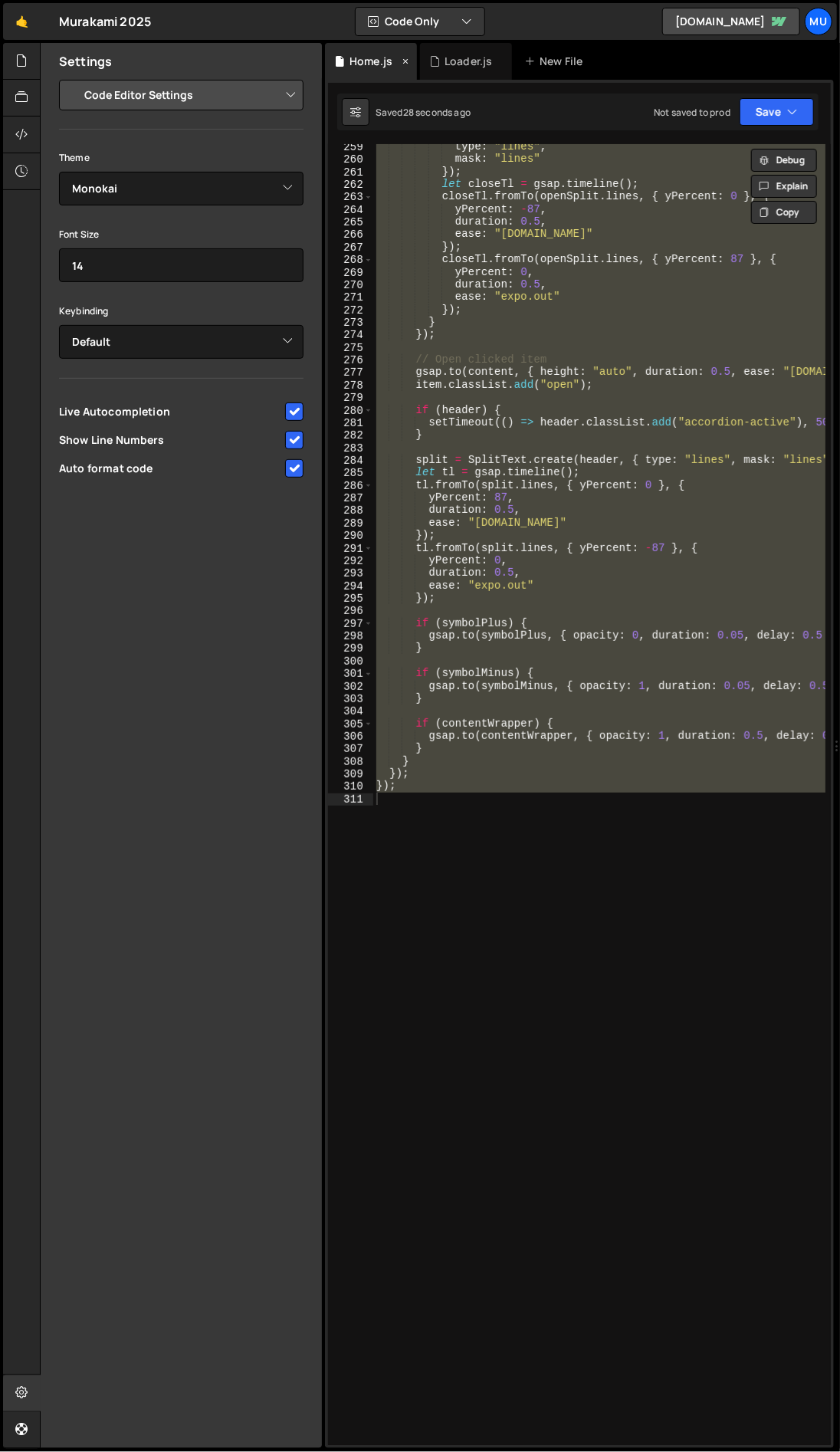
click at [362, 58] on div "Home.js" at bounding box center [371, 62] width 43 height 15
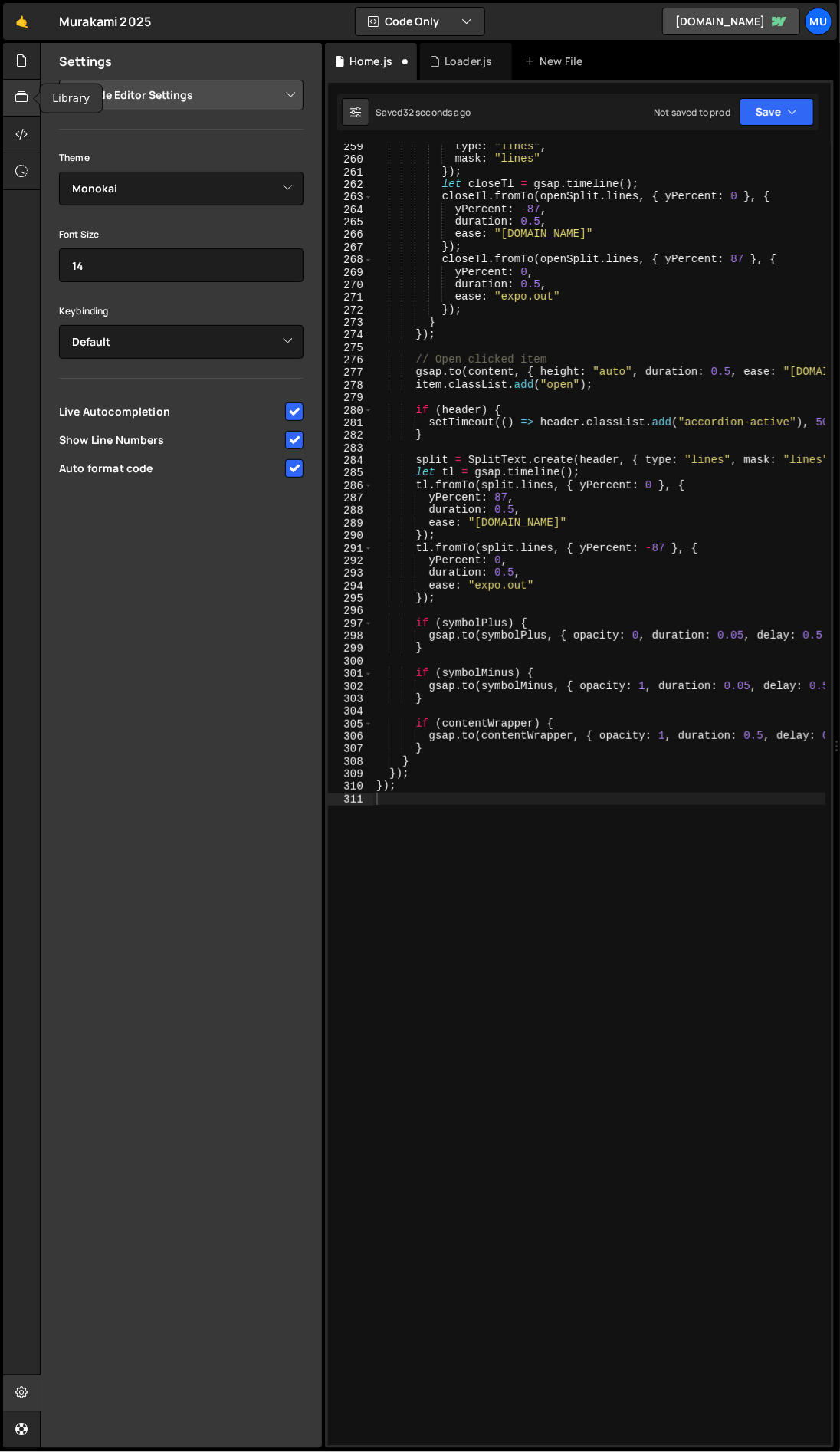
click at [24, 90] on icon at bounding box center [21, 97] width 13 height 17
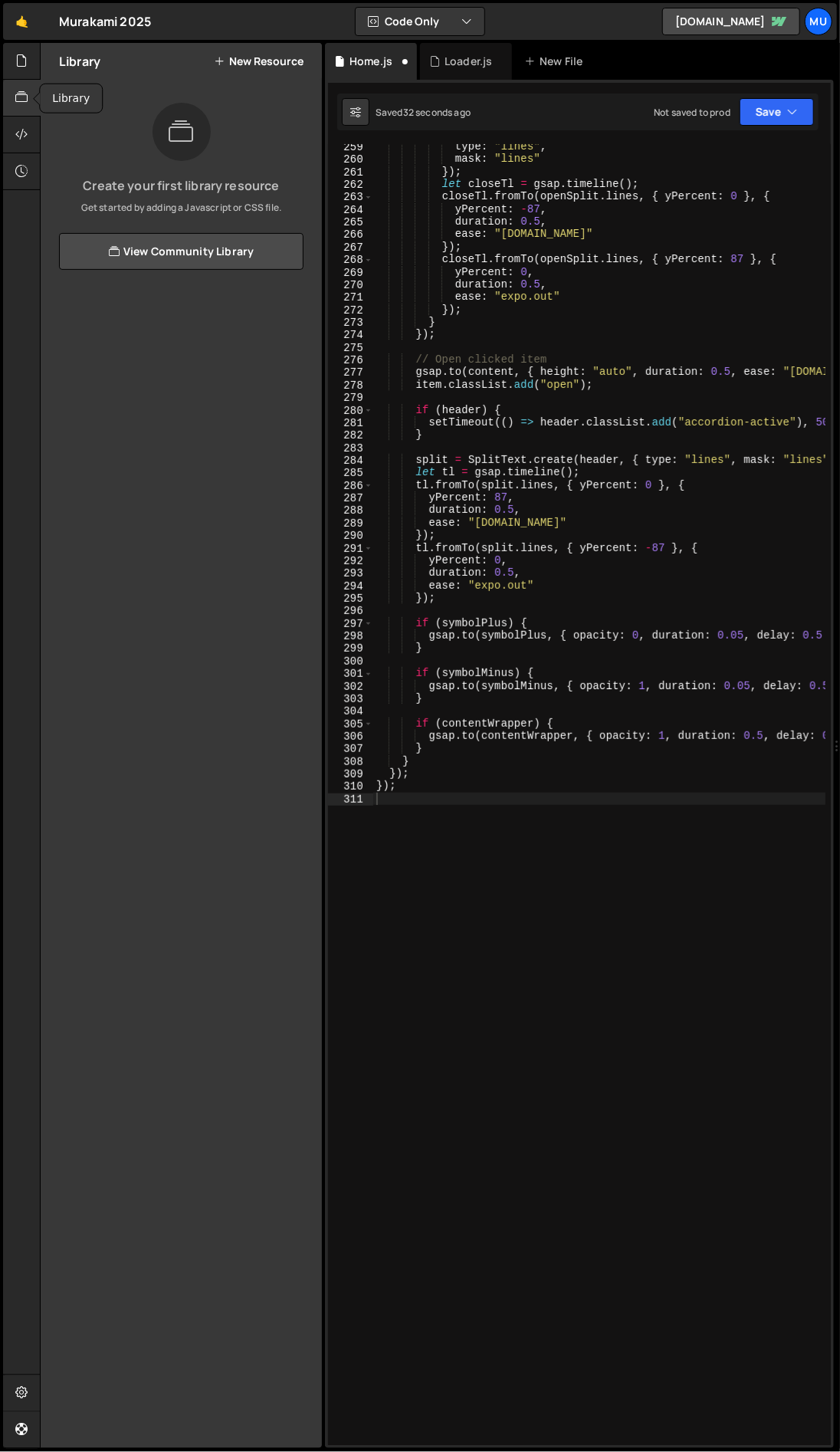
click at [21, 92] on icon at bounding box center [21, 97] width 13 height 17
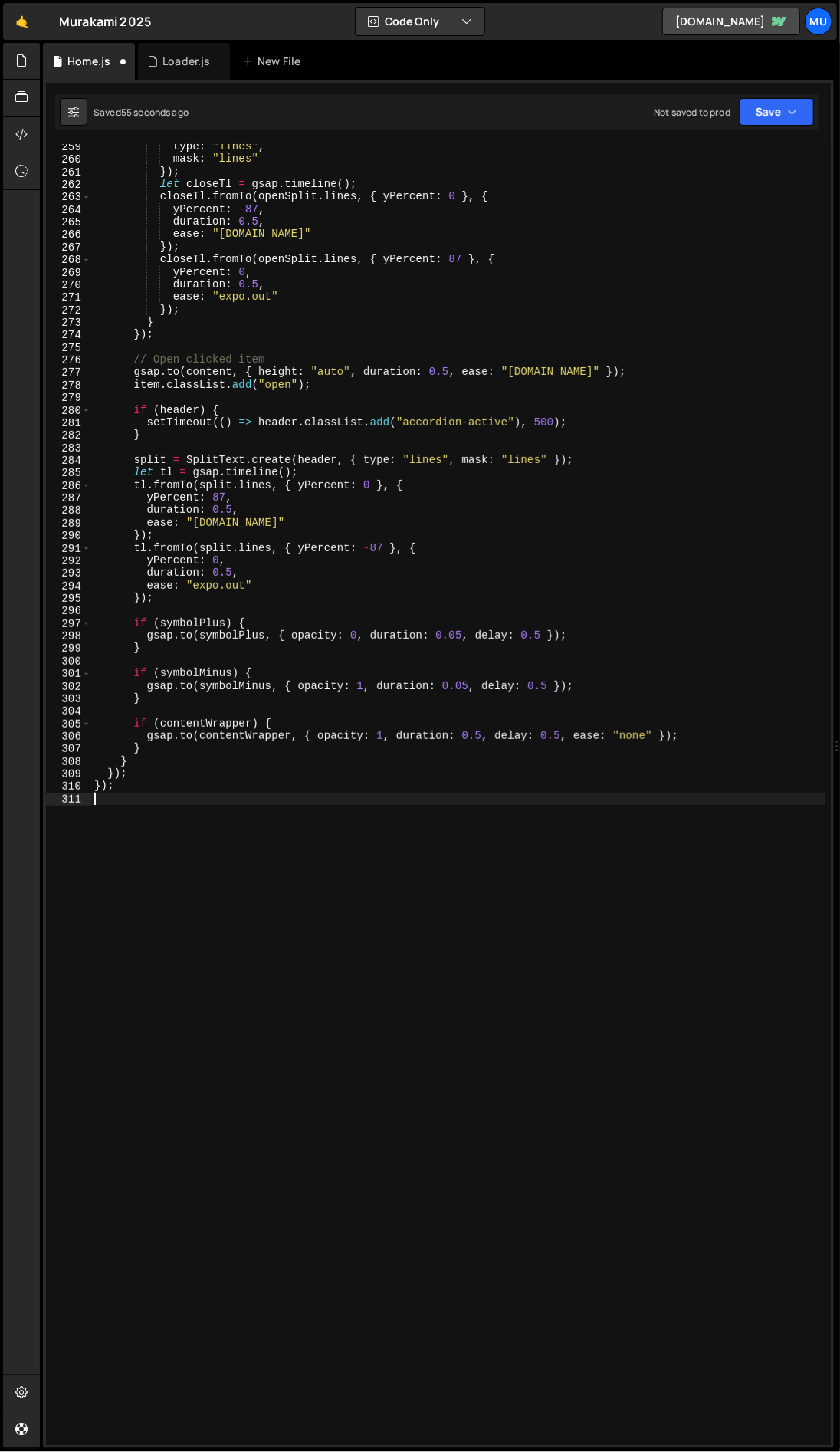
click at [471, 844] on div "type : "lines" , mask : "lines" }) ; let closeTl = gsap . timeline ( ) ; closeT…" at bounding box center [459, 804] width 735 height 1327
click at [219, 739] on div "type : "lines" , mask : "lines" }) ; let closeTl = gsap . timeline ( ) ; closeT…" at bounding box center [459, 804] width 735 height 1327
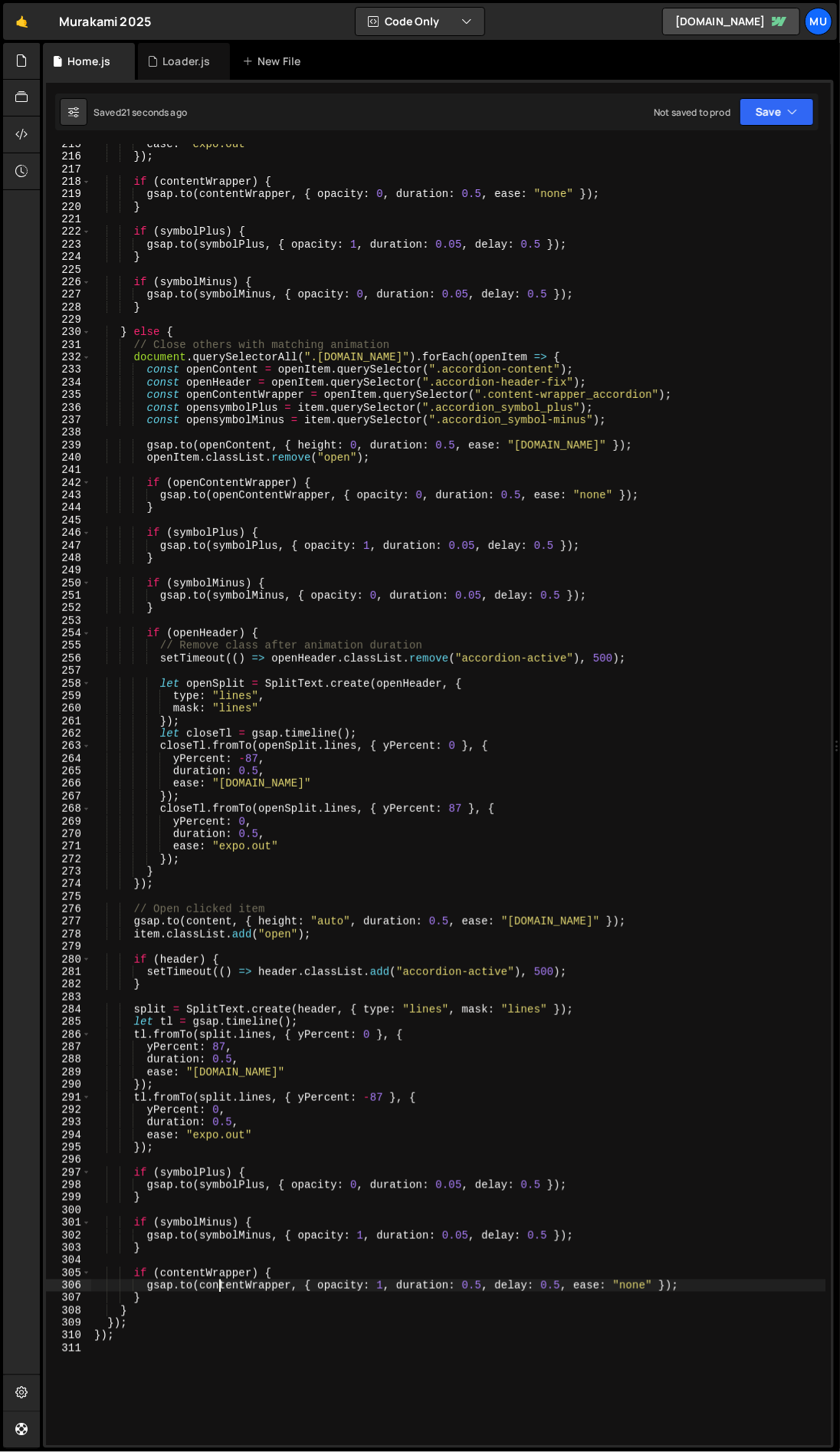
scroll to position [2642, 0]
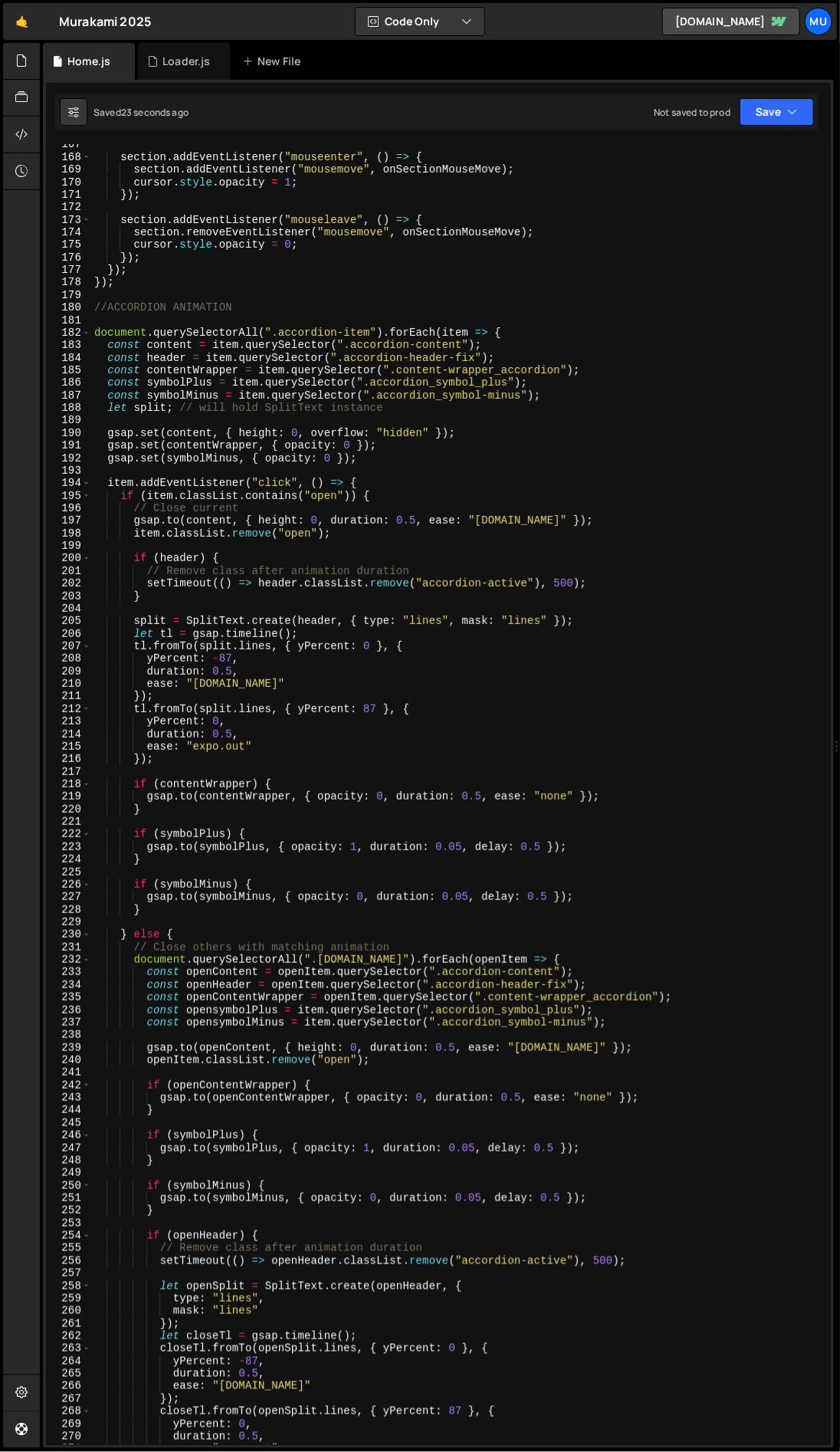
type textarea "});"
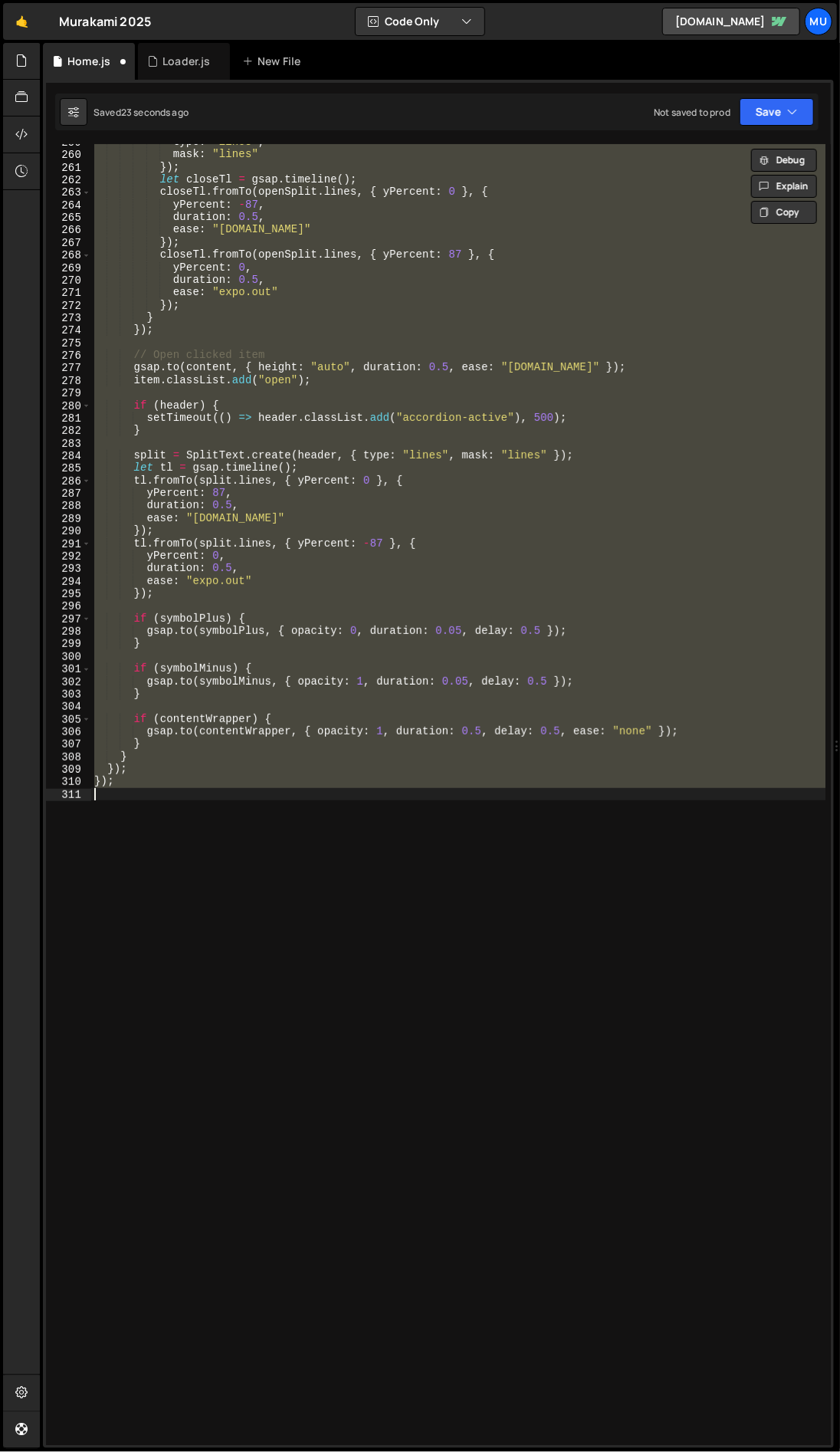
scroll to position [3282, 0]
